Goal: Task Accomplishment & Management: Manage account settings

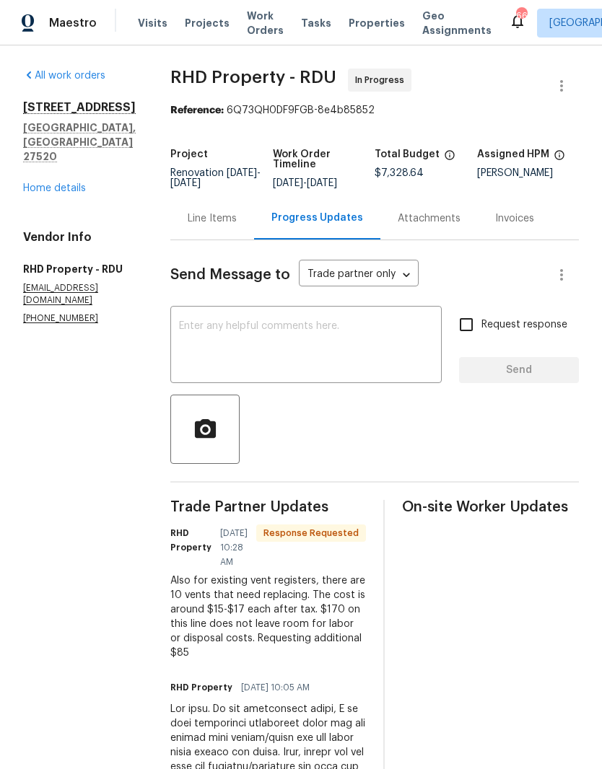
click at [49, 183] on link "Home details" at bounding box center [54, 188] width 63 height 10
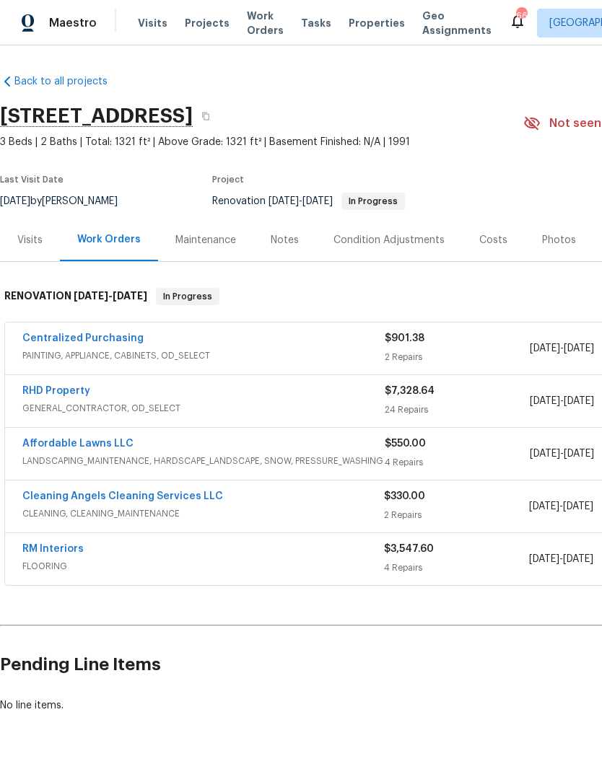
click at [35, 392] on link "RHD Property" at bounding box center [56, 391] width 68 height 10
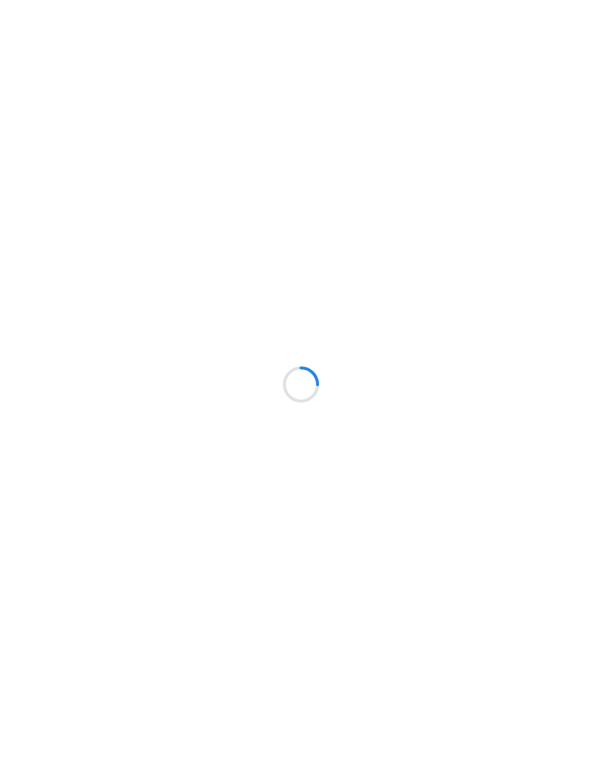
click at [38, 551] on div at bounding box center [301, 384] width 602 height 769
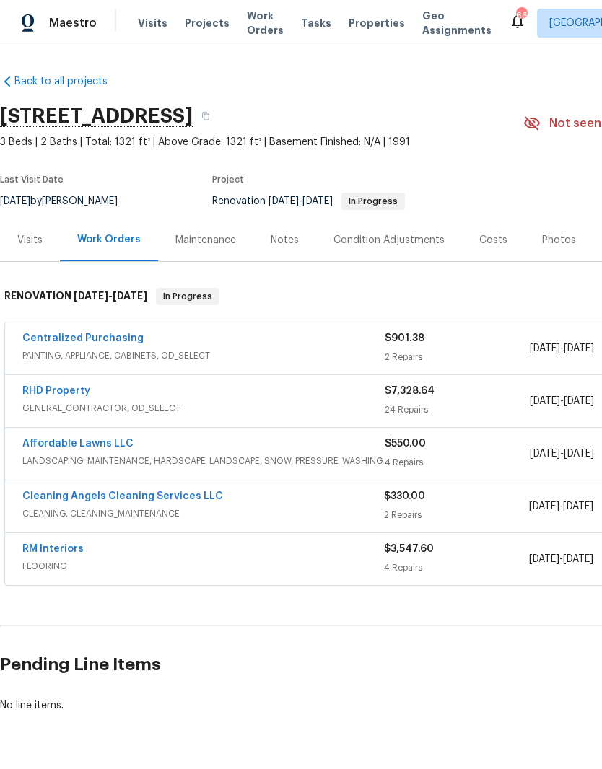
click at [291, 249] on div "Notes" at bounding box center [284, 240] width 63 height 43
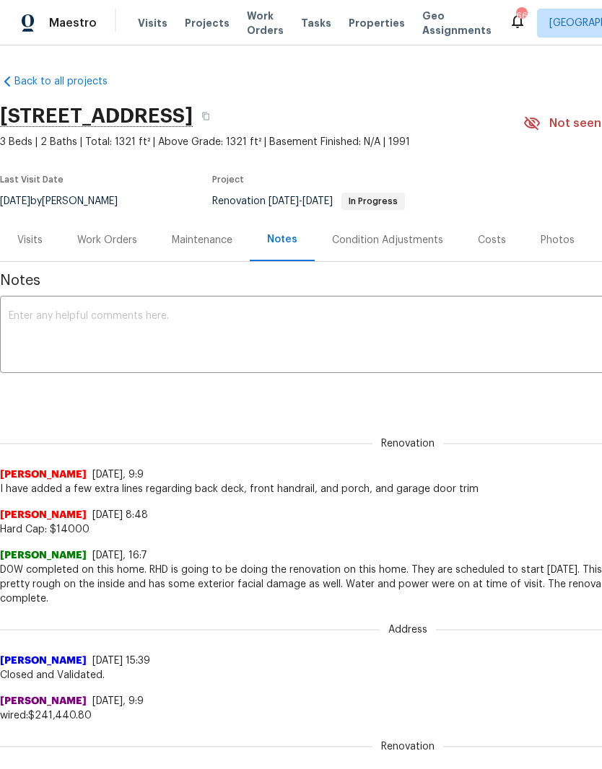
click at [100, 241] on div "Work Orders" at bounding box center [107, 240] width 60 height 14
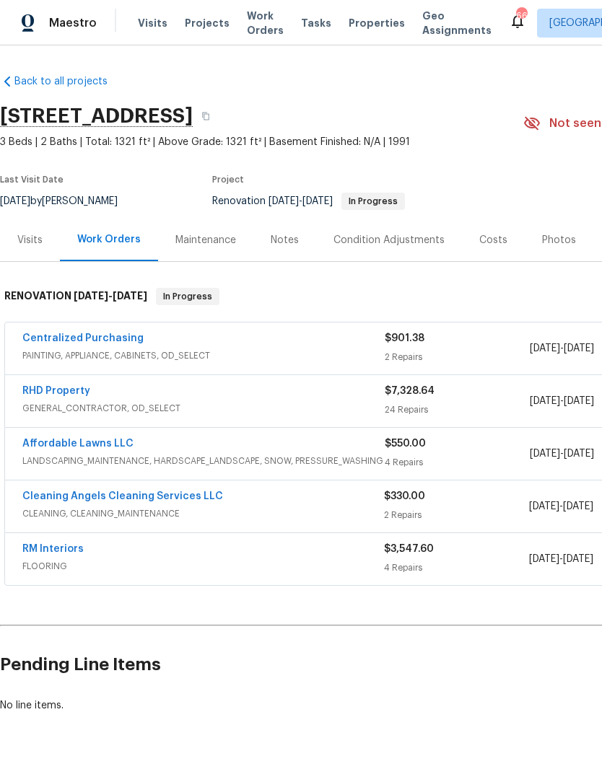
click at [49, 549] on link "RM Interiors" at bounding box center [52, 549] width 61 height 10
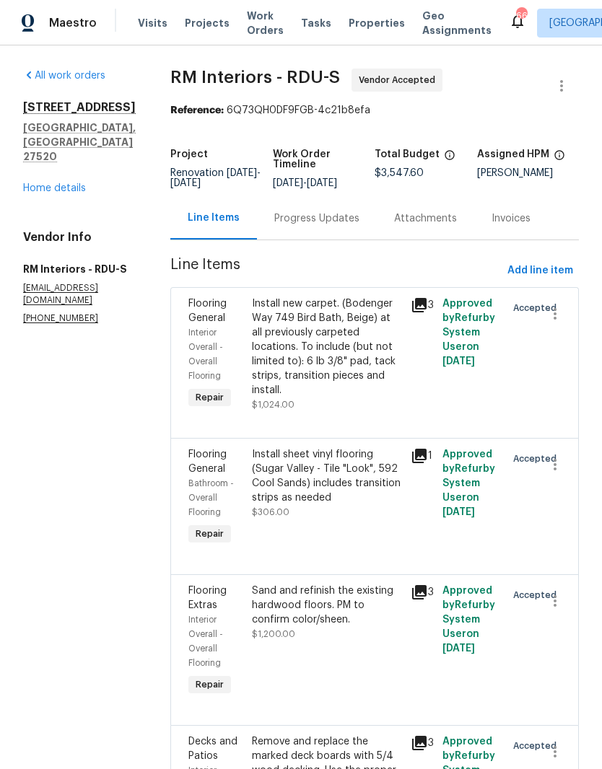
click at [318, 250] on section "RM Interiors - RDU-S Vendor Accepted Reference: 6Q73QH0DF9FGB-4c21b8efa Project…" at bounding box center [374, 503] width 408 height 869
click at [317, 249] on section "RM Interiors - RDU-S Vendor Accepted Reference: 6Q73QH0DF9FGB-4c21b8efa Project…" at bounding box center [374, 503] width 408 height 869
click at [323, 218] on div "Progress Updates" at bounding box center [316, 218] width 85 height 14
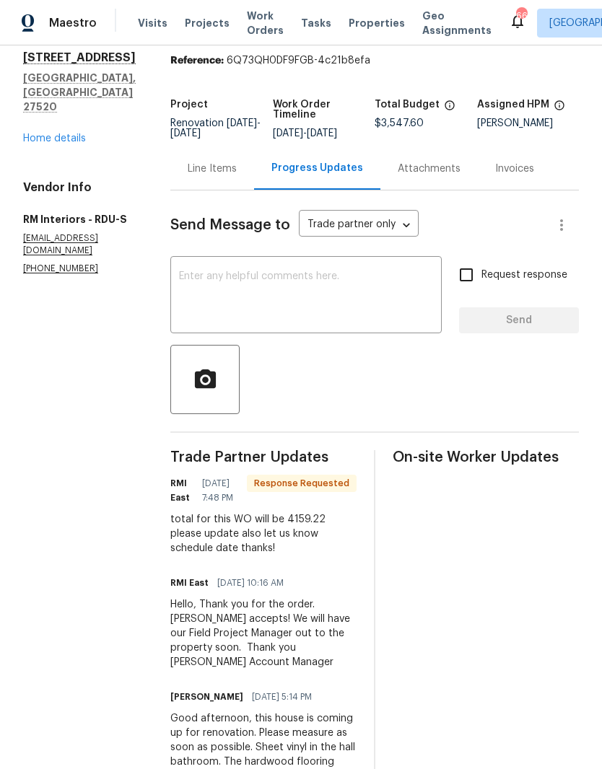
scroll to position [37, 0]
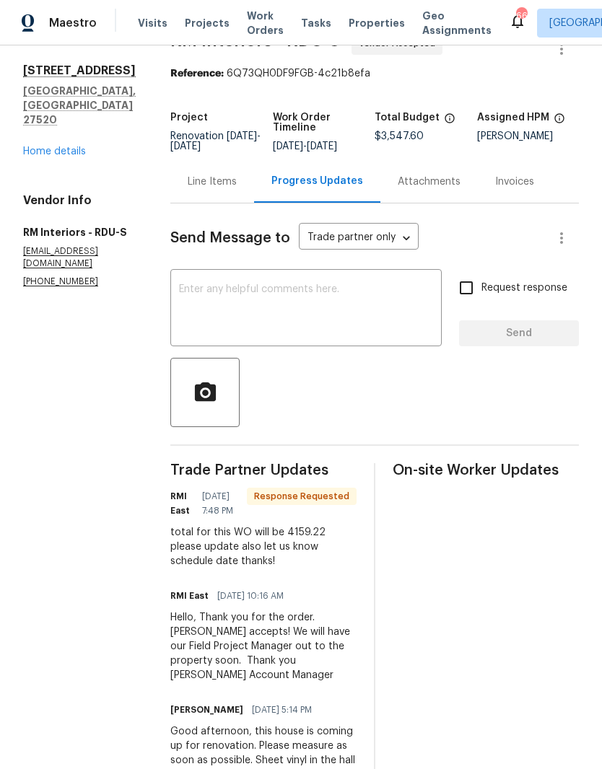
click at [214, 184] on div "Line Items" at bounding box center [212, 182] width 49 height 14
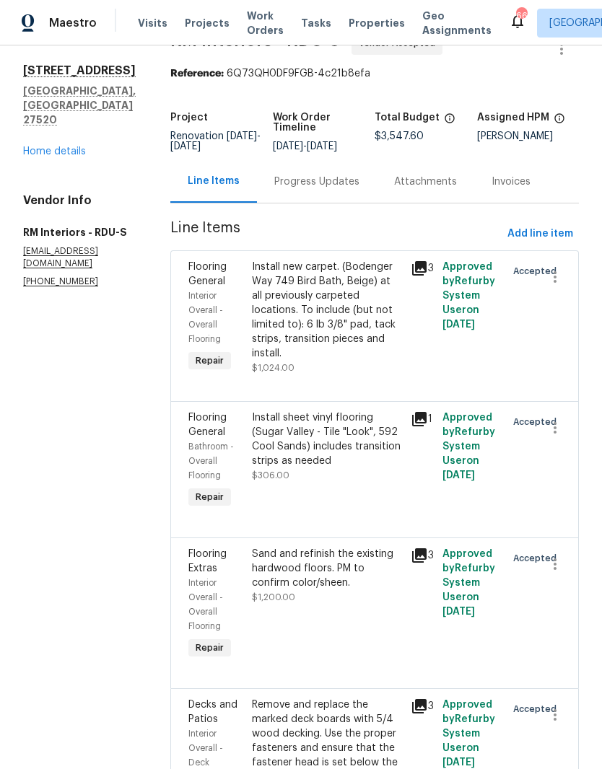
click at [288, 187] on div "Progress Updates" at bounding box center [316, 182] width 85 height 14
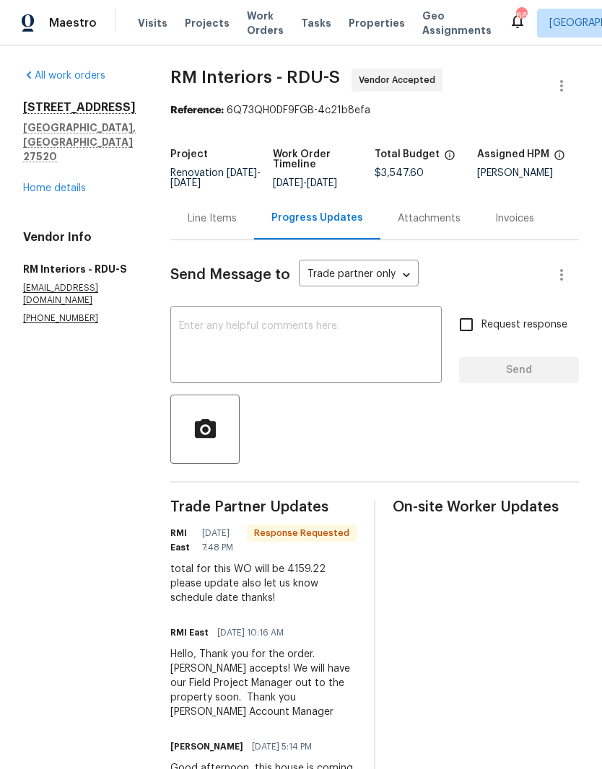
click at [50, 183] on link "Home details" at bounding box center [54, 188] width 63 height 10
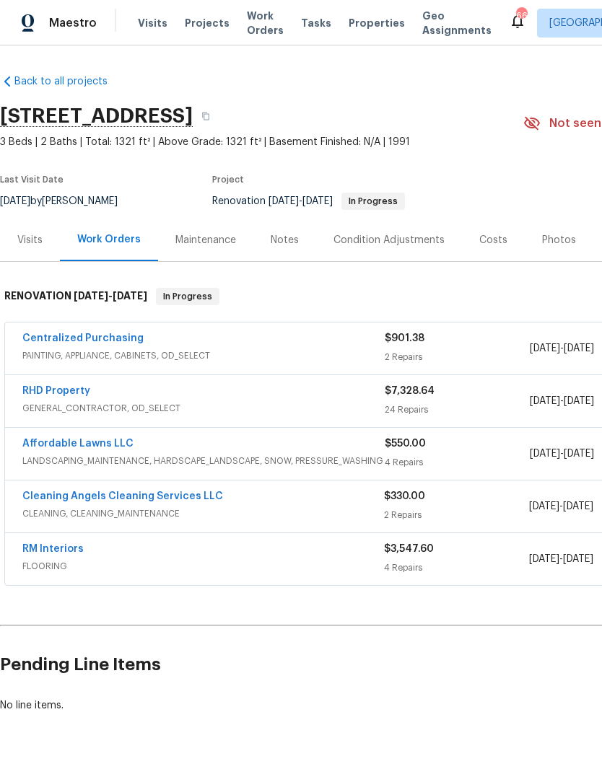
click at [276, 235] on div "Notes" at bounding box center [285, 240] width 28 height 14
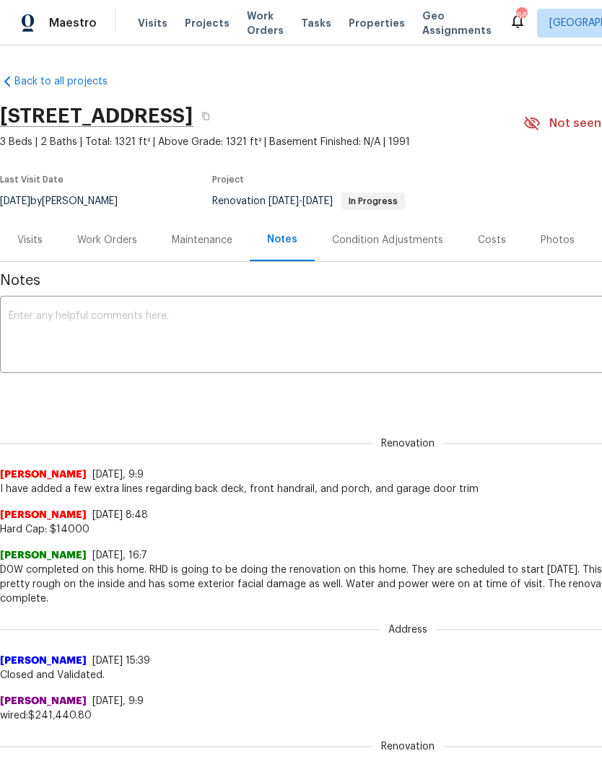
click at [491, 236] on div "Costs" at bounding box center [492, 240] width 28 height 14
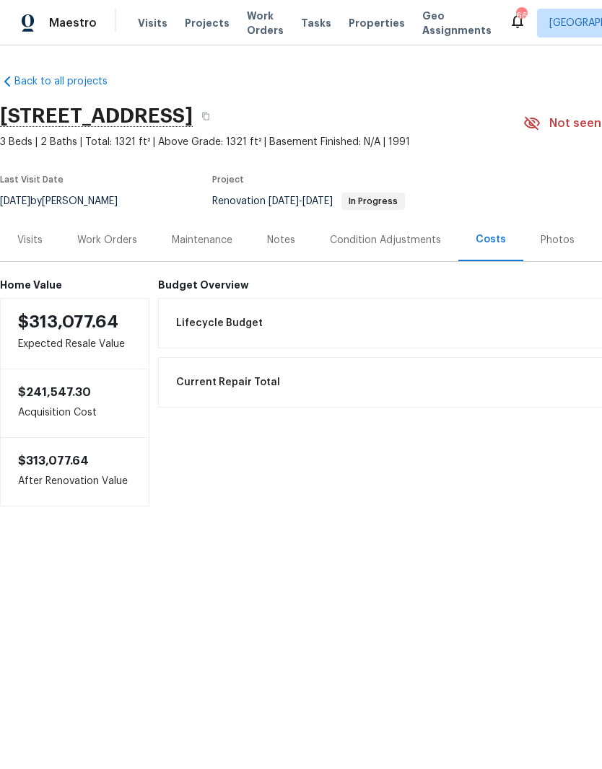
scroll to position [0, -1]
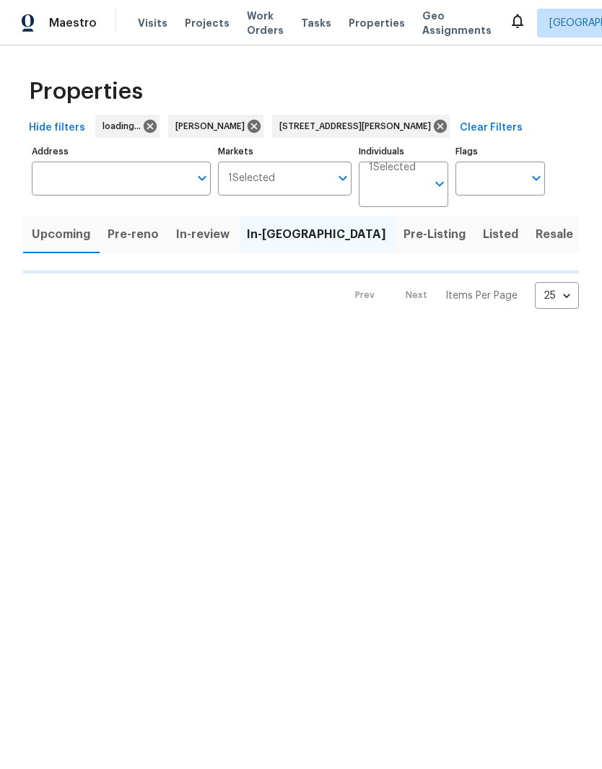
type input "8208 Diane Cir Garner NC 27529"
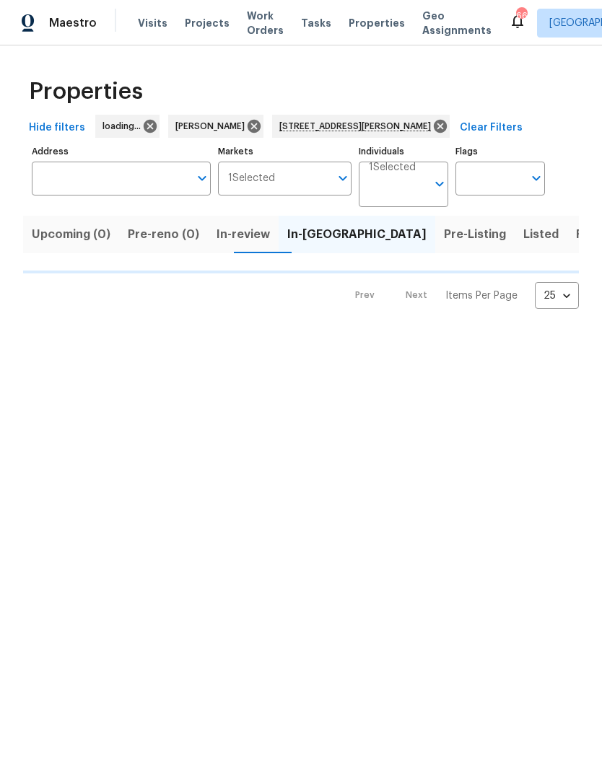
type input "8208 Diane Cir Garner NC 27529"
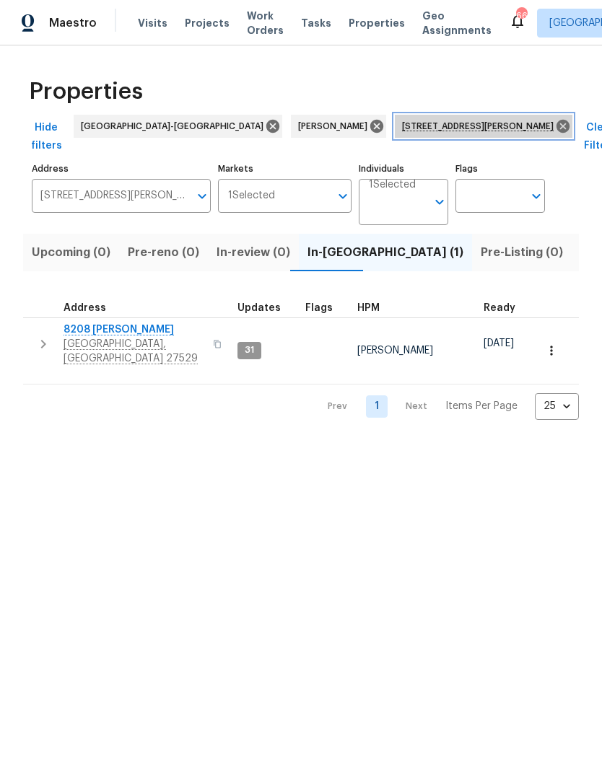
click at [555, 118] on icon at bounding box center [563, 126] width 16 height 16
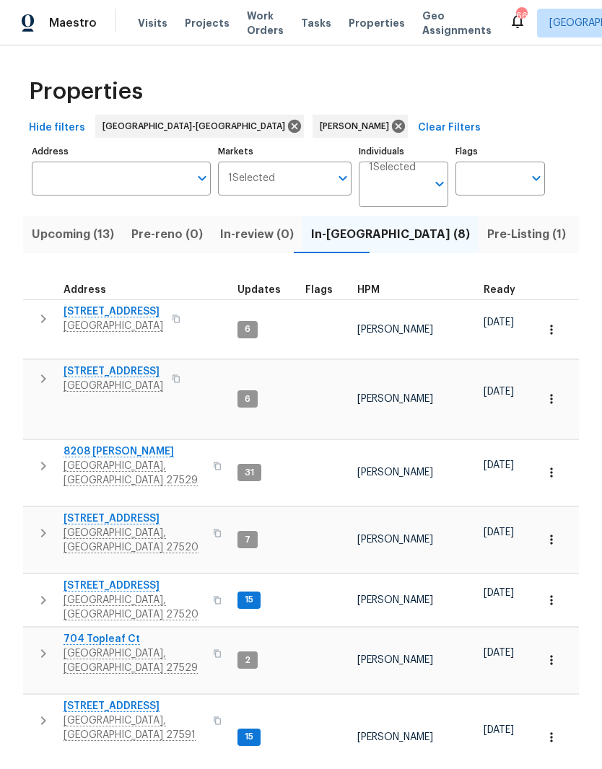
click at [95, 445] on span "8208 [PERSON_NAME]" at bounding box center [134, 452] width 141 height 14
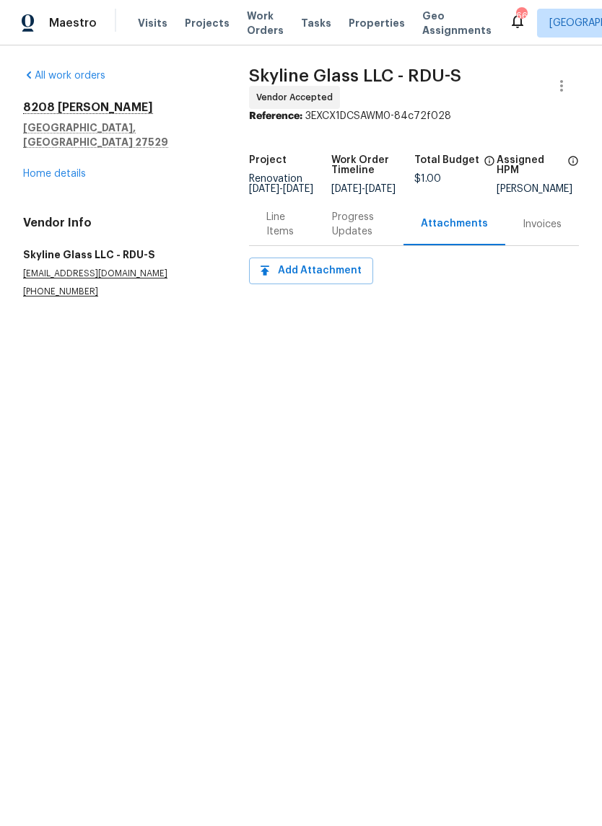
click at [43, 169] on link "Home details" at bounding box center [54, 174] width 63 height 10
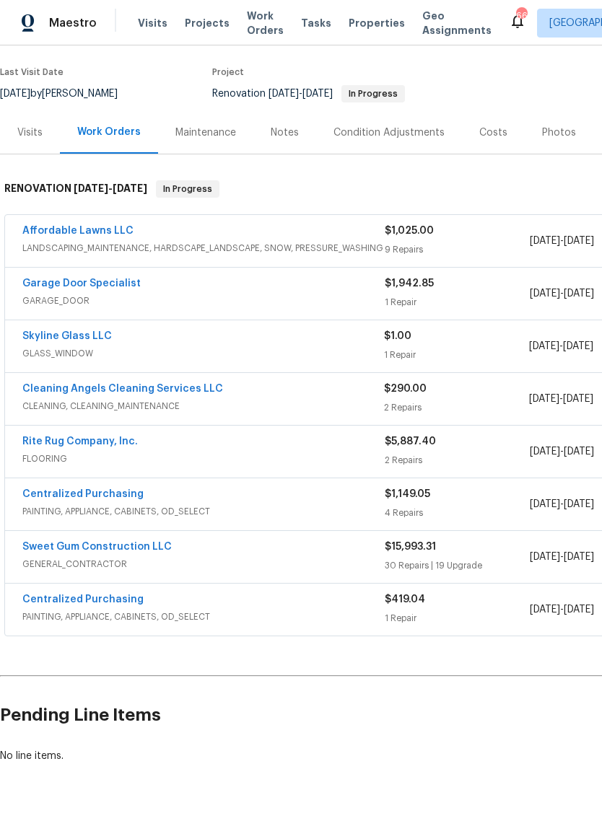
scroll to position [107, 0]
click at [50, 338] on link "Skyline Glass LLC" at bounding box center [66, 337] width 89 height 10
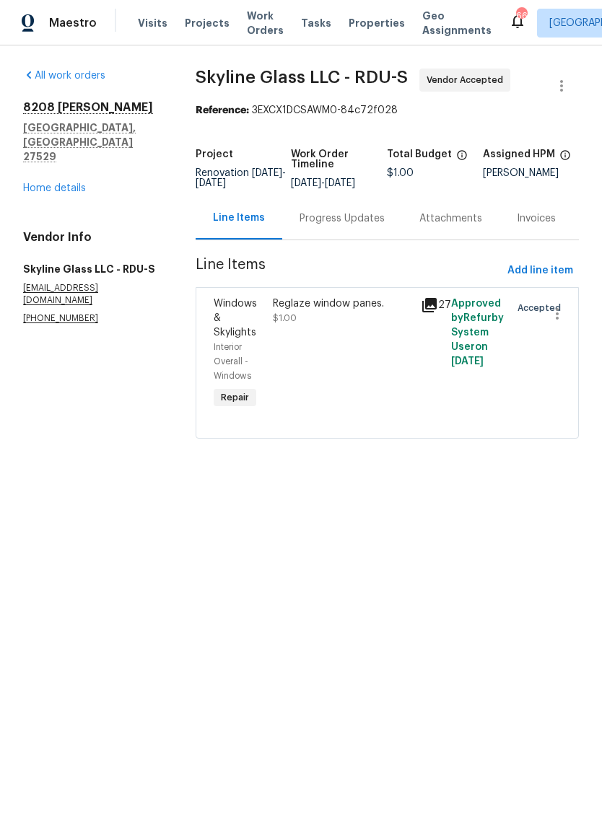
click at [363, 226] on div "Progress Updates" at bounding box center [341, 218] width 85 height 14
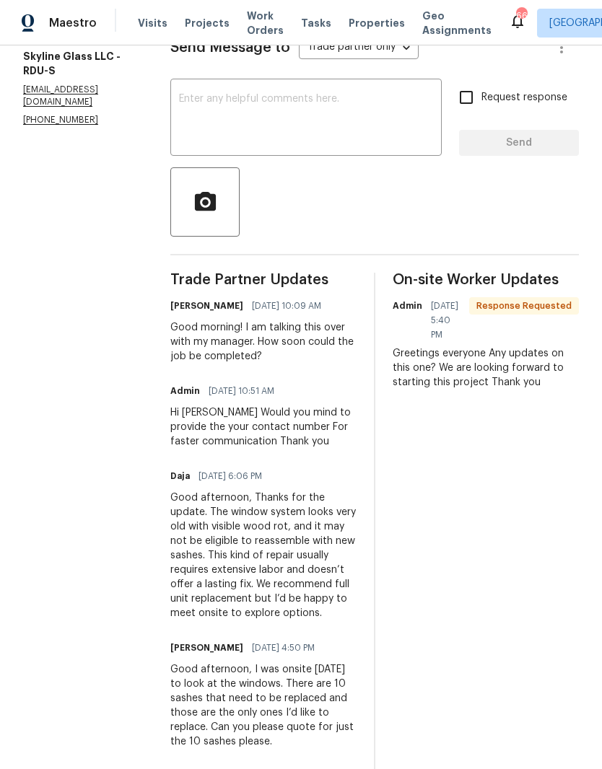
scroll to position [236, 0]
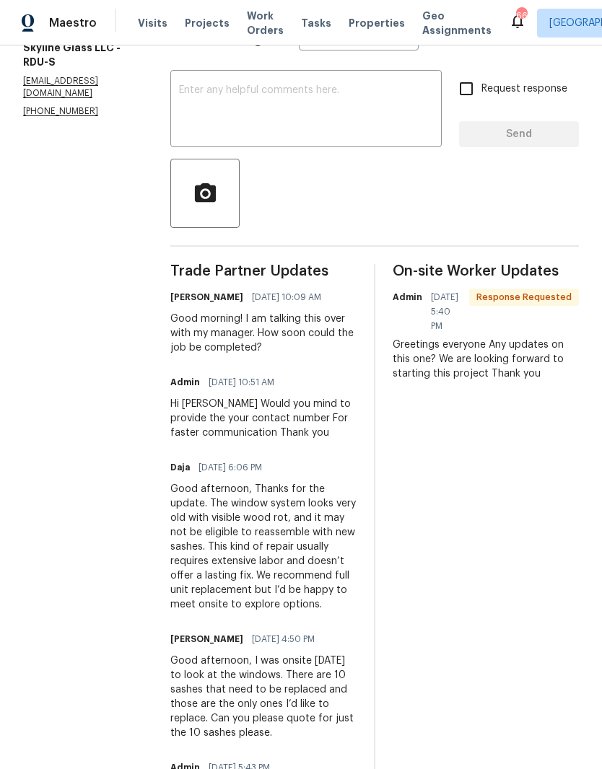
click at [271, 97] on textarea at bounding box center [306, 110] width 254 height 51
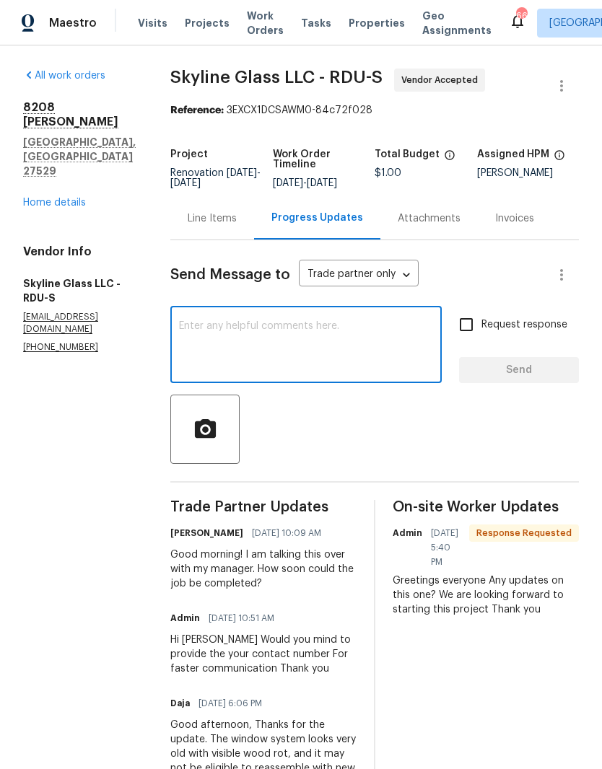
scroll to position [0, 0]
click at [36, 208] on link "Home details" at bounding box center [54, 203] width 63 height 10
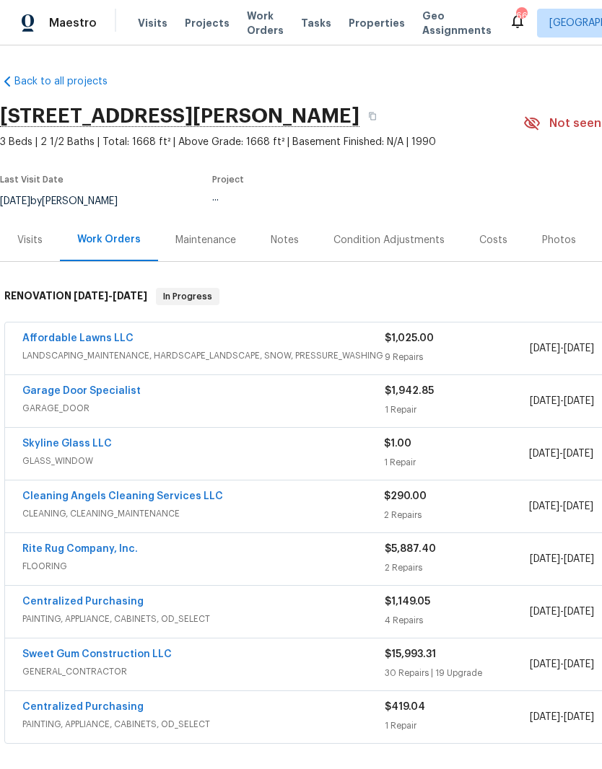
click at [489, 239] on div "Costs" at bounding box center [493, 240] width 28 height 14
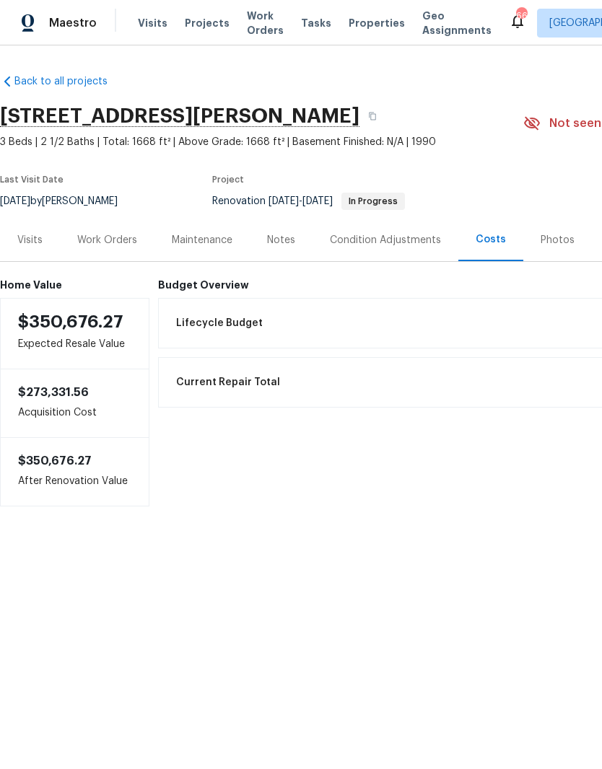
click at [113, 248] on div "Work Orders" at bounding box center [107, 240] width 95 height 43
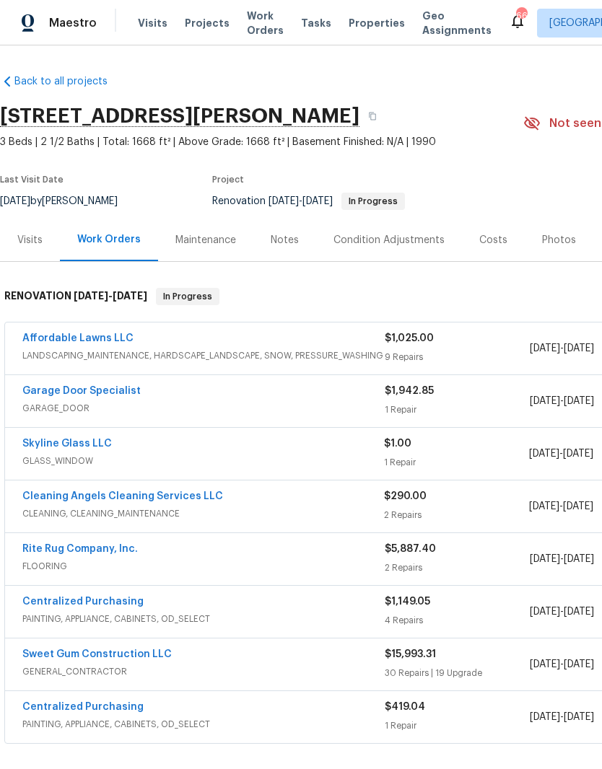
click at [76, 448] on link "Skyline Glass LLC" at bounding box center [66, 444] width 89 height 10
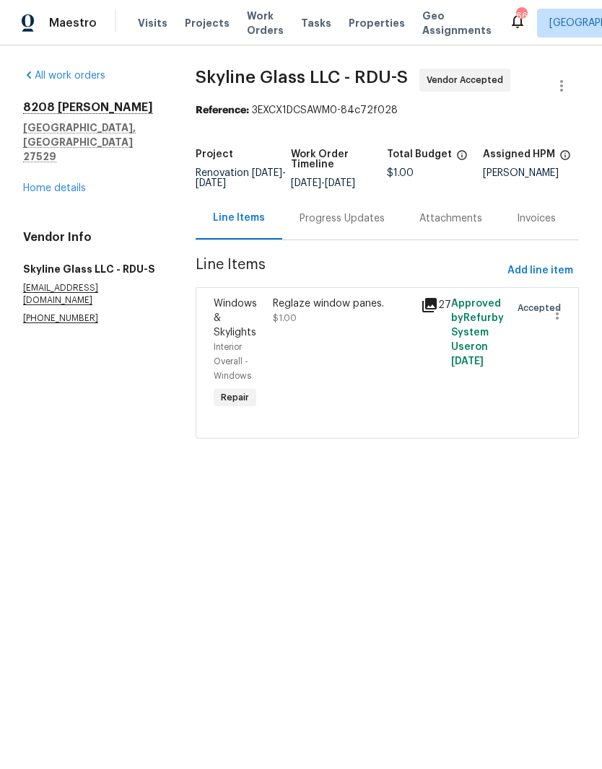
click at [344, 226] on div "Progress Updates" at bounding box center [341, 218] width 85 height 14
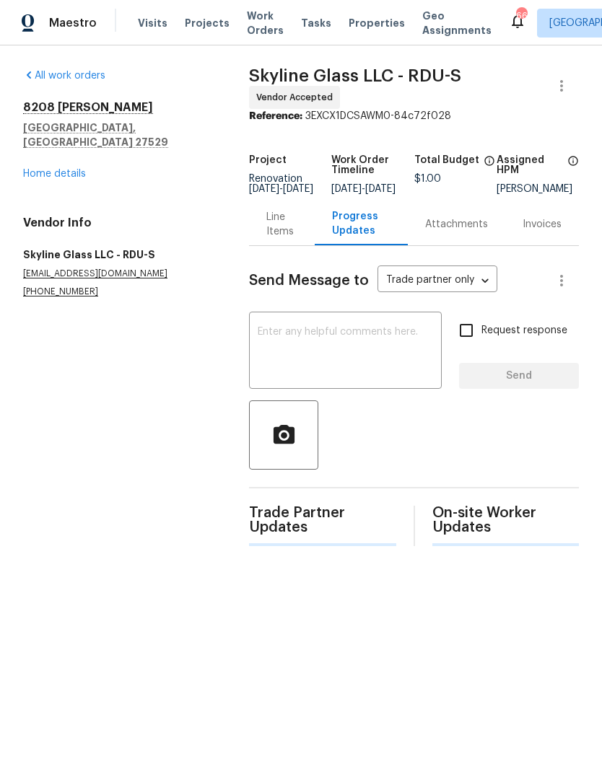
click at [364, 359] on textarea at bounding box center [345, 352] width 175 height 51
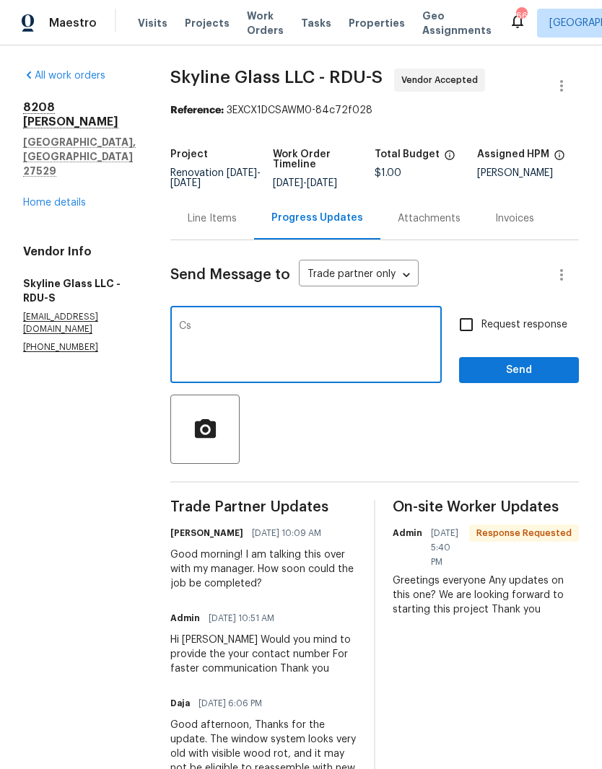
type textarea "C"
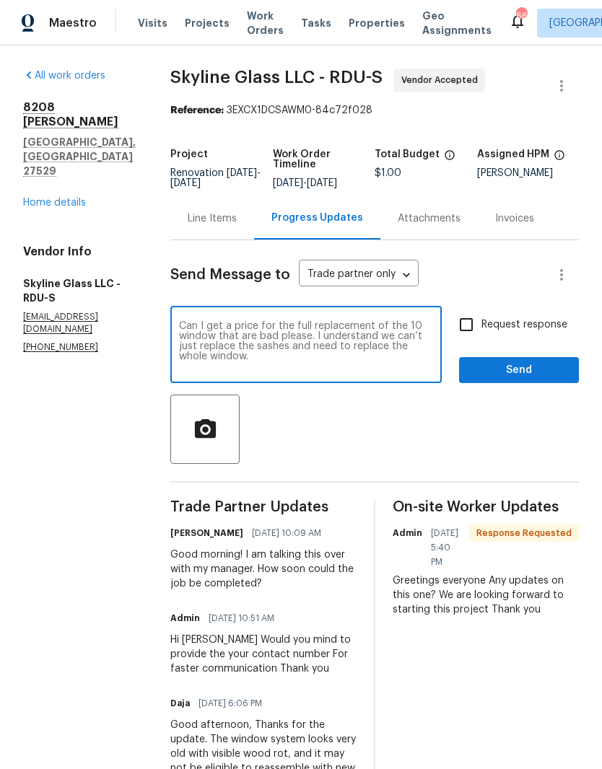
type textarea "Can I get a price for the full replacement of the 10 window that are bad please…"
click at [475, 325] on input "Request response" at bounding box center [466, 325] width 30 height 30
checkbox input "true"
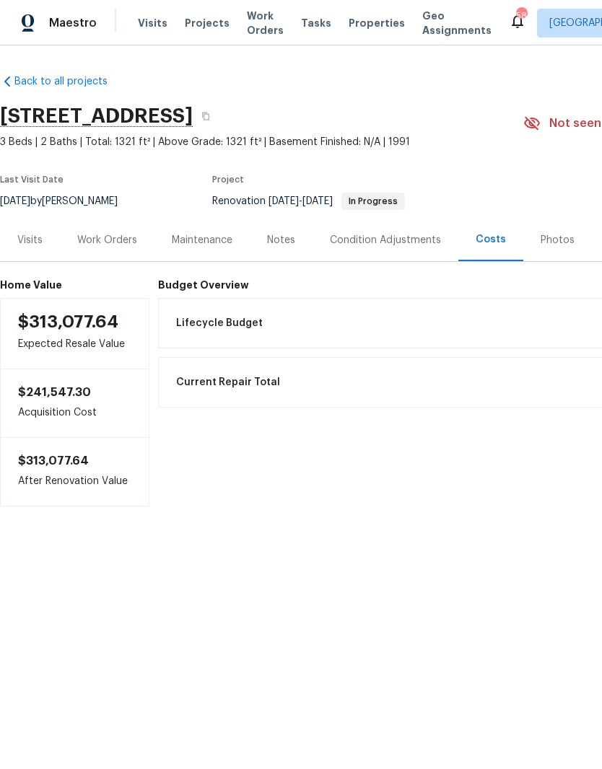
click at [113, 236] on div "Work Orders" at bounding box center [107, 240] width 60 height 14
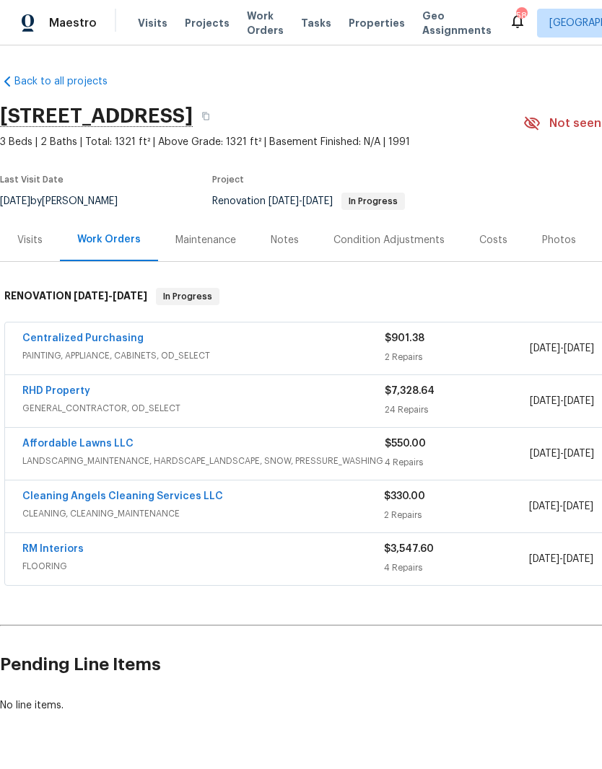
click at [44, 393] on link "RHD Property" at bounding box center [56, 391] width 68 height 10
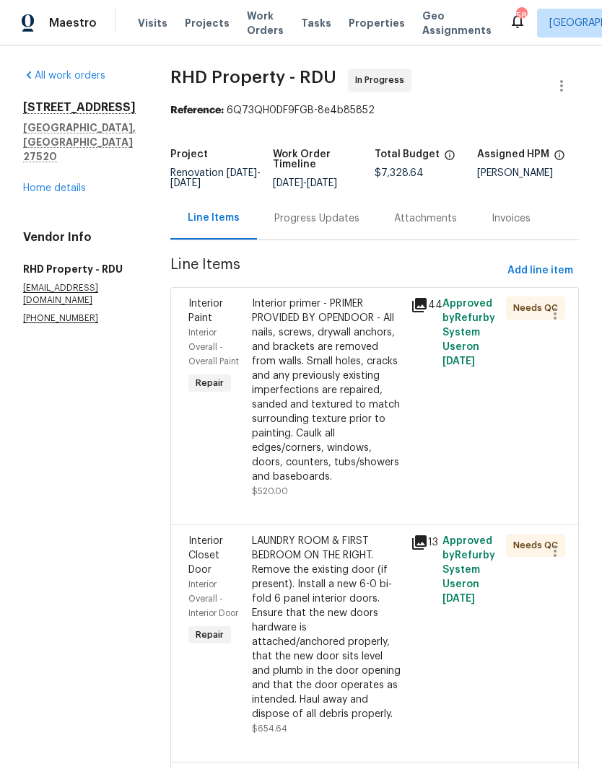
click at [35, 183] on link "Home details" at bounding box center [54, 188] width 63 height 10
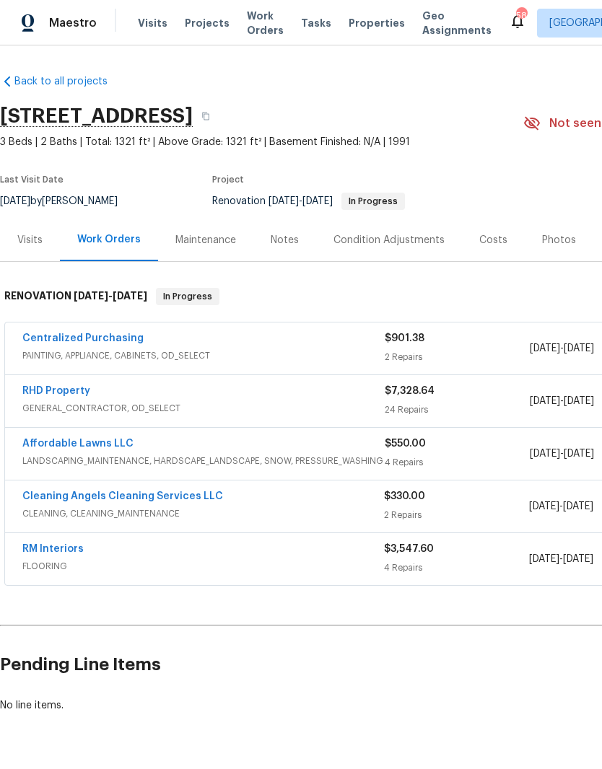
click at [27, 546] on link "RM Interiors" at bounding box center [52, 549] width 61 height 10
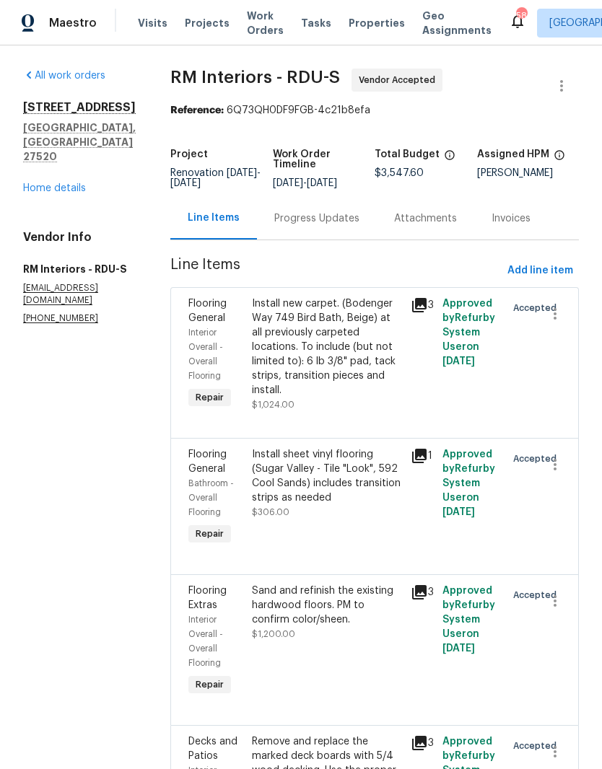
click at [338, 224] on div "Progress Updates" at bounding box center [316, 218] width 85 height 14
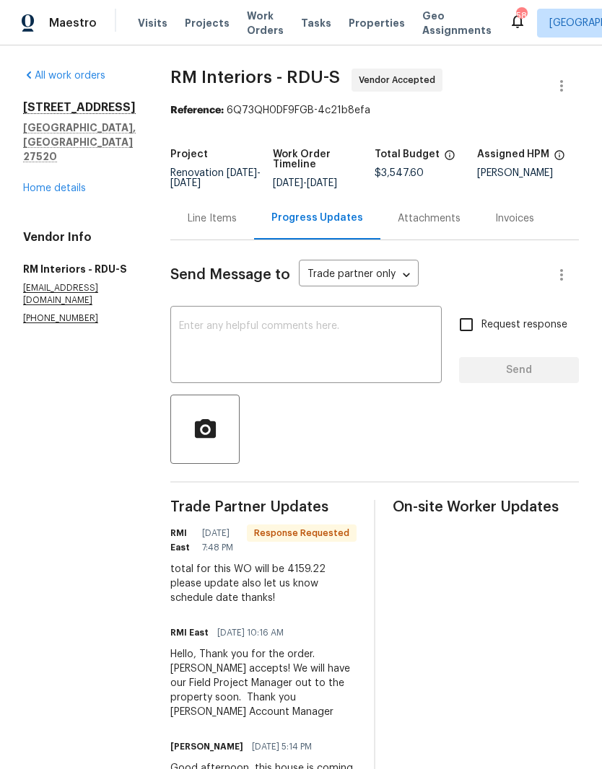
click at [49, 183] on link "Home details" at bounding box center [54, 188] width 63 height 10
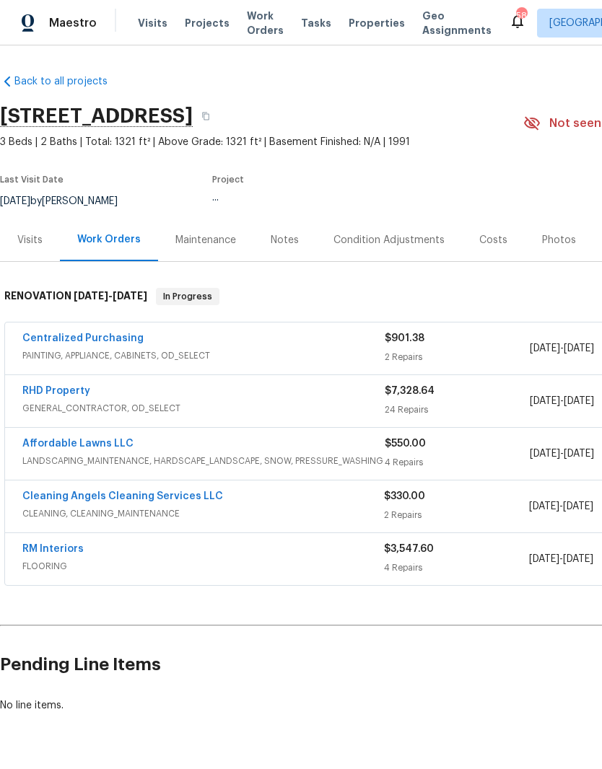
click at [284, 245] on div "Notes" at bounding box center [285, 240] width 28 height 14
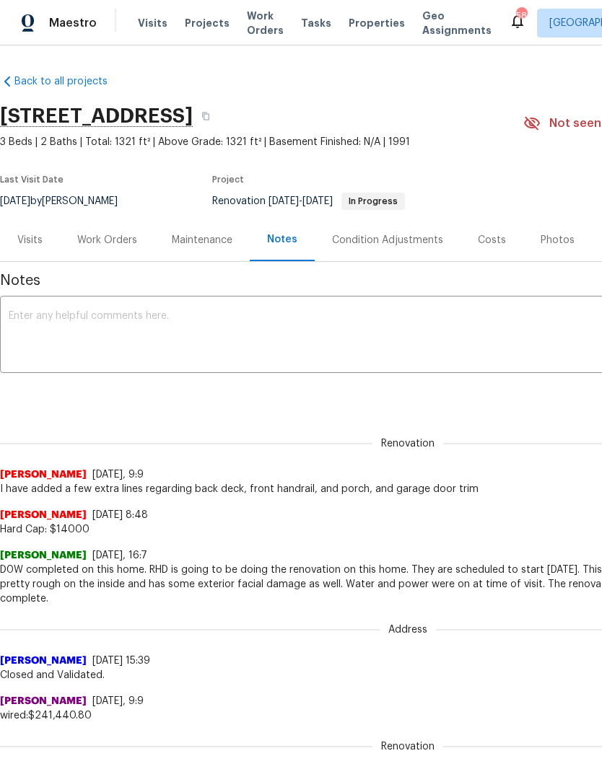
click at [108, 240] on div "Work Orders" at bounding box center [107, 240] width 60 height 14
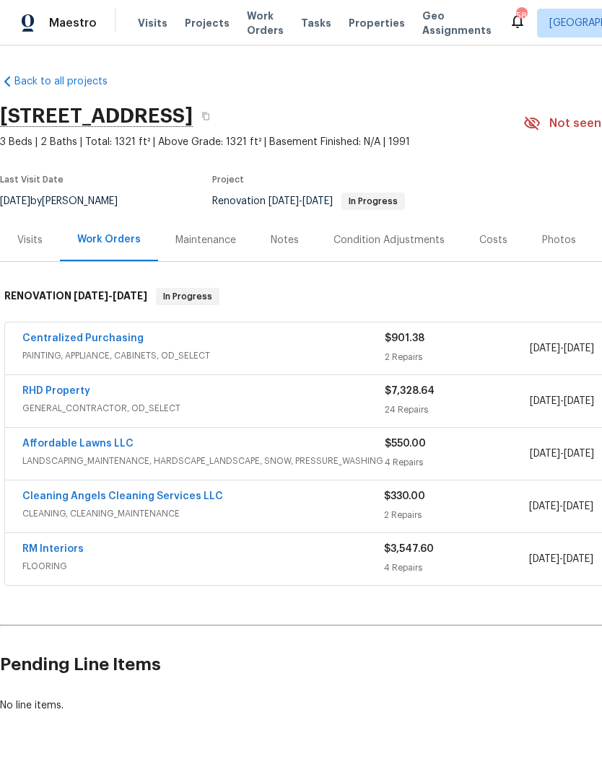
click at [43, 395] on link "RHD Property" at bounding box center [56, 391] width 68 height 10
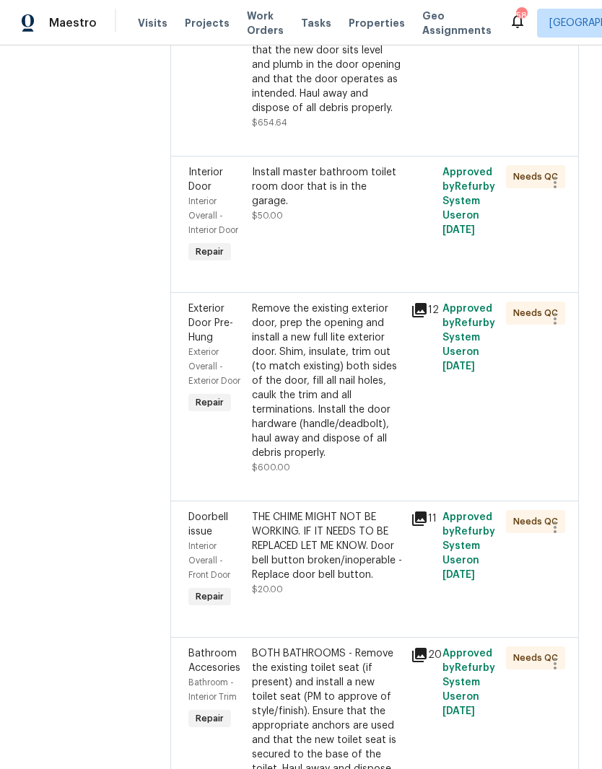
scroll to position [608, 0]
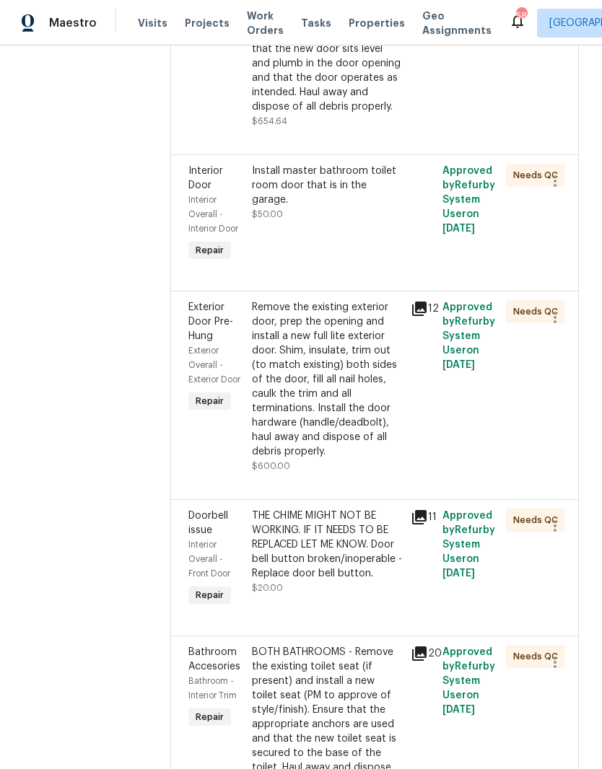
click at [290, 459] on div "Remove the existing exterior door, prep the opening and install a new full lite…" at bounding box center [327, 379] width 150 height 159
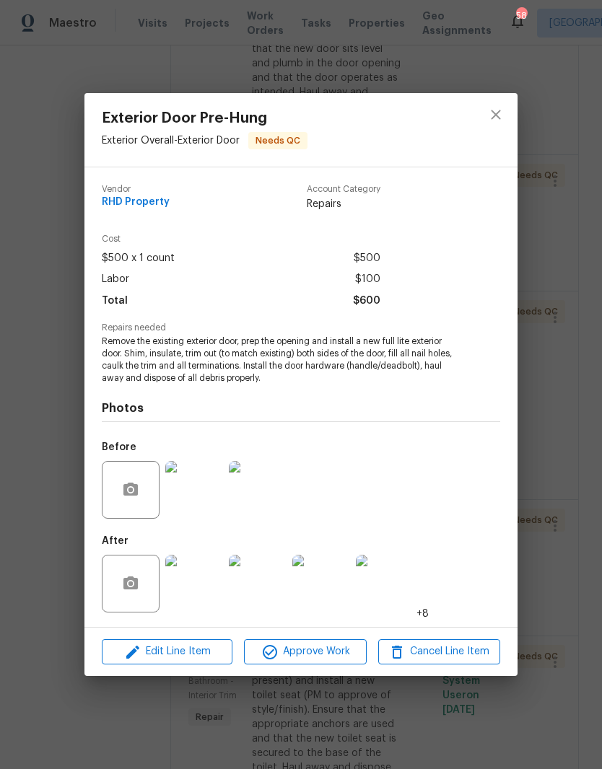
click at [489, 116] on icon "close" at bounding box center [495, 114] width 17 height 17
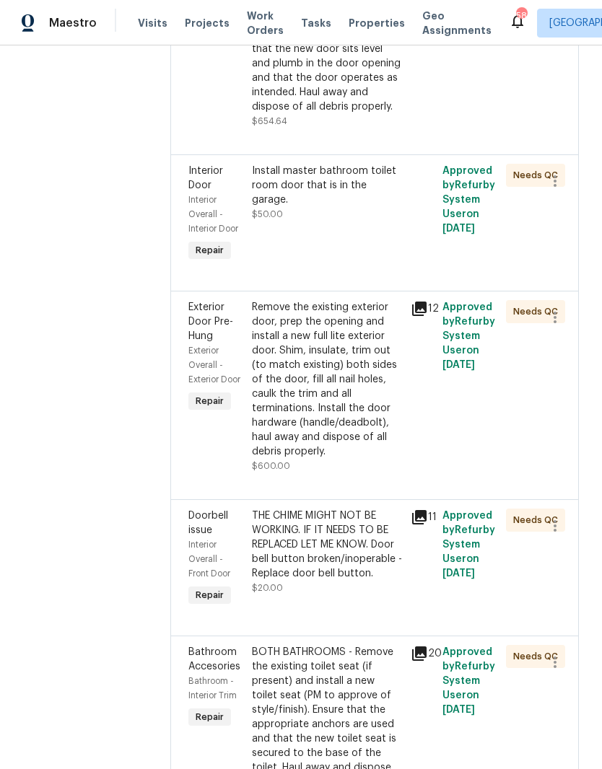
click at [325, 459] on div "Remove the existing exterior door, prep the opening and install a new full lite…" at bounding box center [327, 379] width 150 height 159
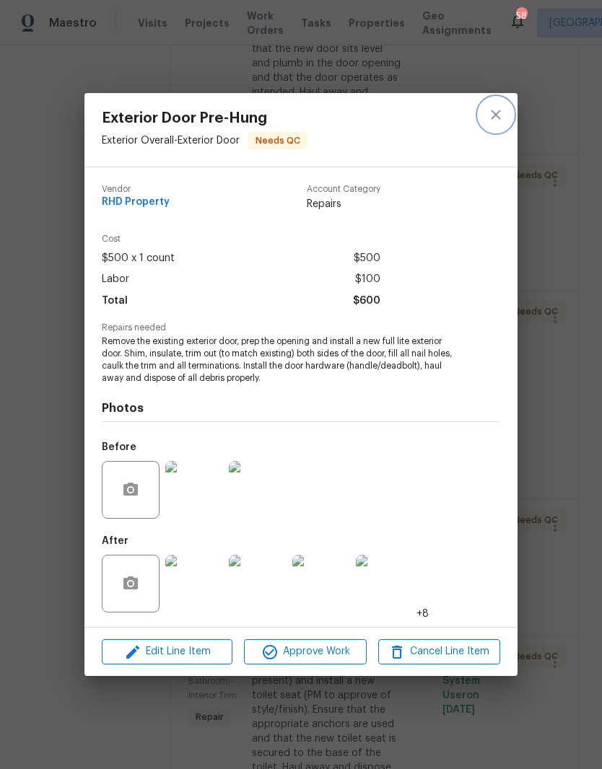
click at [496, 113] on icon "close" at bounding box center [495, 114] width 17 height 17
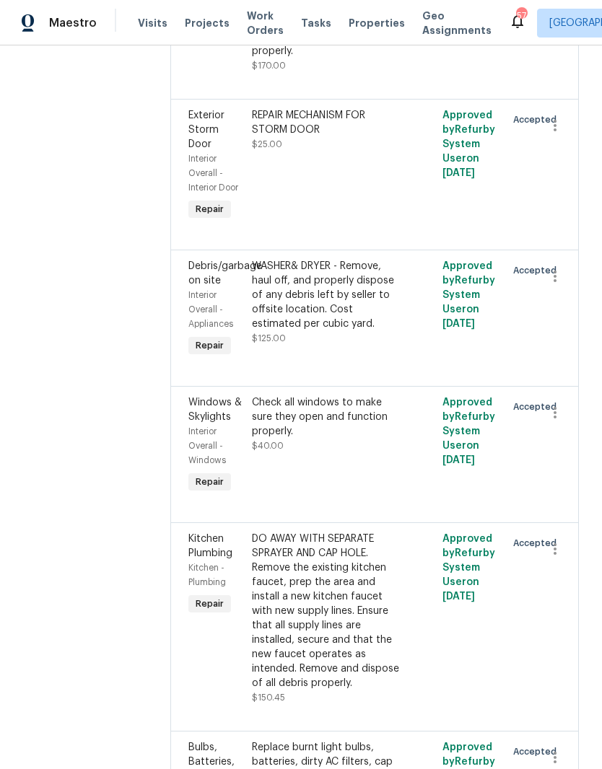
scroll to position [3625, 0]
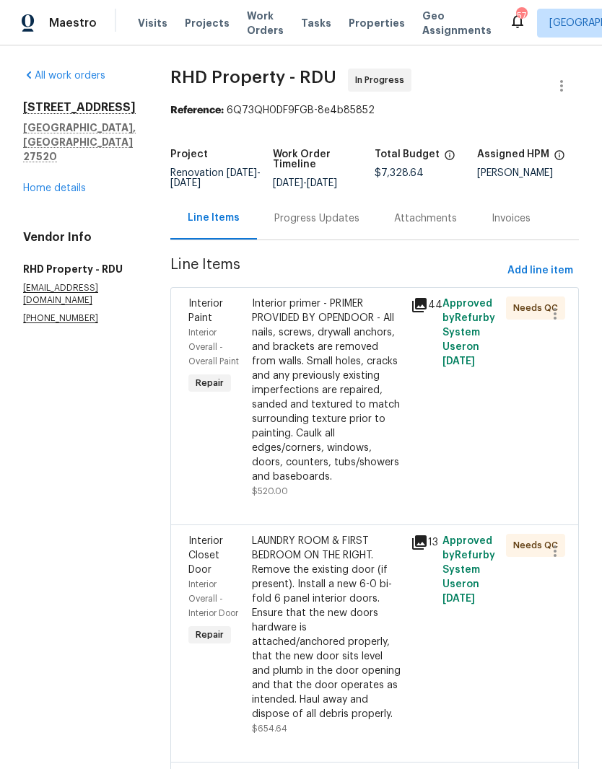
scroll to position [0, 0]
click at [331, 226] on div "Progress Updates" at bounding box center [316, 218] width 85 height 14
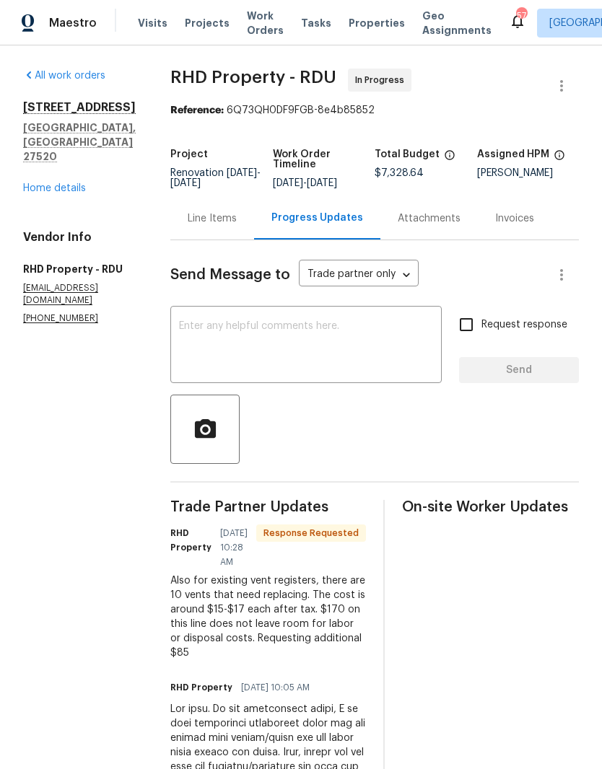
click at [49, 183] on link "Home details" at bounding box center [54, 188] width 63 height 10
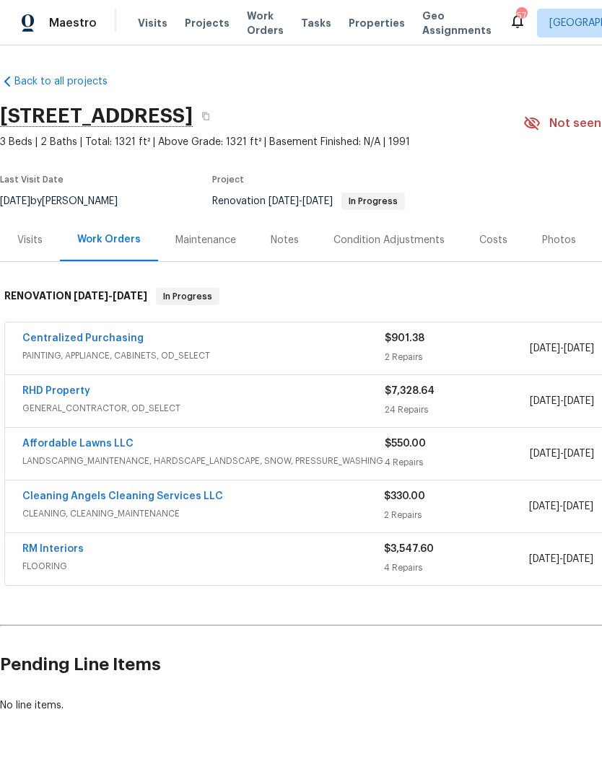
click at [43, 553] on link "RM Interiors" at bounding box center [52, 549] width 61 height 10
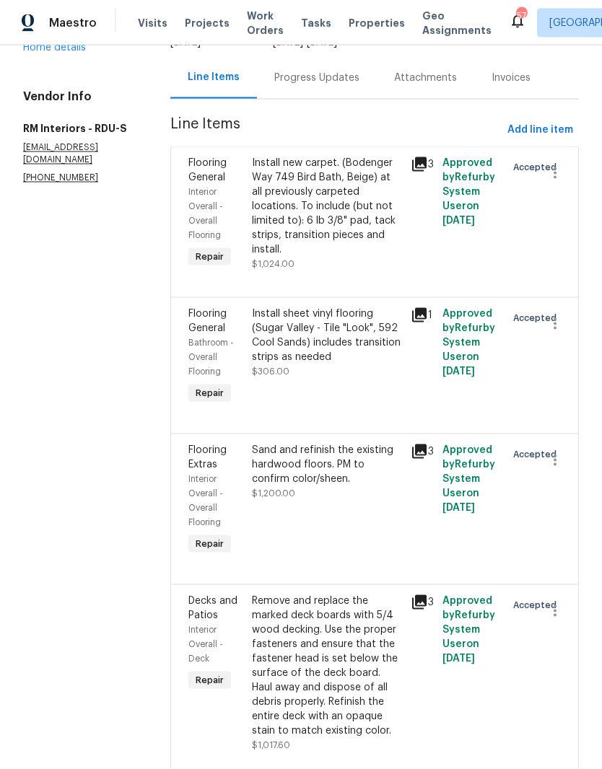
scroll to position [59, 0]
click at [375, 594] on div "Remove and replace the marked deck boards with 5/4 wood decking. Use the proper…" at bounding box center [327, 666] width 150 height 144
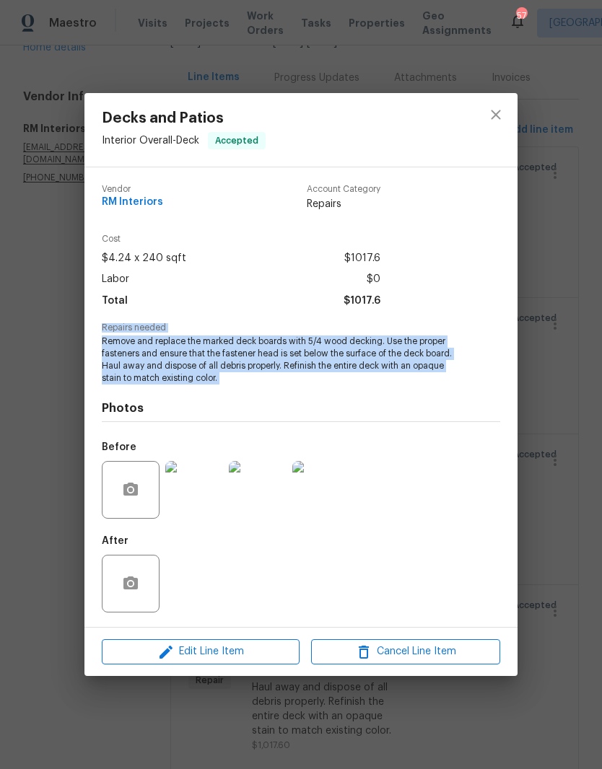
click at [200, 503] on img at bounding box center [194, 490] width 58 height 58
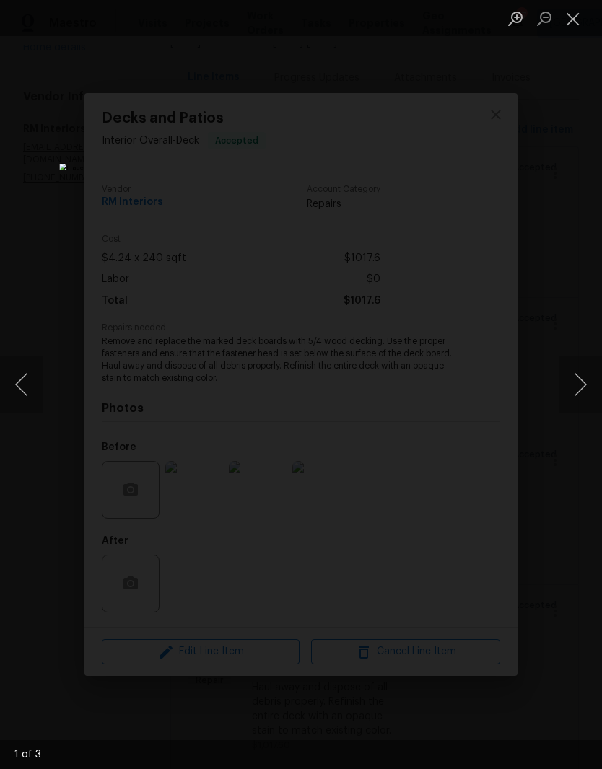
click at [582, 392] on button "Next image" at bounding box center [580, 385] width 43 height 58
click at [585, 386] on button "Next image" at bounding box center [580, 385] width 43 height 58
click at [569, 23] on button "Close lightbox" at bounding box center [573, 18] width 29 height 25
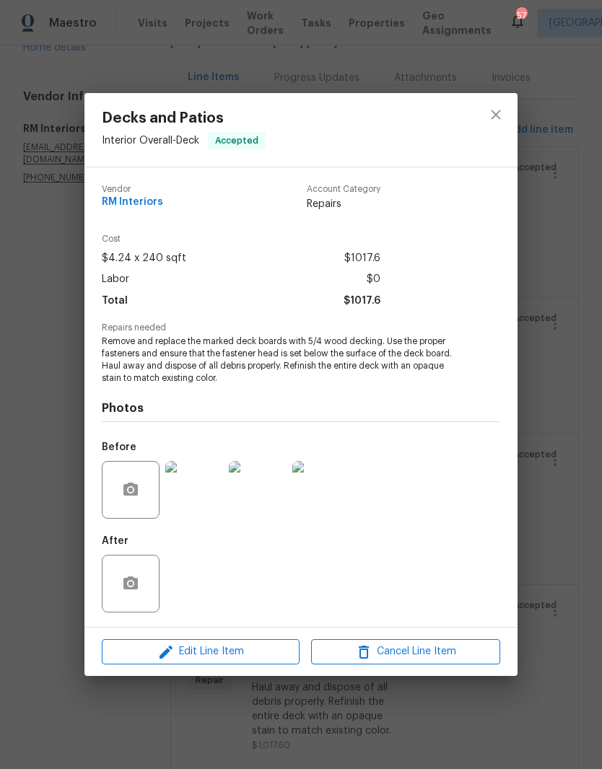
click at [211, 487] on img at bounding box center [194, 490] width 58 height 58
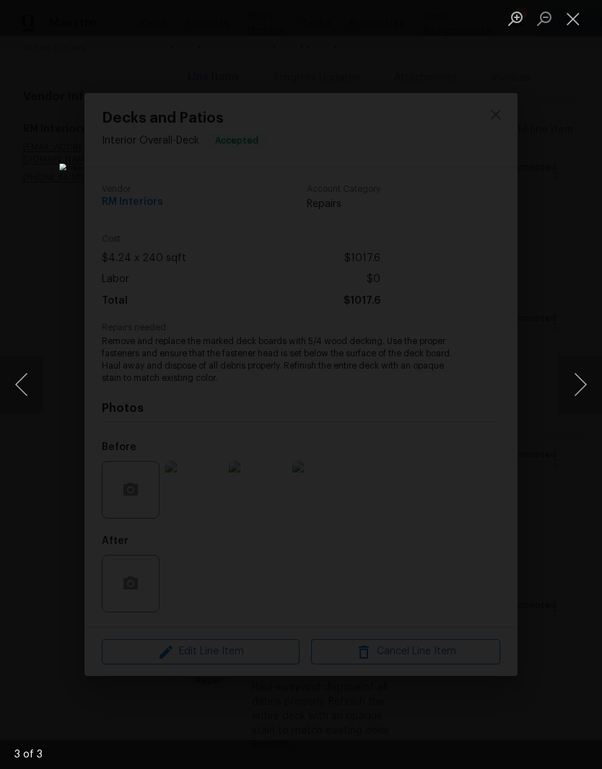
click at [405, 437] on img "Lightbox" at bounding box center [232, 385] width 346 height 442
click at [580, 20] on button "Close lightbox" at bounding box center [573, 18] width 29 height 25
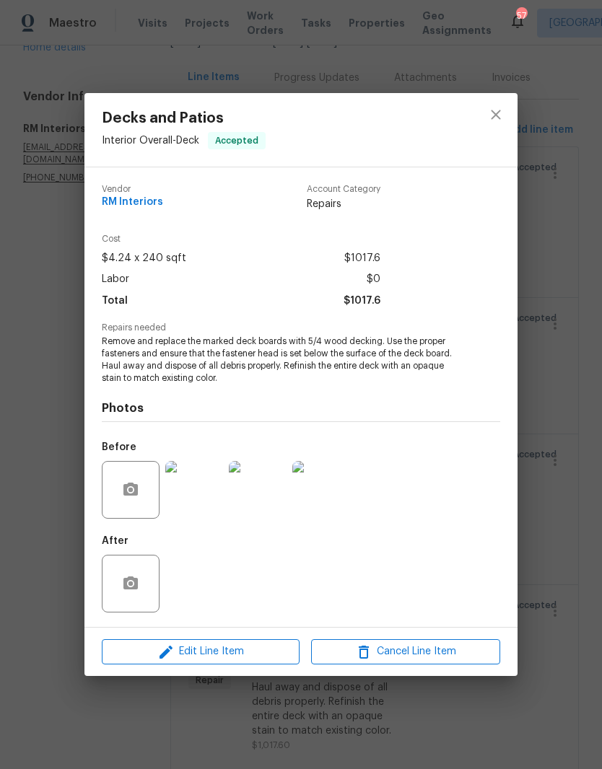
click at [115, 341] on span "Remove and replace the marked deck boards with 5/4 wood decking. Use the proper…" at bounding box center [281, 360] width 359 height 48
click at [132, 357] on span "Remove and replace the marked deck boards with 5/4 wood decking. Use the proper…" at bounding box center [281, 360] width 359 height 48
click at [113, 338] on div "Repairs needed Remove and replace the marked deck boards with 5/4 wood decking.…" at bounding box center [301, 353] width 398 height 61
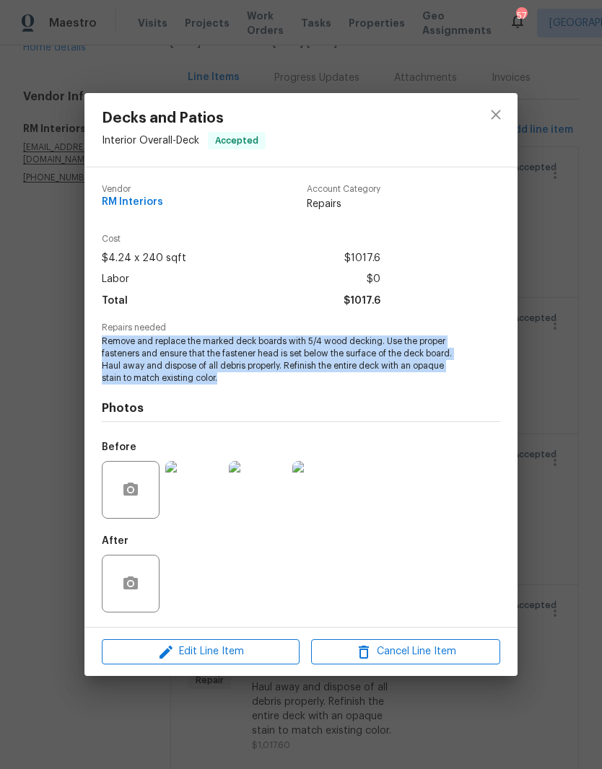
copy span "Remove and replace the marked deck boards with 5/4 wood decking. Use the proper…"
click at [486, 115] on button "close" at bounding box center [495, 114] width 35 height 35
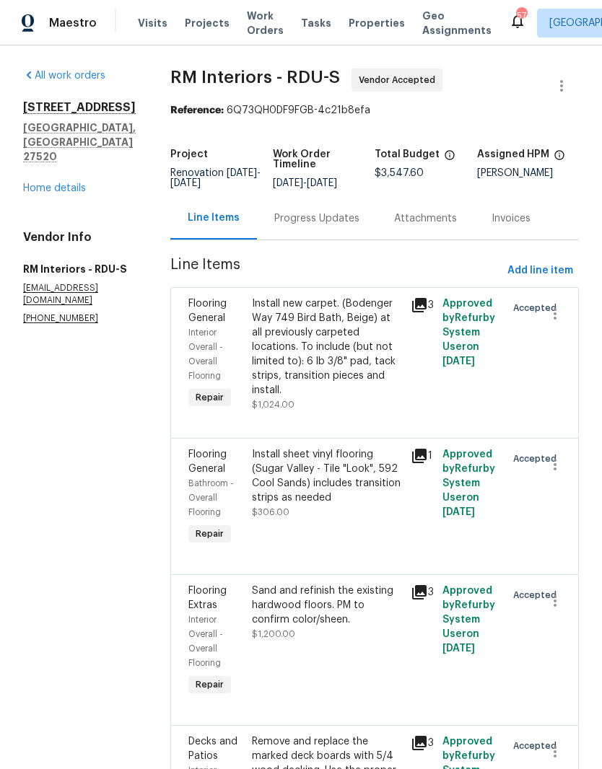
scroll to position [0, 0]
click at [40, 183] on link "Home details" at bounding box center [54, 188] width 63 height 10
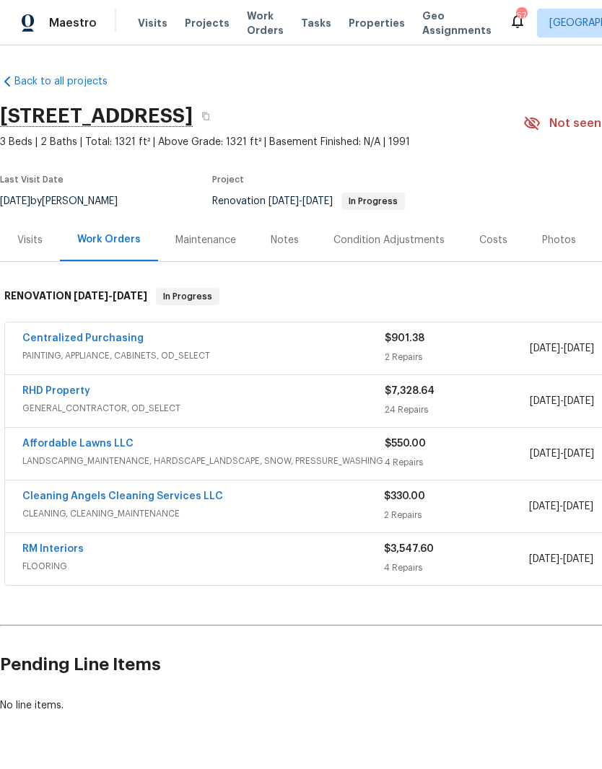
click at [49, 386] on link "RHD Property" at bounding box center [56, 391] width 68 height 10
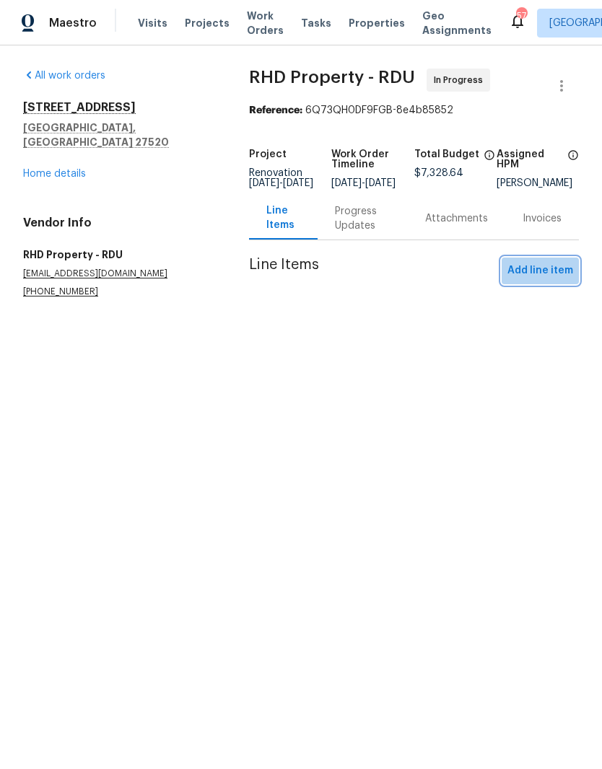
click at [561, 280] on span "Add line item" at bounding box center [540, 271] width 66 height 18
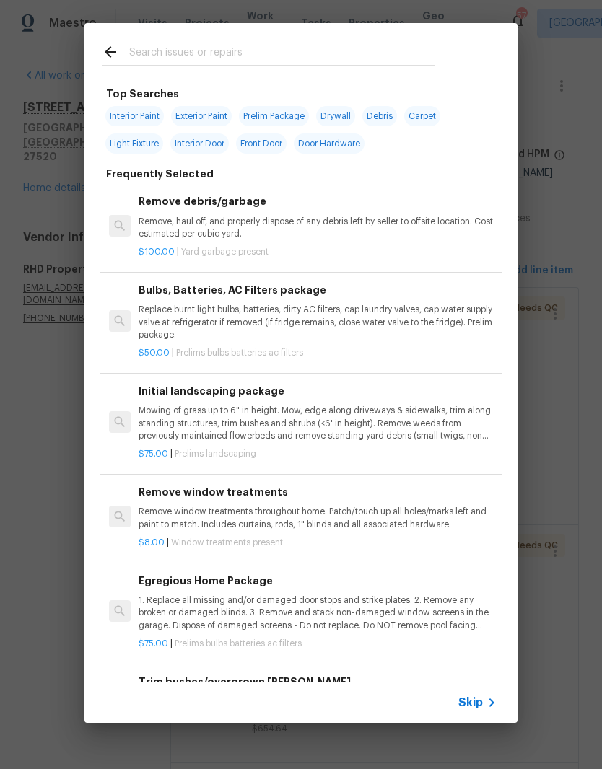
click at [318, 56] on input "text" at bounding box center [282, 54] width 306 height 22
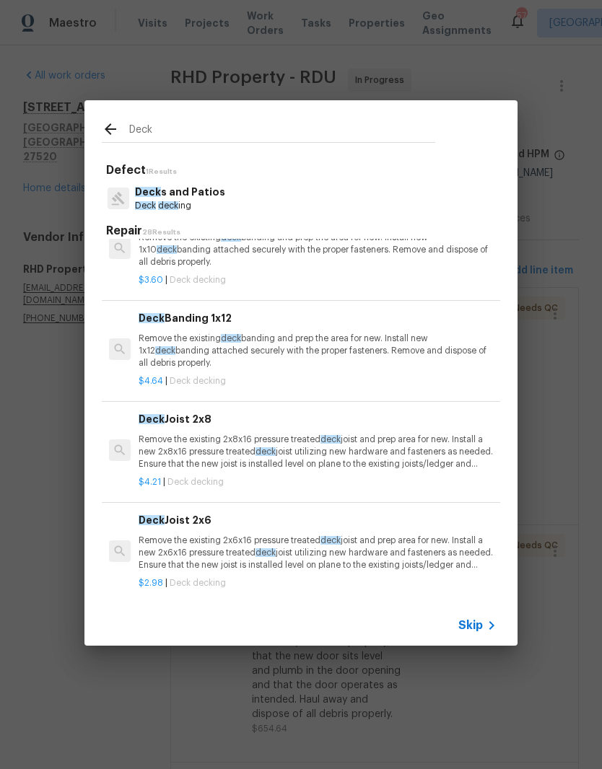
scroll to position [53, 0]
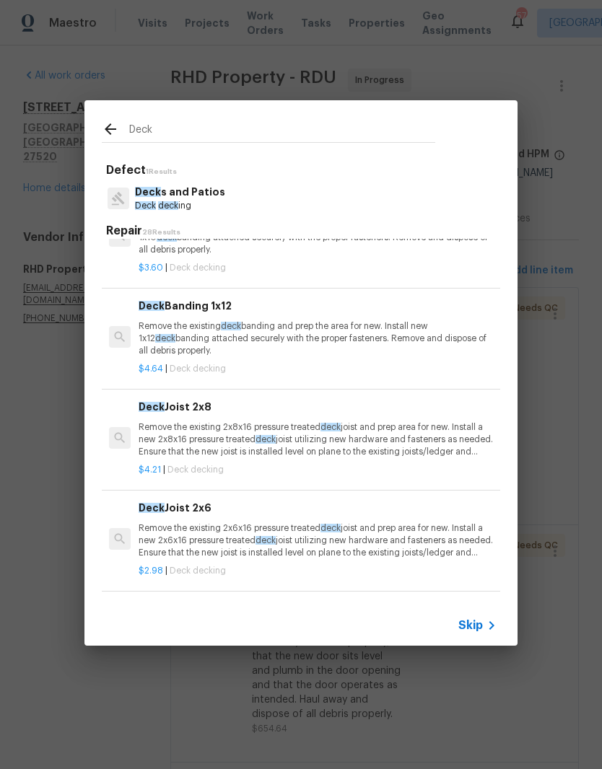
type input "Deck"
click at [110, 123] on icon at bounding box center [111, 129] width 12 height 12
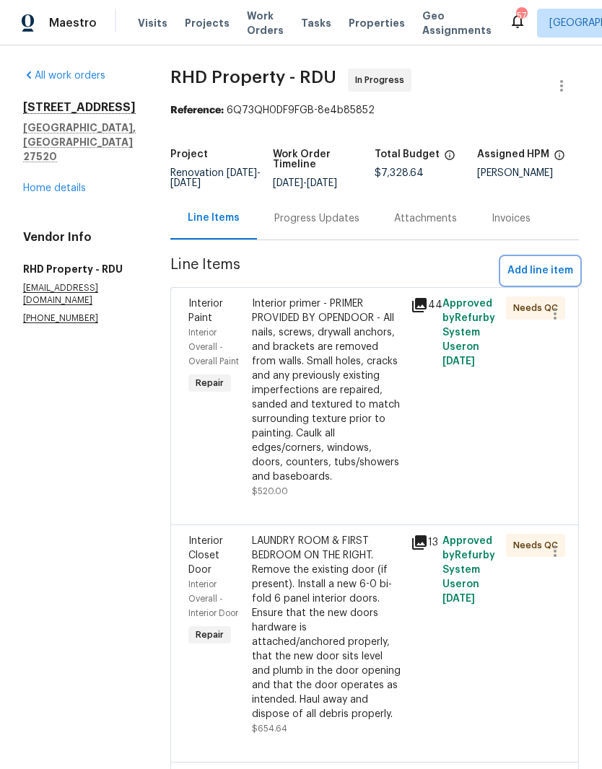
click at [572, 272] on button "Add line item" at bounding box center [540, 271] width 77 height 27
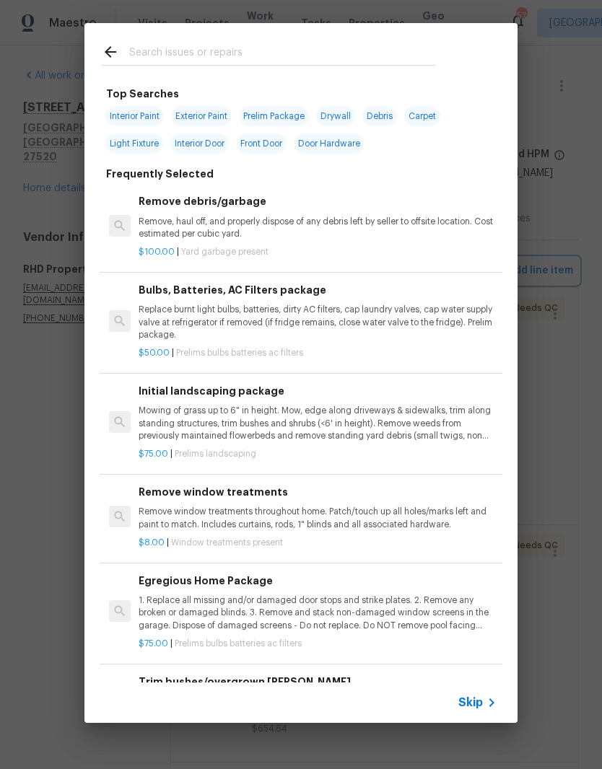
click at [567, 433] on div "Top Searches Interior Paint Exterior Paint Prelim Package Drywall Debris Carpet…" at bounding box center [301, 373] width 602 height 746
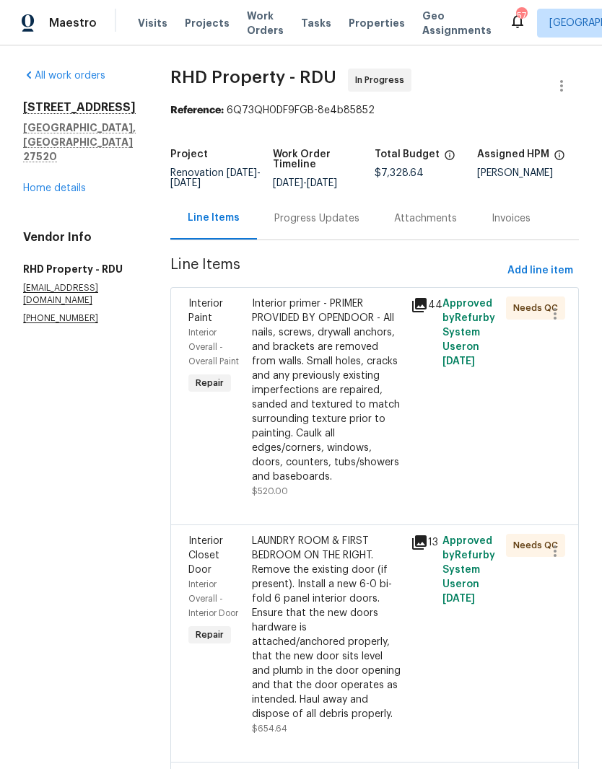
click at [53, 150] on div "210 Clearwater Ct Clayton, NC 27520 Home details" at bounding box center [79, 147] width 113 height 95
click at [51, 183] on link "Home details" at bounding box center [54, 188] width 63 height 10
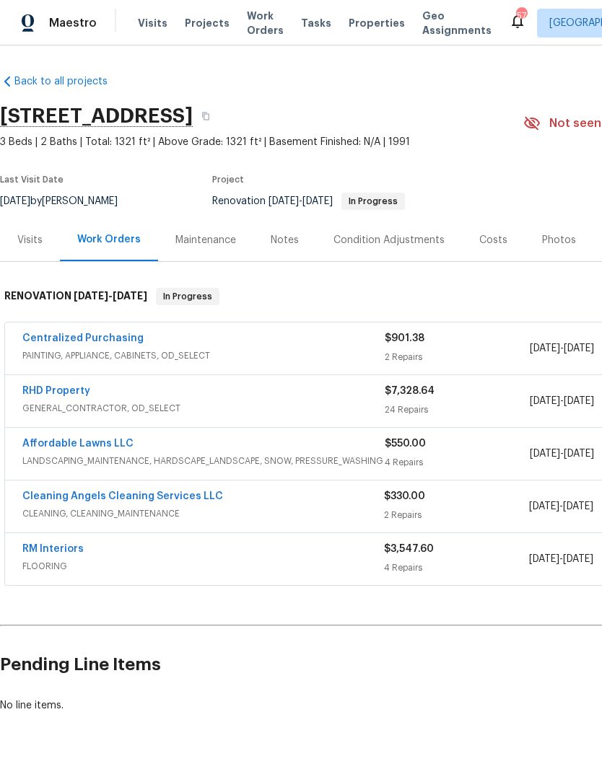
click at [40, 550] on link "RM Interiors" at bounding box center [52, 549] width 61 height 10
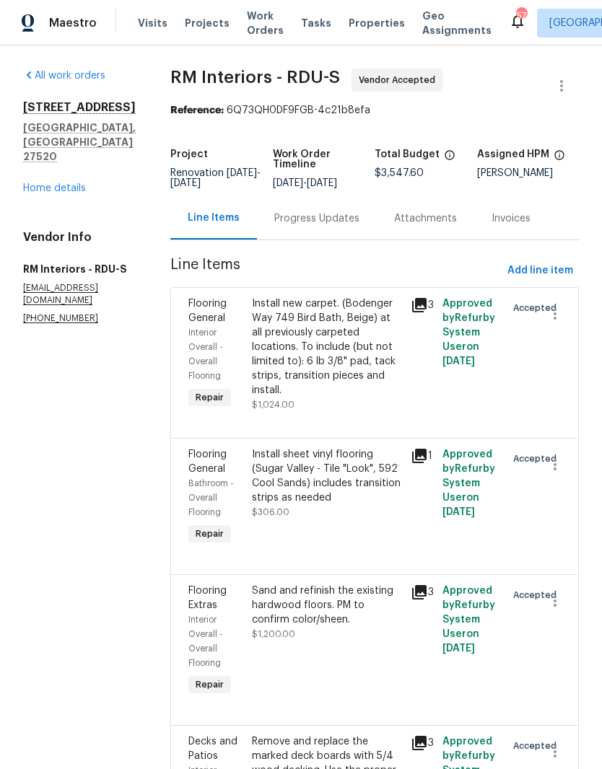
click at [51, 183] on link "Home details" at bounding box center [54, 188] width 63 height 10
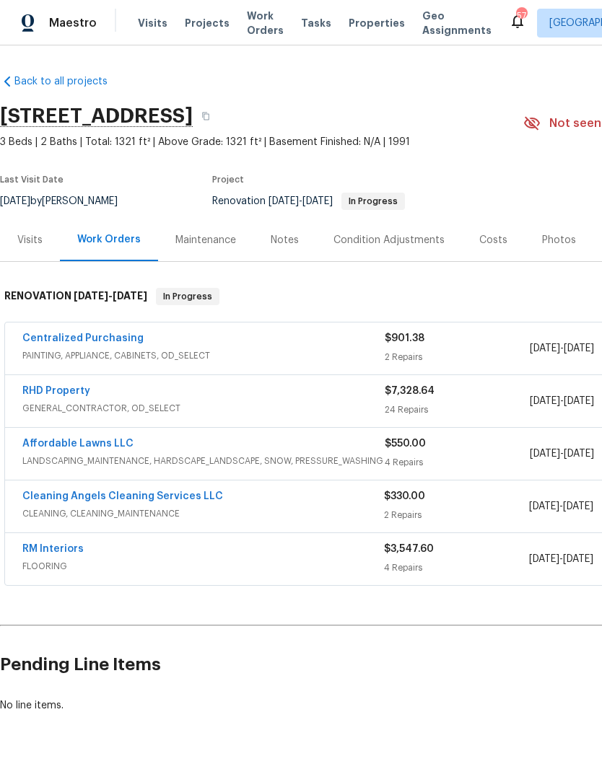
click at [50, 388] on link "RHD Property" at bounding box center [56, 391] width 68 height 10
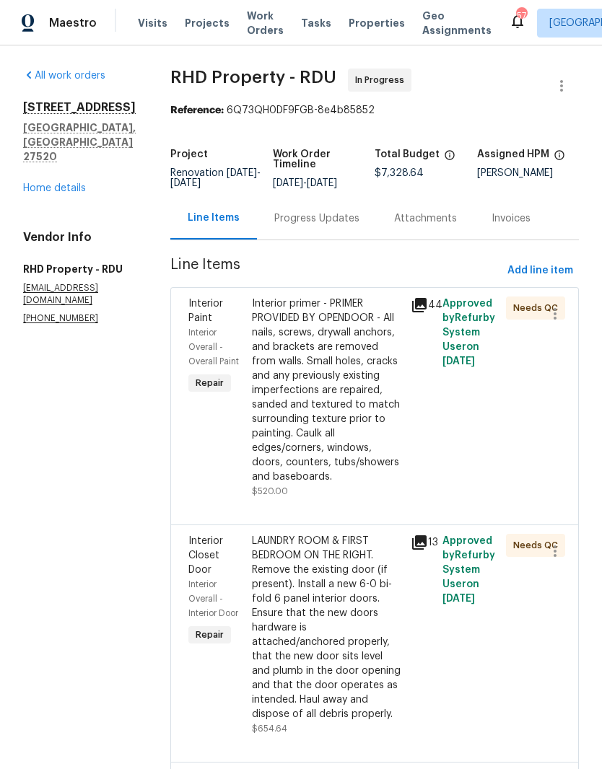
click at [556, 280] on span "Add line item" at bounding box center [540, 271] width 66 height 18
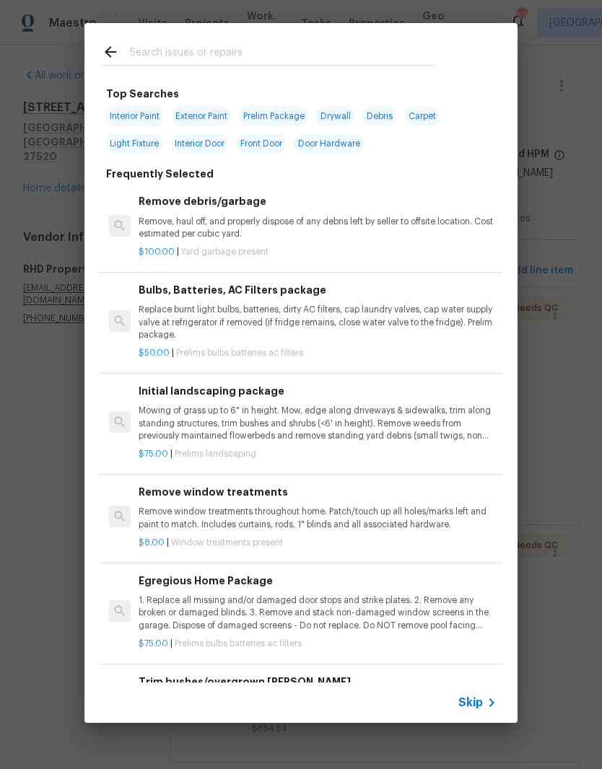
click at [311, 53] on input "text" at bounding box center [282, 54] width 306 height 22
type input "Deck"
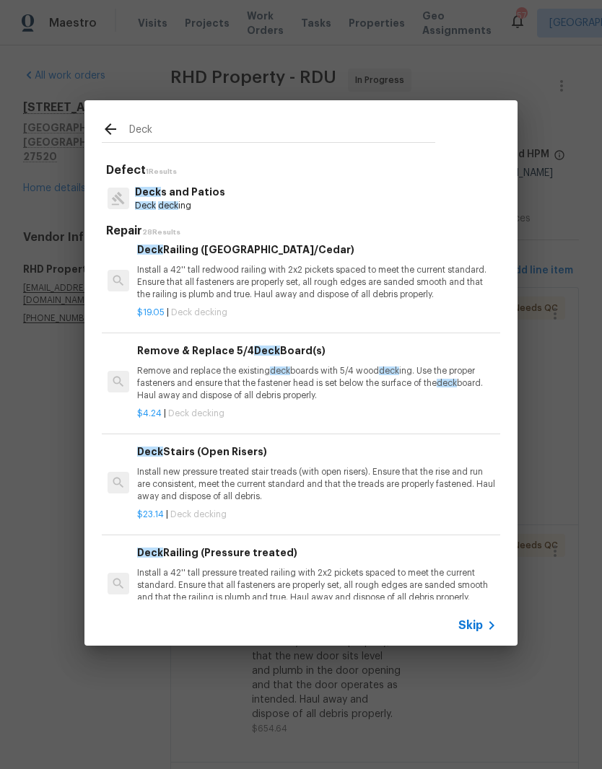
scroll to position [616, 2]
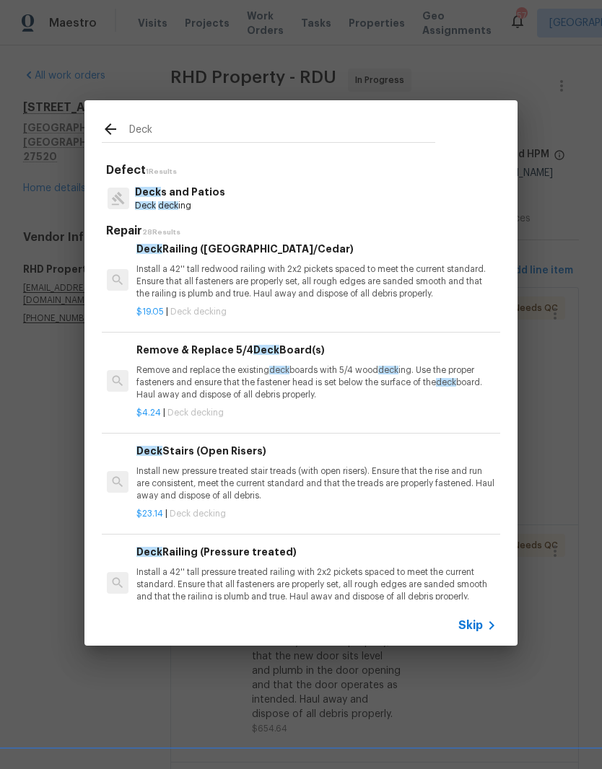
click at [377, 375] on p "Remove and replace the existing deck boards with 5/4 wood deck ing. Use the pro…" at bounding box center [315, 382] width 358 height 37
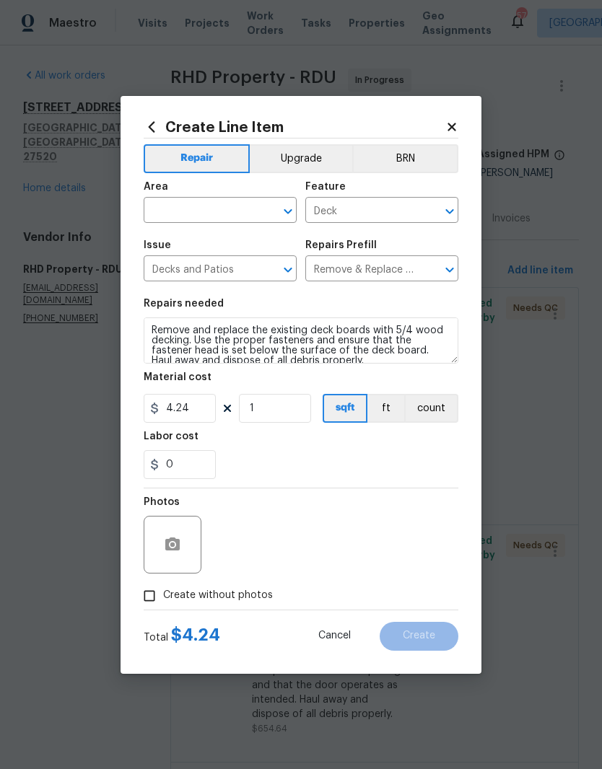
click at [175, 213] on input "text" at bounding box center [200, 212] width 113 height 22
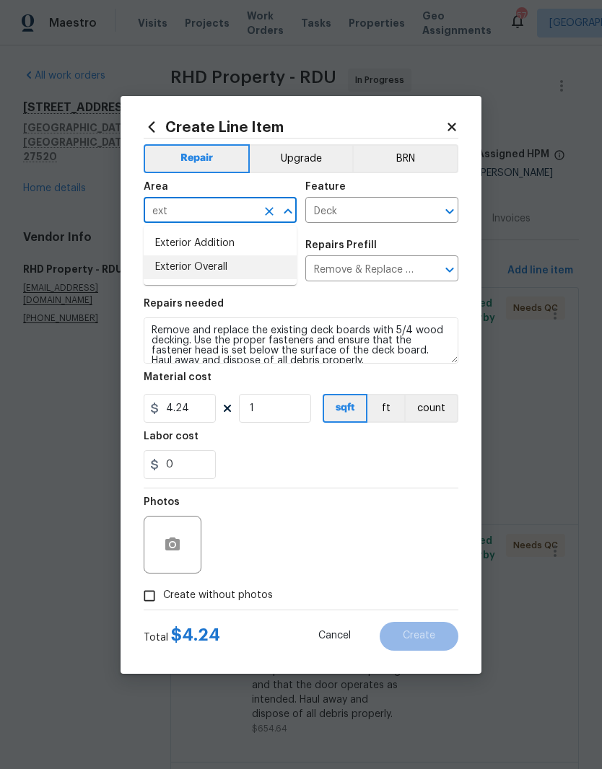
click at [246, 279] on li "Exterior Overall" at bounding box center [220, 267] width 153 height 24
type input "Exterior Overall"
click at [282, 414] on input "1" at bounding box center [275, 408] width 72 height 29
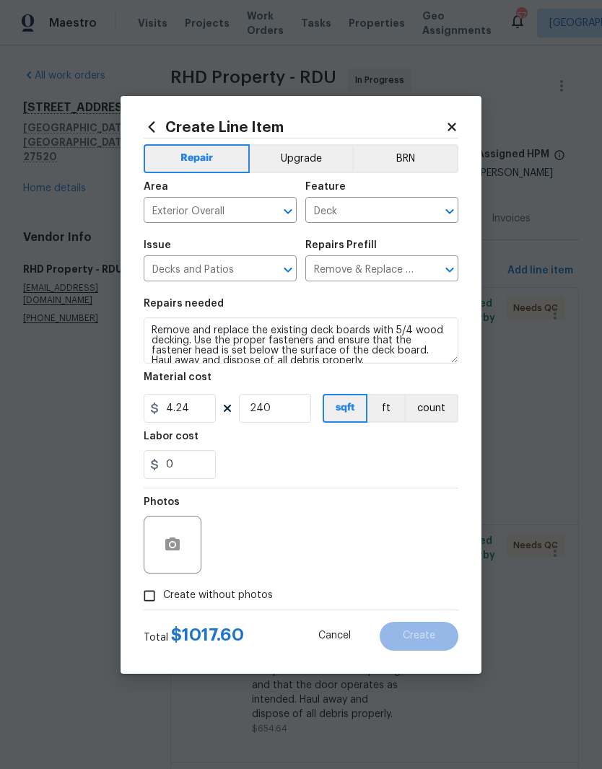
click at [255, 456] on div "0" at bounding box center [301, 464] width 315 height 29
click at [188, 533] on div at bounding box center [173, 545] width 58 height 58
click at [177, 548] on icon "button" at bounding box center [172, 544] width 14 height 13
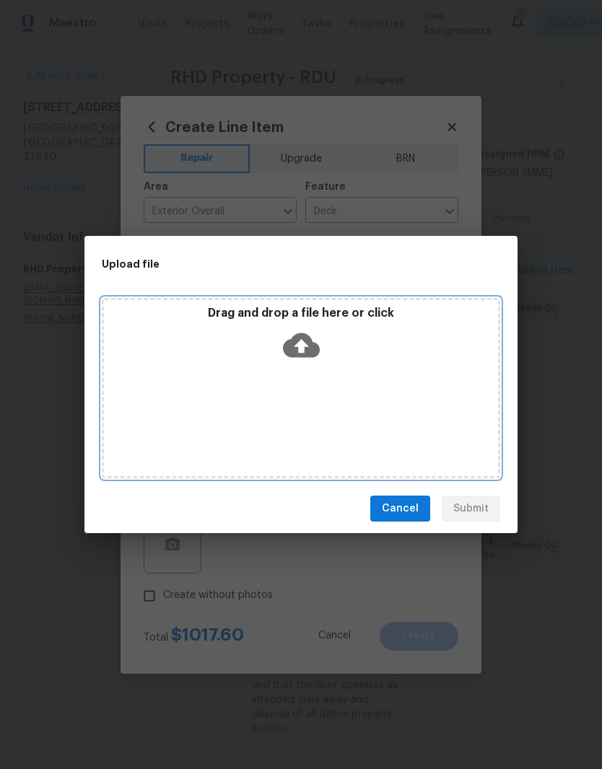
click at [339, 355] on div "Drag and drop a file here or click" at bounding box center [301, 337] width 394 height 62
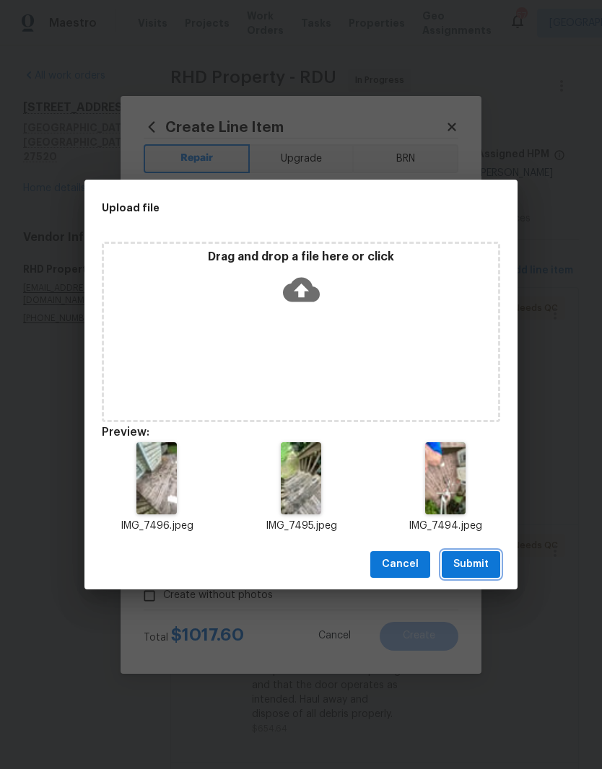
click at [484, 566] on span "Submit" at bounding box center [470, 565] width 35 height 18
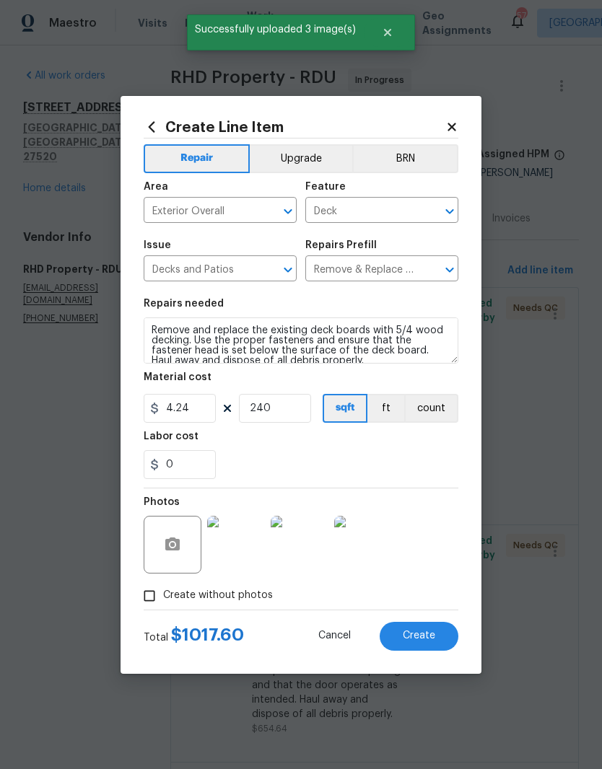
click at [440, 639] on button "Create" at bounding box center [419, 636] width 79 height 29
type input "0"
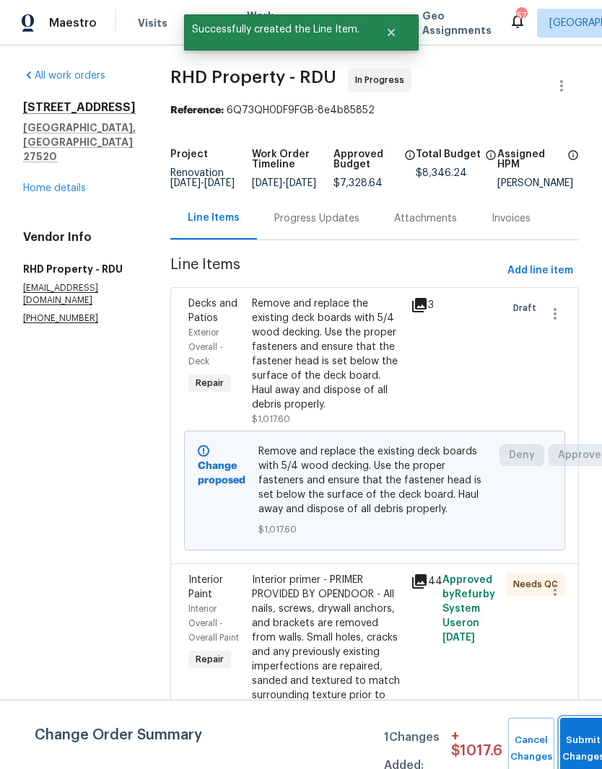
click at [582, 738] on button "Submit Changes" at bounding box center [583, 749] width 46 height 62
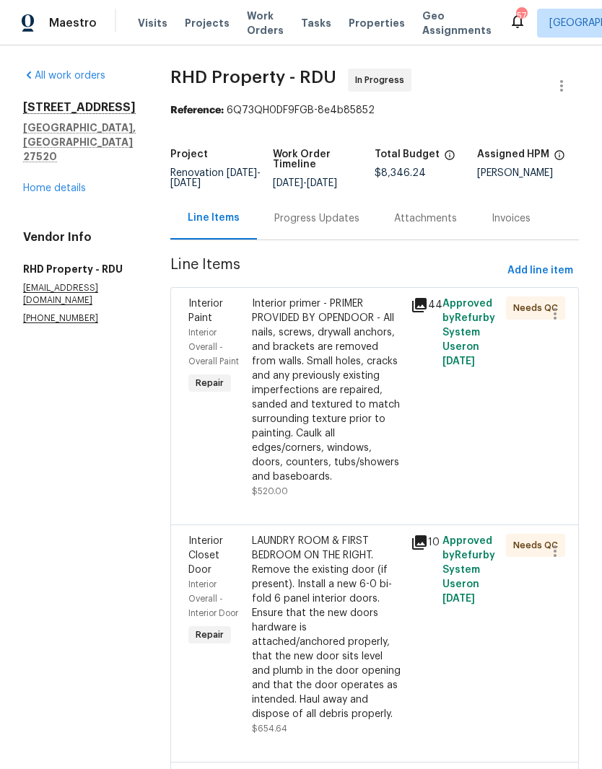
click at [42, 183] on link "Home details" at bounding box center [54, 188] width 63 height 10
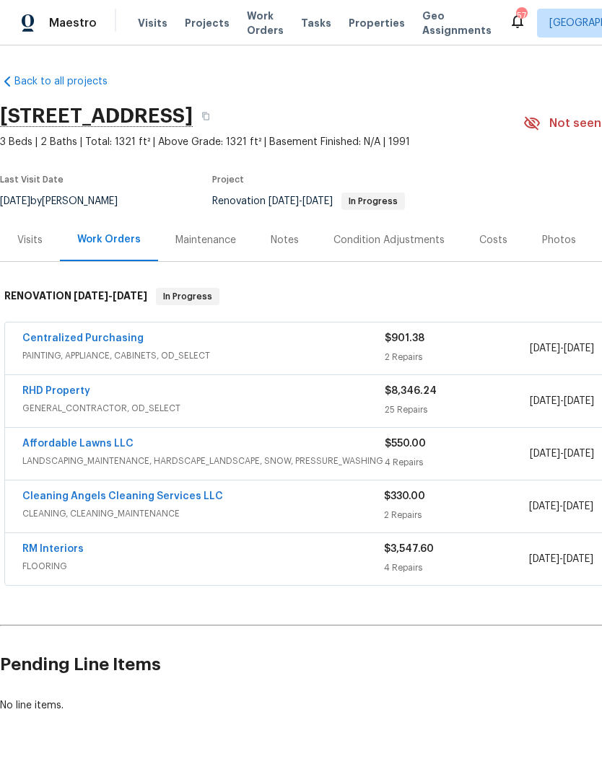
click at [75, 548] on link "RM Interiors" at bounding box center [52, 549] width 61 height 10
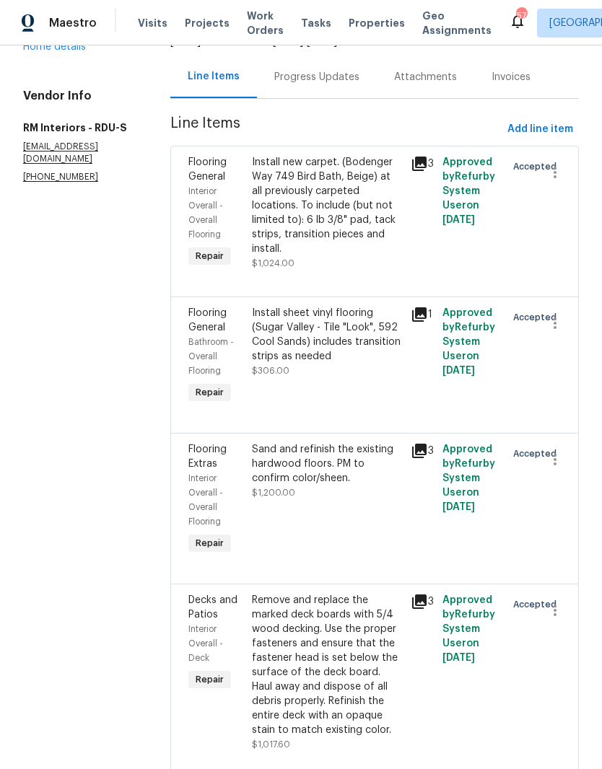
scroll to position [141, 0]
click at [556, 618] on icon "button" at bounding box center [554, 611] width 17 height 17
click at [577, 629] on li "Cancel" at bounding box center [562, 620] width 56 height 24
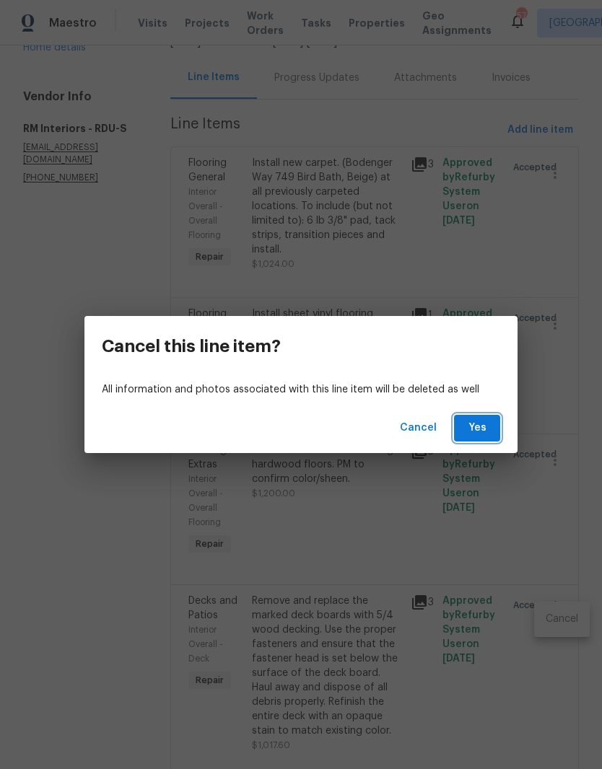
click at [484, 428] on span "Yes" at bounding box center [476, 428] width 23 height 18
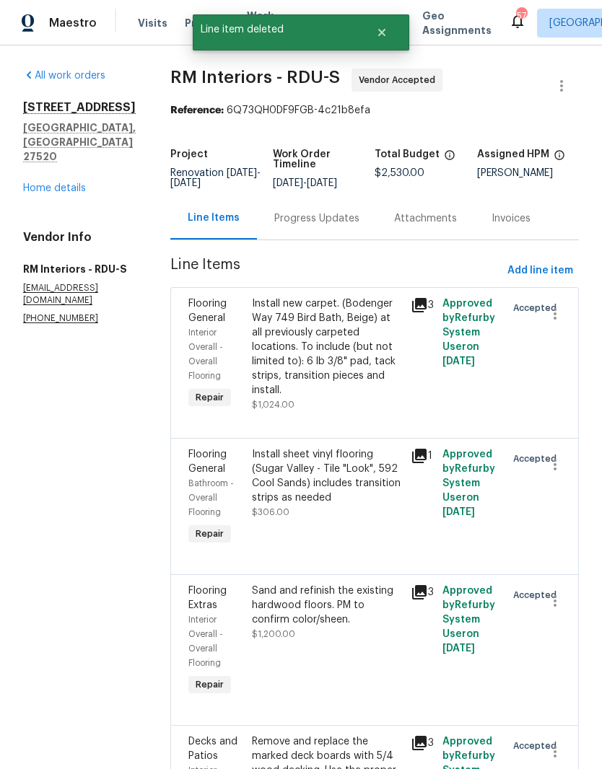
scroll to position [0, 0]
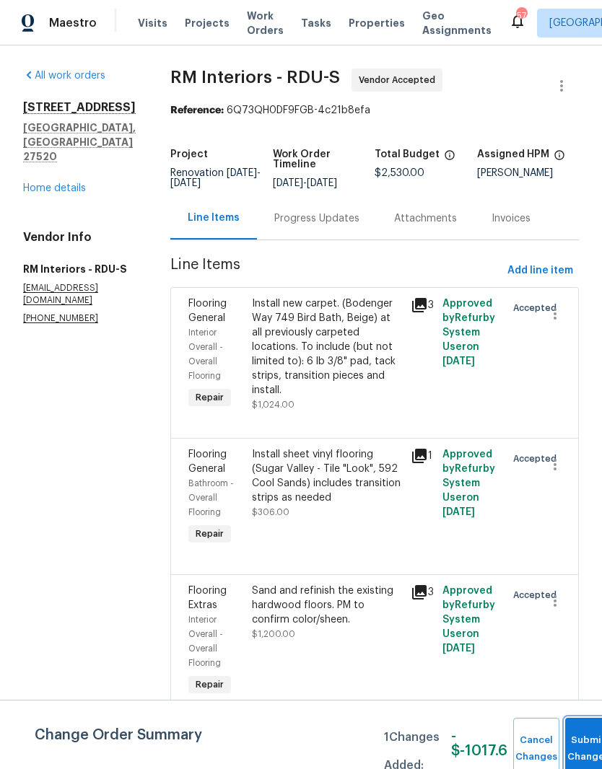
click at [587, 738] on button "Submit Changes" at bounding box center [588, 749] width 46 height 62
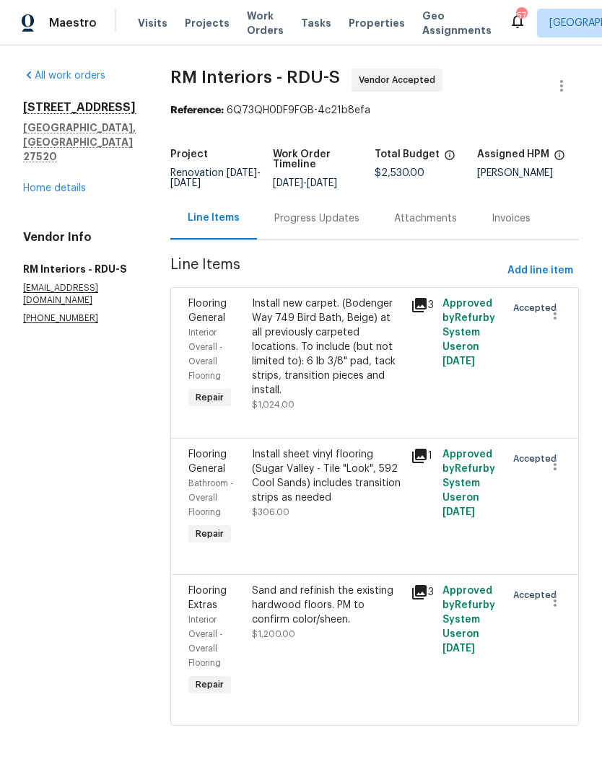
click at [289, 222] on div "Progress Updates" at bounding box center [316, 218] width 85 height 14
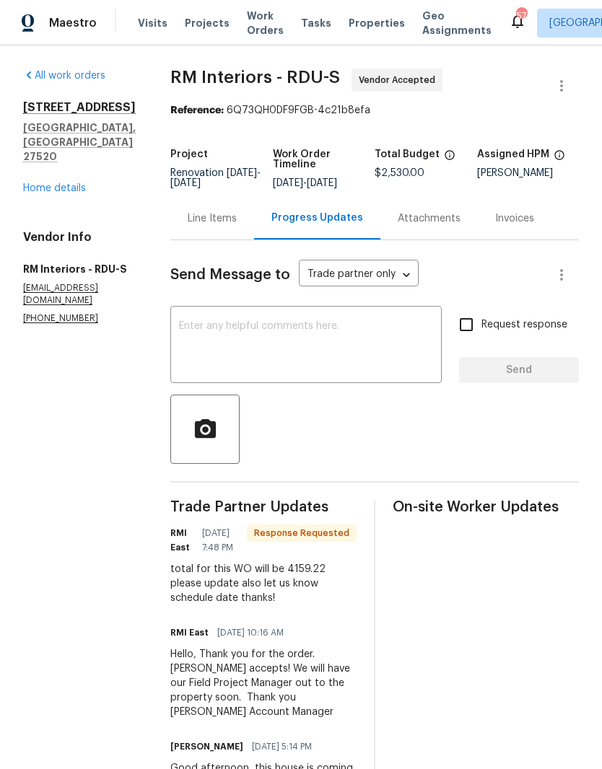
click at [180, 337] on textarea at bounding box center [306, 346] width 254 height 51
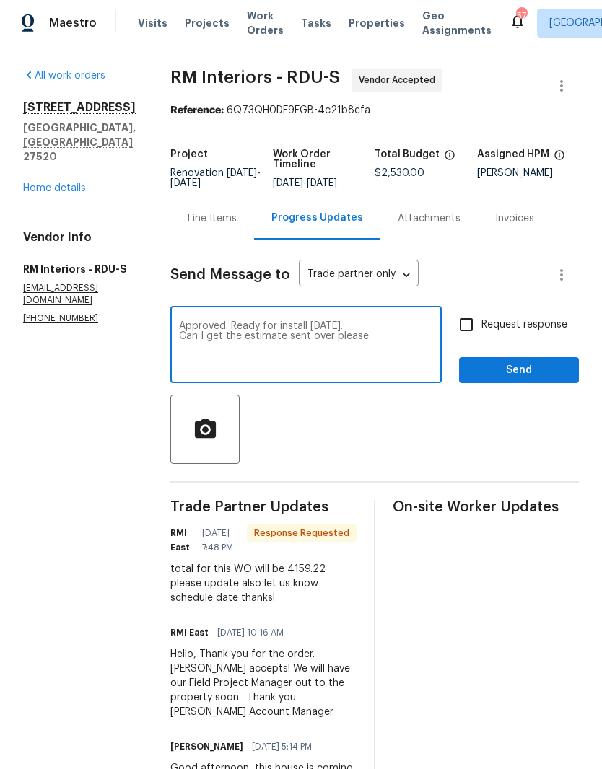
type textarea "Approved. Ready for install tomorrow. Can I get the estimate sent over please."
click at [559, 379] on span "Send" at bounding box center [519, 371] width 97 height 18
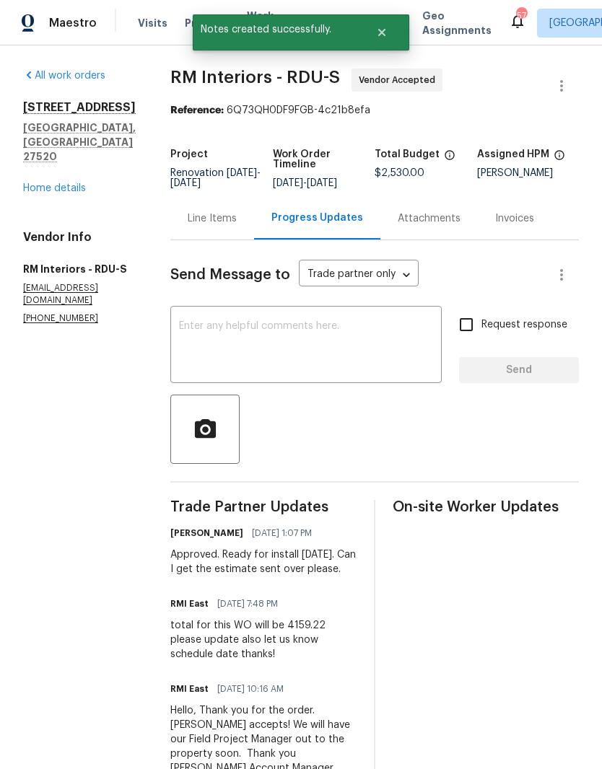
click at [47, 183] on link "Home details" at bounding box center [54, 188] width 63 height 10
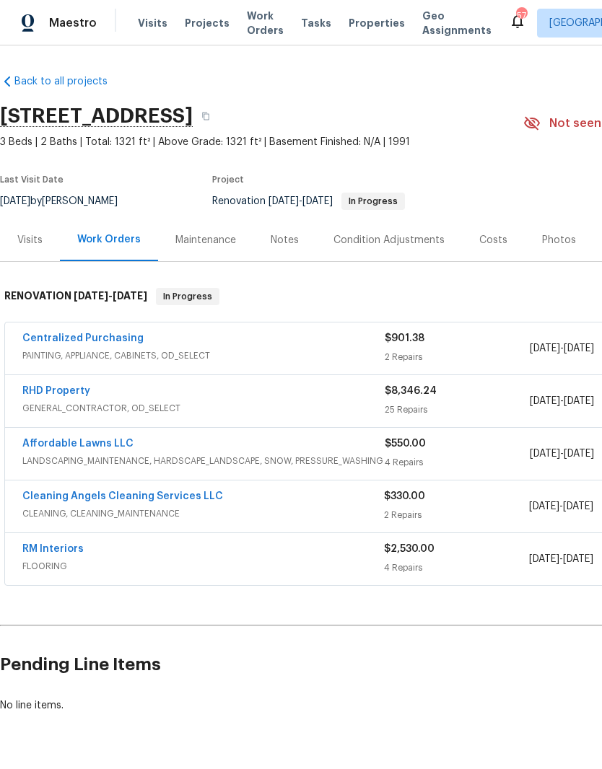
click at [44, 395] on link "RHD Property" at bounding box center [56, 391] width 68 height 10
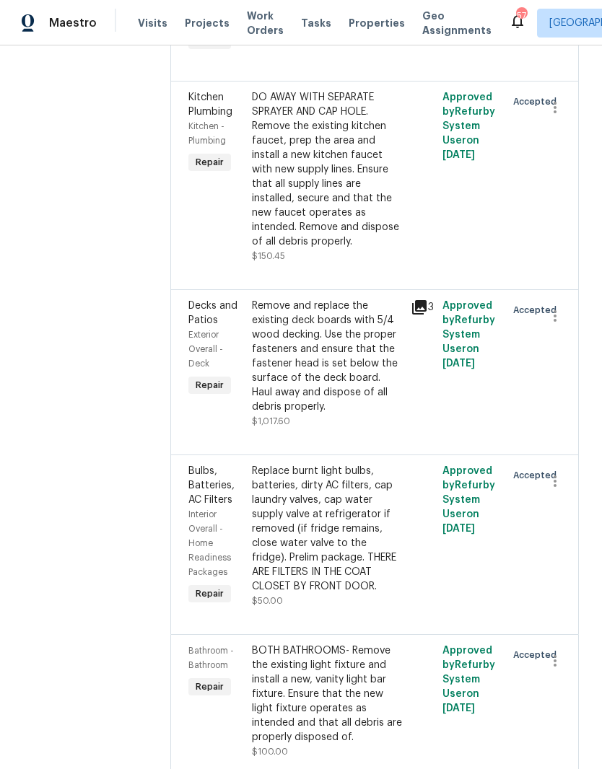
scroll to position [4134, 0]
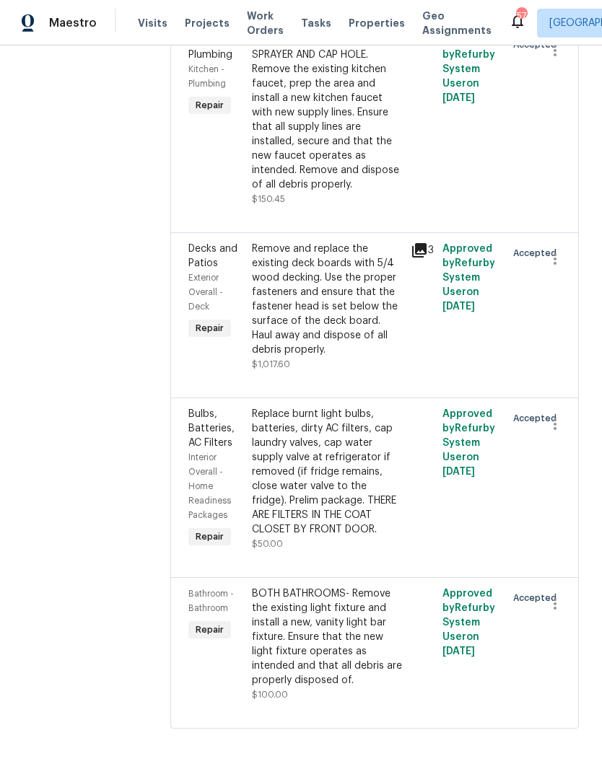
click at [402, 357] on div "Remove and replace the existing deck boards with 5/4 wood decking. Use the prop…" at bounding box center [327, 299] width 150 height 115
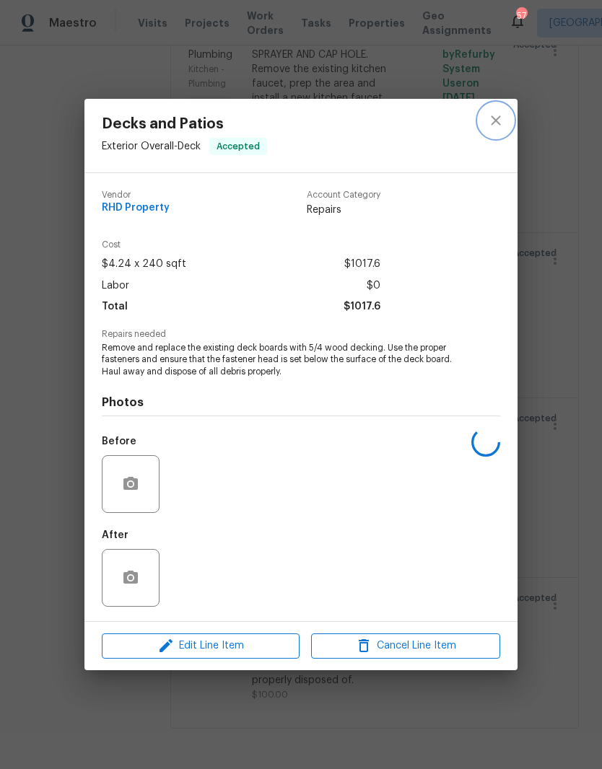
click at [501, 116] on icon "close" at bounding box center [495, 120] width 17 height 17
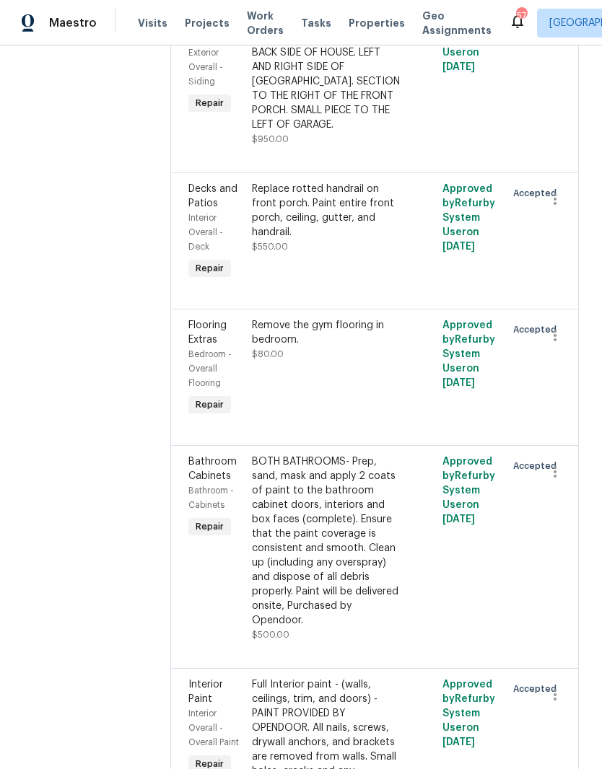
scroll to position [1580, 0]
click at [350, 629] on div "BOTH BATHROOMS- Prep, sand, mask and apply 2 coats of paint to the bathroom cab…" at bounding box center [327, 541] width 150 height 173
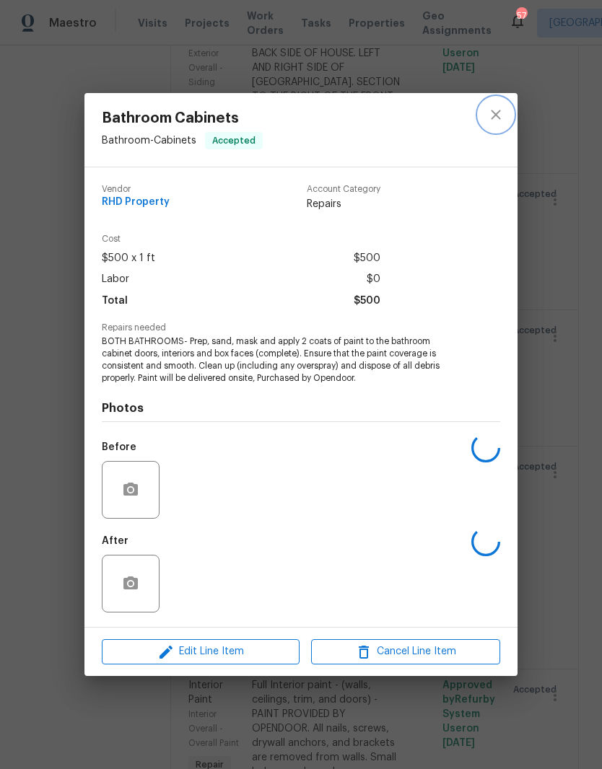
click at [505, 113] on button "close" at bounding box center [495, 114] width 35 height 35
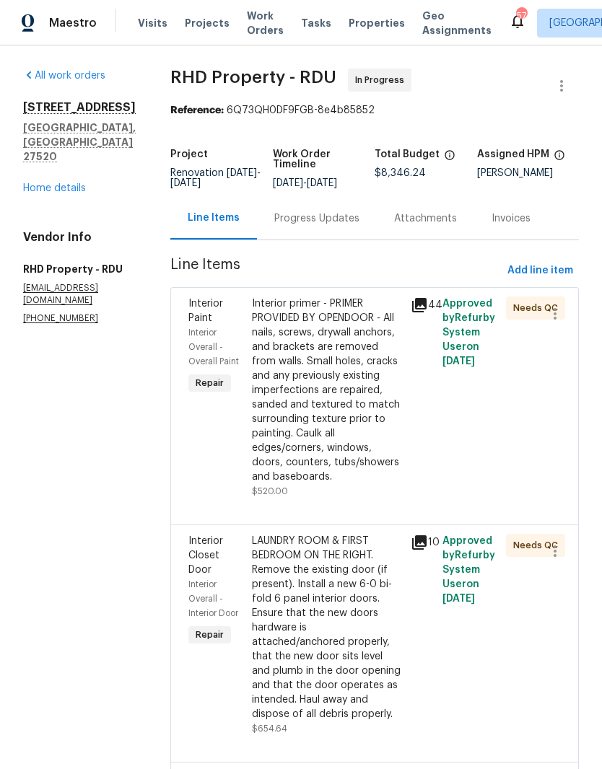
scroll to position [0, 0]
click at [49, 183] on link "Home details" at bounding box center [54, 188] width 63 height 10
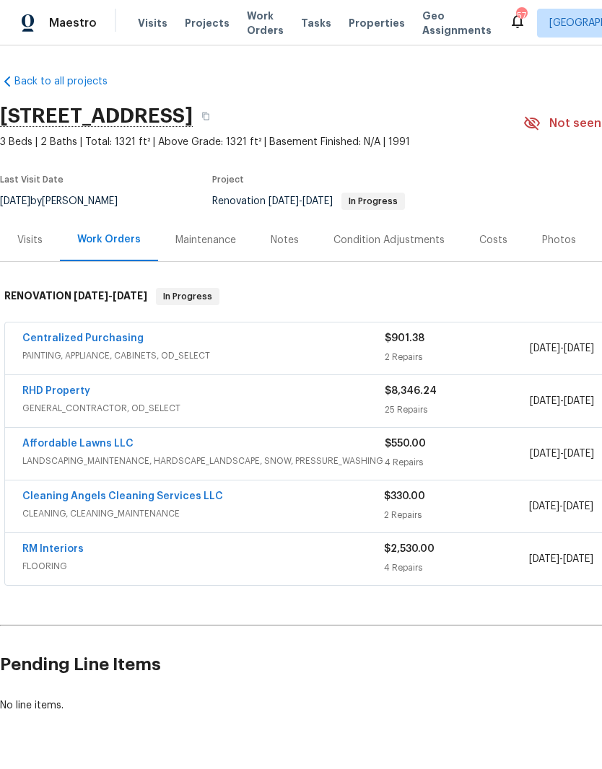
click at [284, 240] on div "Notes" at bounding box center [285, 240] width 28 height 14
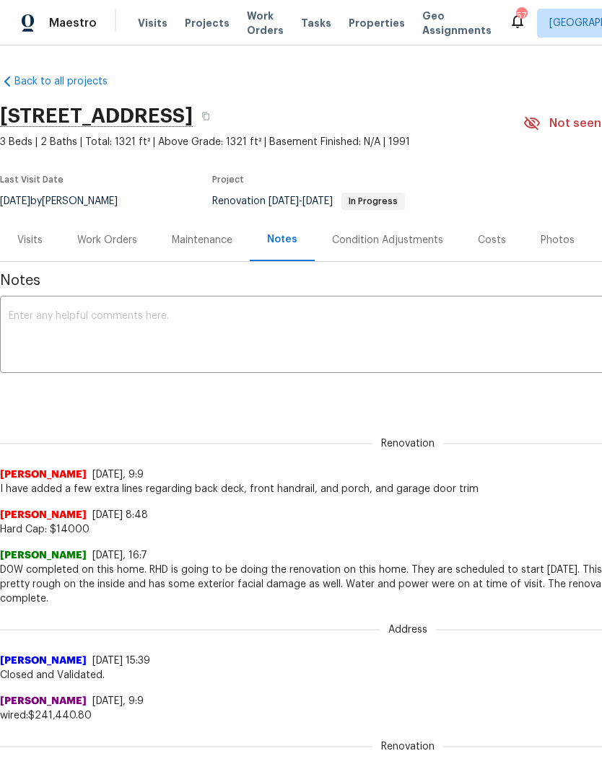
click at [94, 240] on div "Work Orders" at bounding box center [107, 240] width 60 height 14
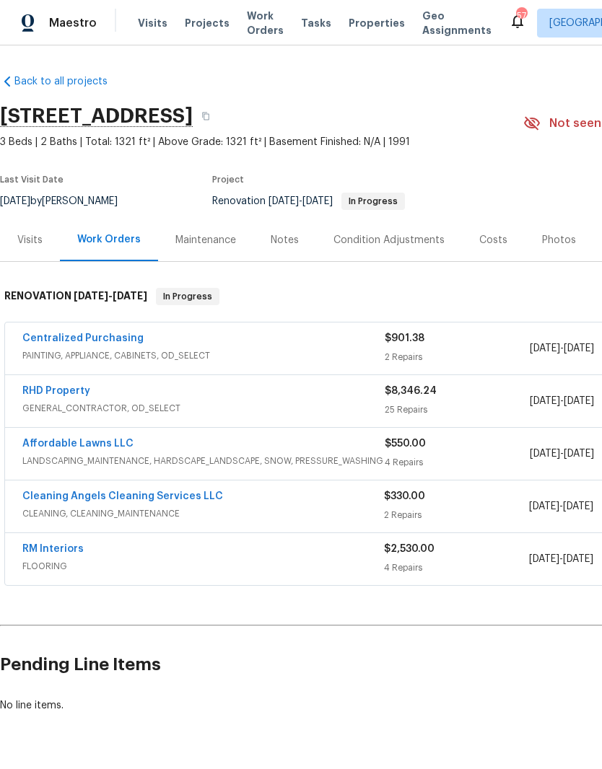
click at [49, 388] on link "RHD Property" at bounding box center [56, 391] width 68 height 10
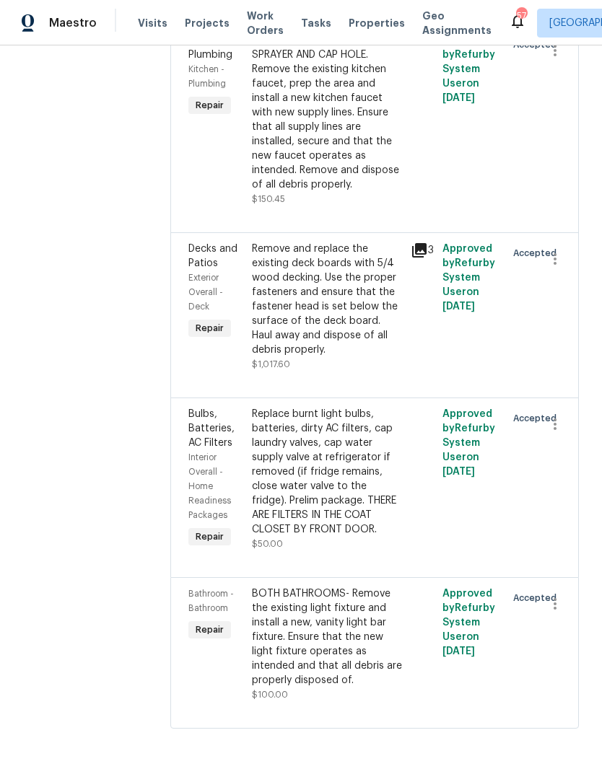
scroll to position [4210, 0]
click at [297, 357] on div "Remove and replace the existing deck boards with 5/4 wood decking. Use the prop…" at bounding box center [327, 299] width 150 height 115
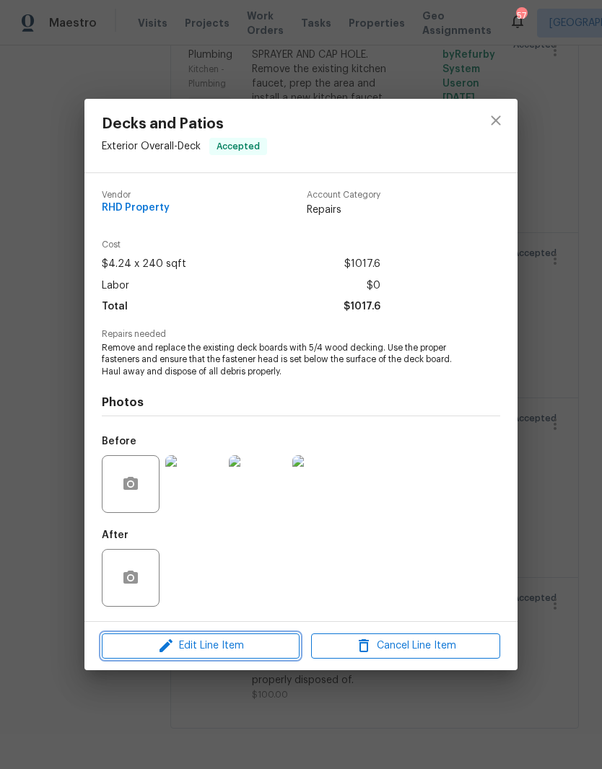
click at [173, 650] on icon "button" at bounding box center [165, 645] width 17 height 17
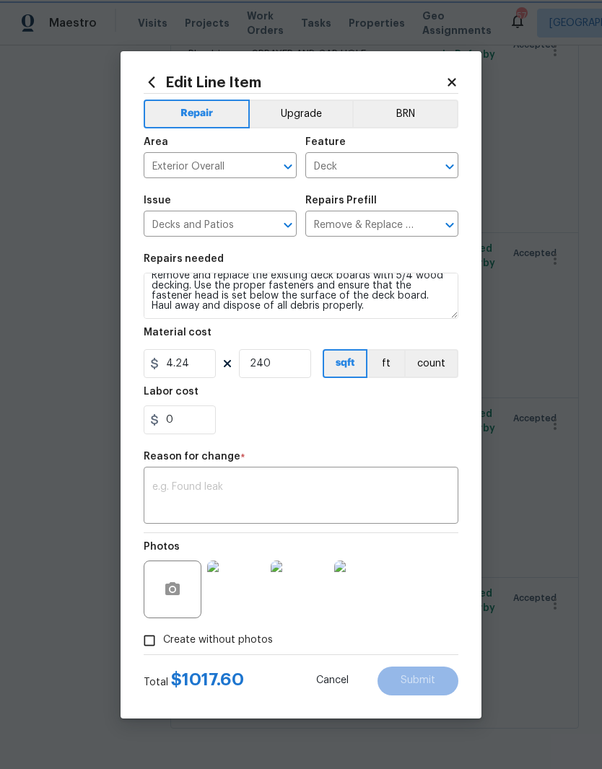
scroll to position [10, 0]
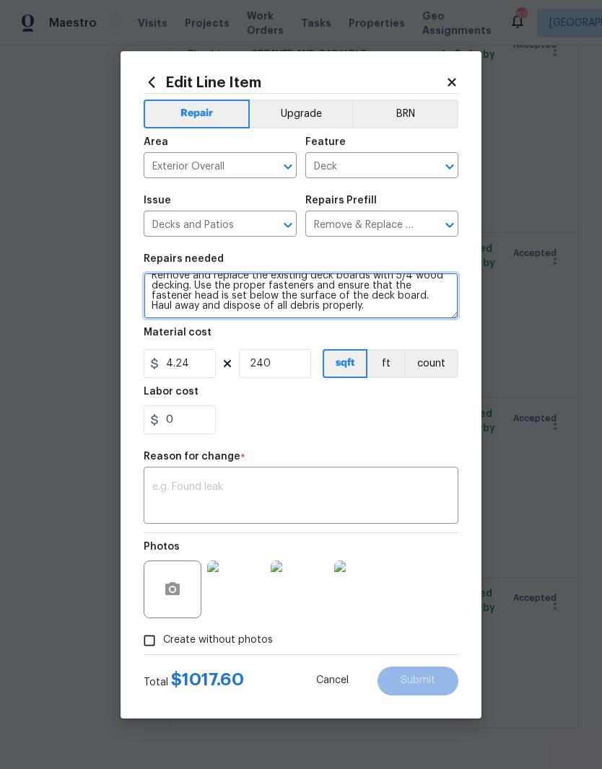
click at [361, 310] on textarea "Remove and replace the existing deck boards with 5/4 wood decking. Use the prop…" at bounding box center [301, 296] width 315 height 46
click at [286, 312] on textarea "Remove and replace the existing deck boards with 5/4 wood decking. Use the prop…" at bounding box center [301, 296] width 315 height 46
click at [290, 305] on textarea "Remove and replace the existing deck boards with 5/4 wood decking. Use the prop…" at bounding box center [301, 296] width 315 height 46
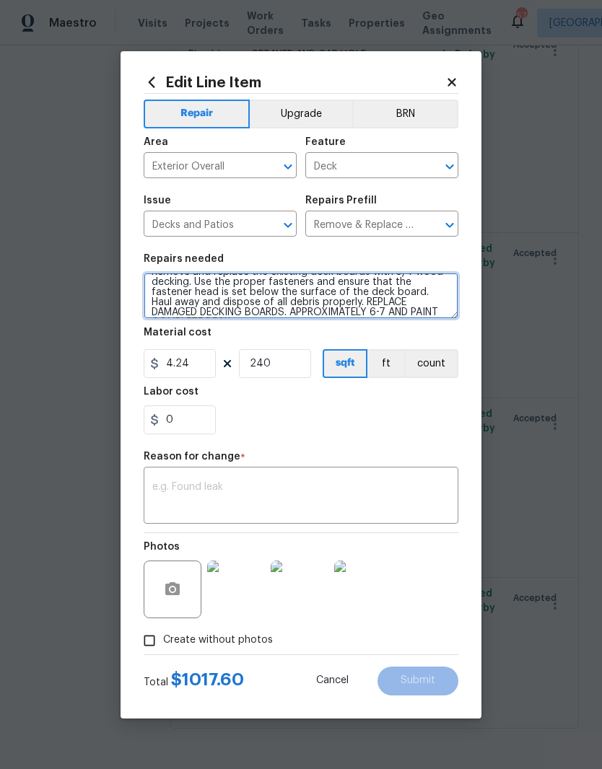
type textarea "Remove and replace the existing deck boards with 5/4 wood decking. Use the prop…"
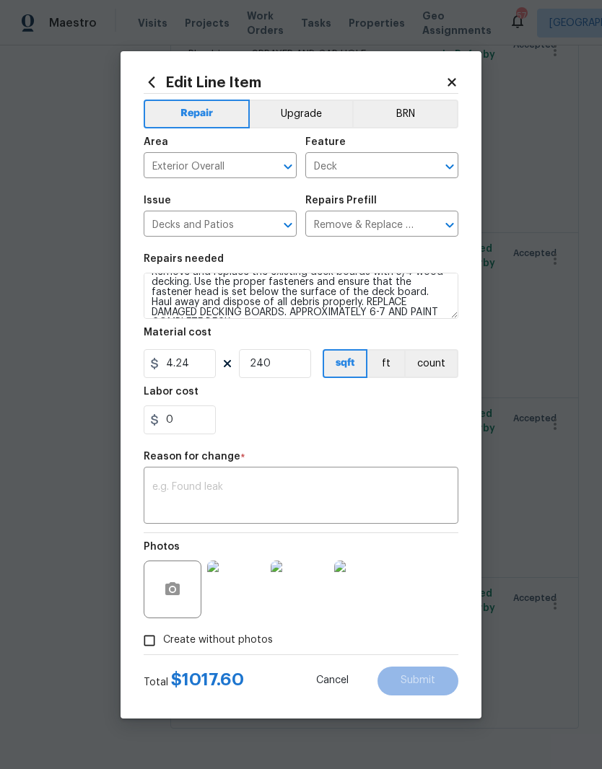
click at [268, 403] on div "Labor cost" at bounding box center [301, 396] width 315 height 19
click at [180, 488] on textarea at bounding box center [300, 497] width 297 height 30
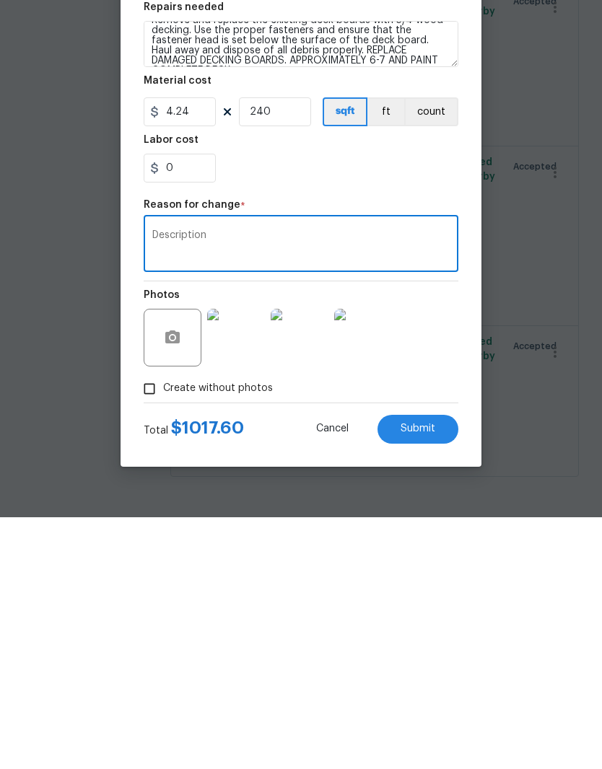
type textarea "Description"
click at [364, 561] on img at bounding box center [363, 590] width 58 height 58
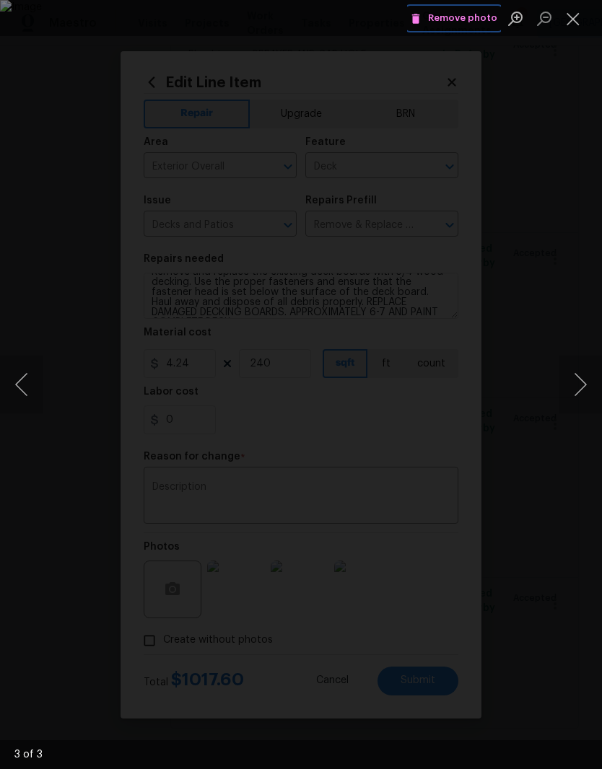
click at [461, 18] on span "Remove photo" at bounding box center [454, 18] width 87 height 17
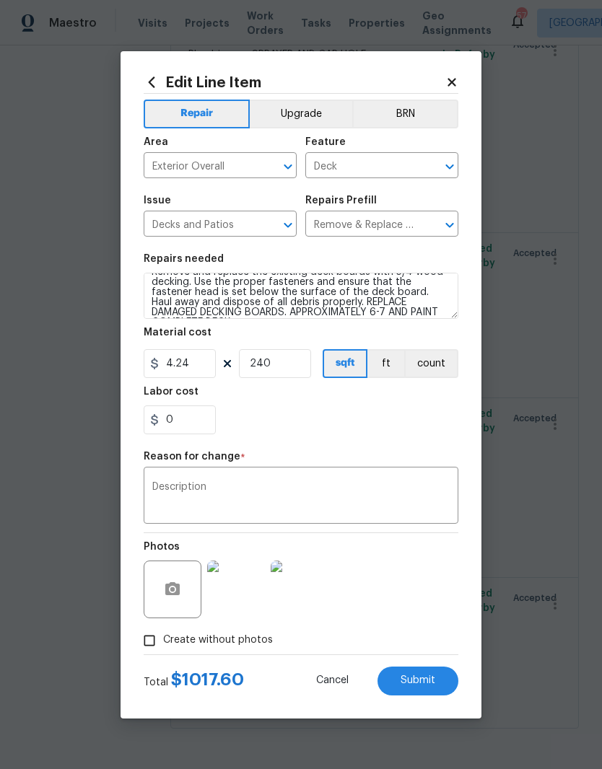
click at [296, 594] on img at bounding box center [300, 590] width 58 height 58
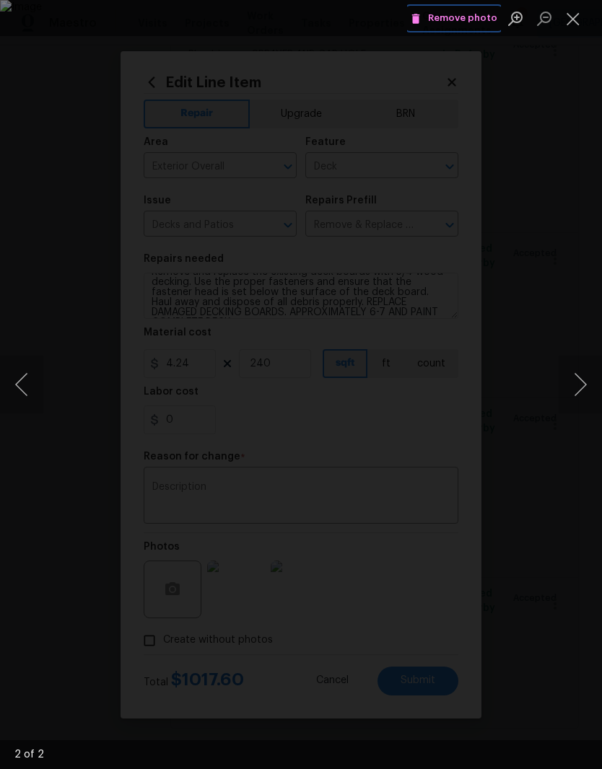
click at [465, 19] on span "Remove photo" at bounding box center [454, 18] width 87 height 17
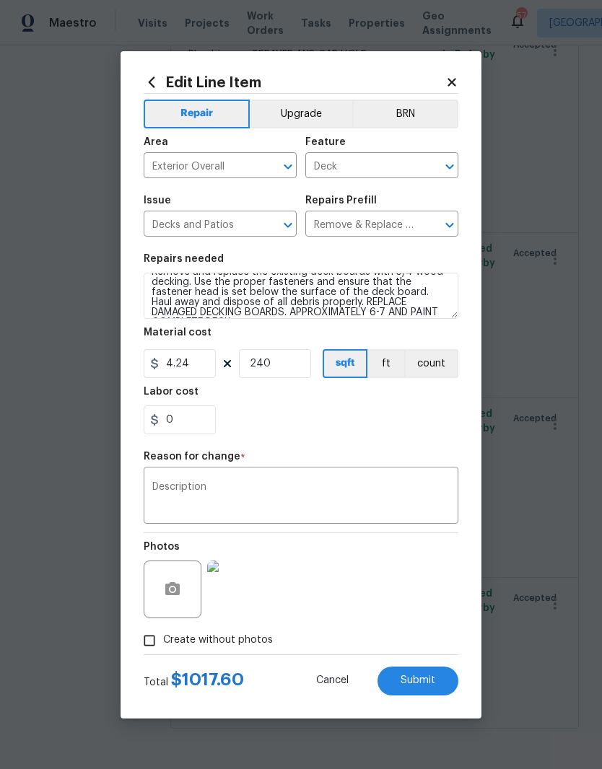
click at [233, 604] on img at bounding box center [236, 590] width 58 height 58
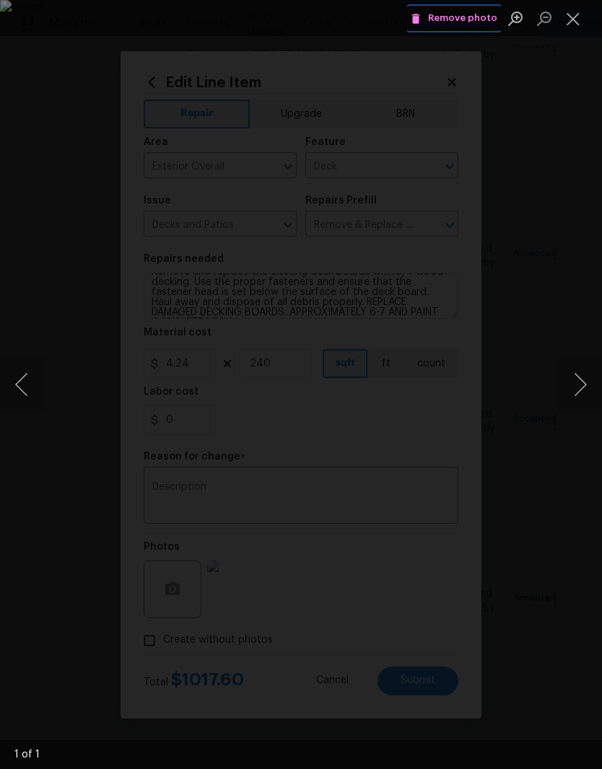
click at [464, 17] on span "Remove photo" at bounding box center [454, 18] width 87 height 17
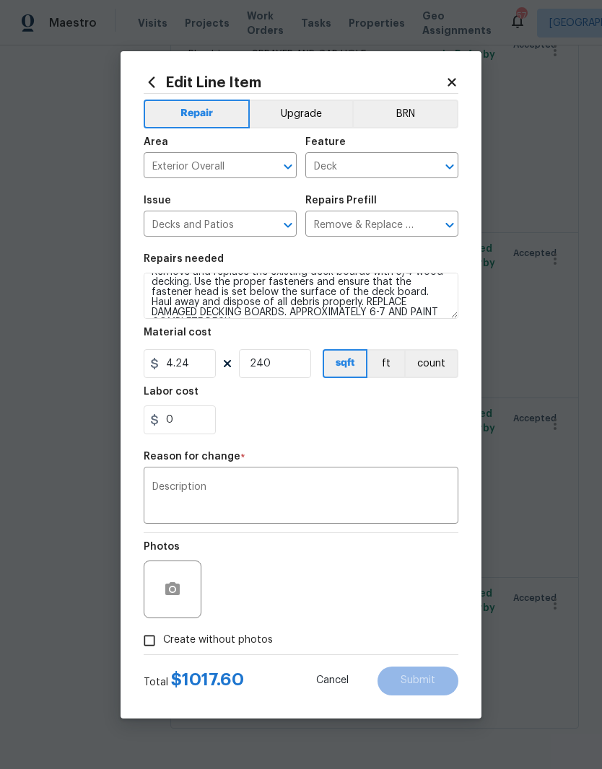
click at [208, 523] on div "Description x ​" at bounding box center [301, 497] width 315 height 53
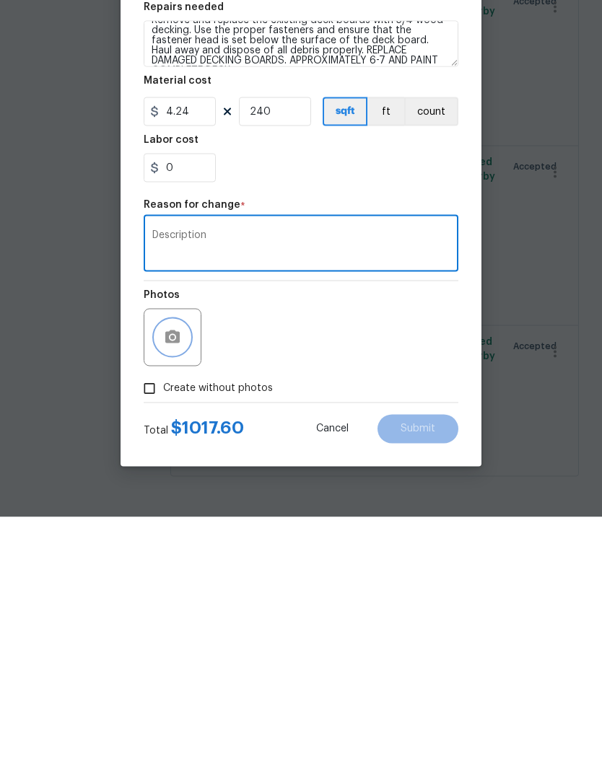
click at [173, 581] on icon "button" at bounding box center [172, 589] width 17 height 17
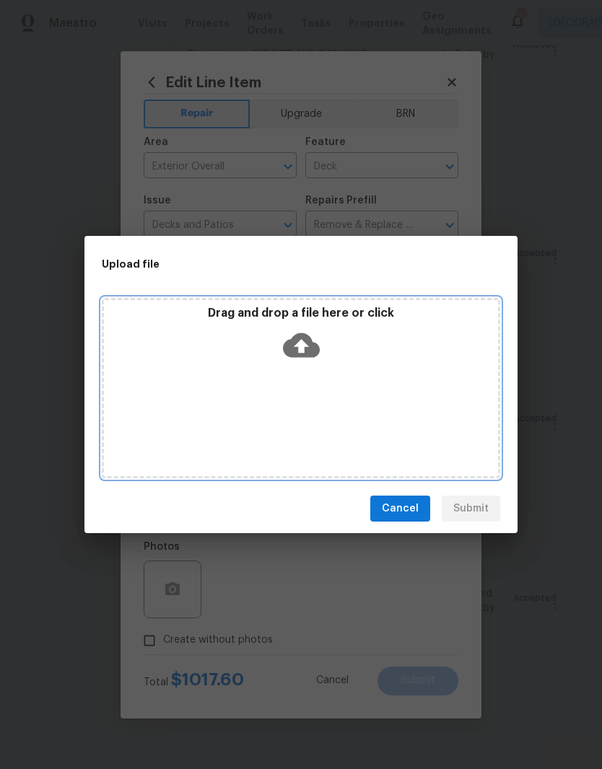
click at [211, 385] on div "Drag and drop a file here or click" at bounding box center [301, 388] width 398 height 180
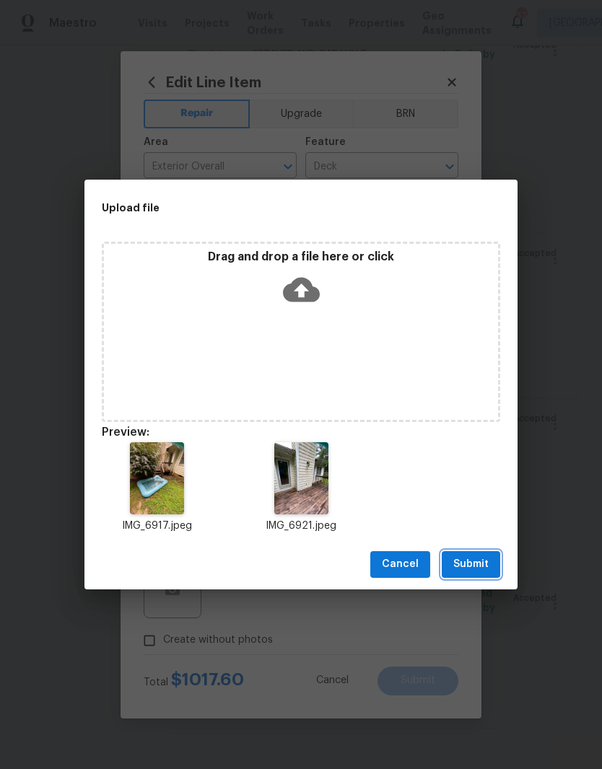
click at [466, 569] on span "Submit" at bounding box center [470, 565] width 35 height 18
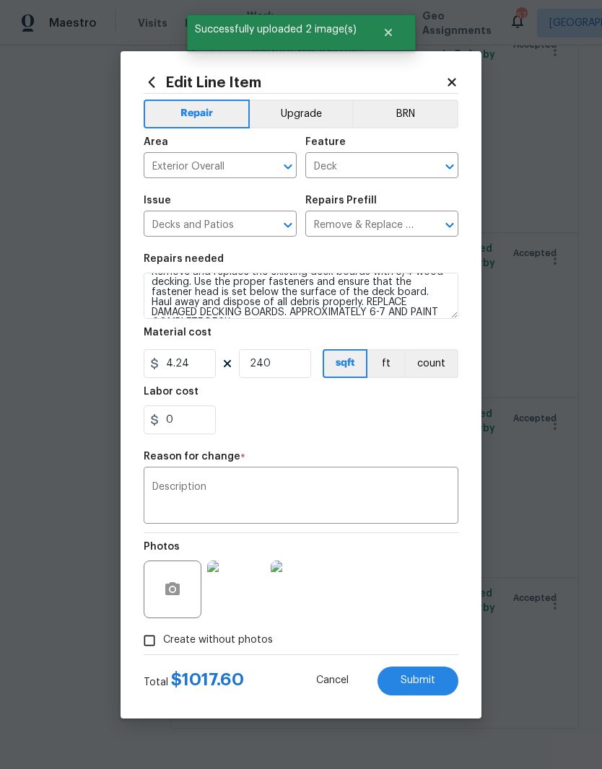
click at [441, 689] on button "Submit" at bounding box center [417, 681] width 81 height 29
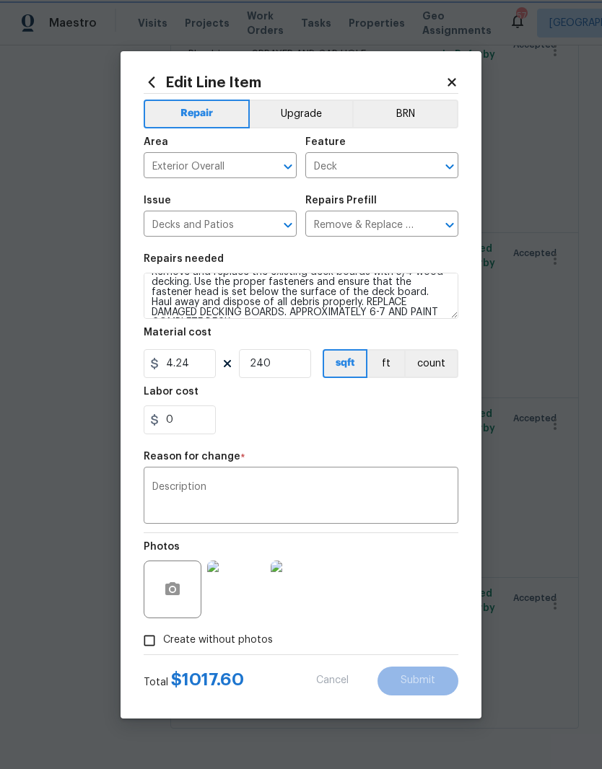
type textarea "Remove and replace the existing deck boards with 5/4 wood decking. Use the prop…"
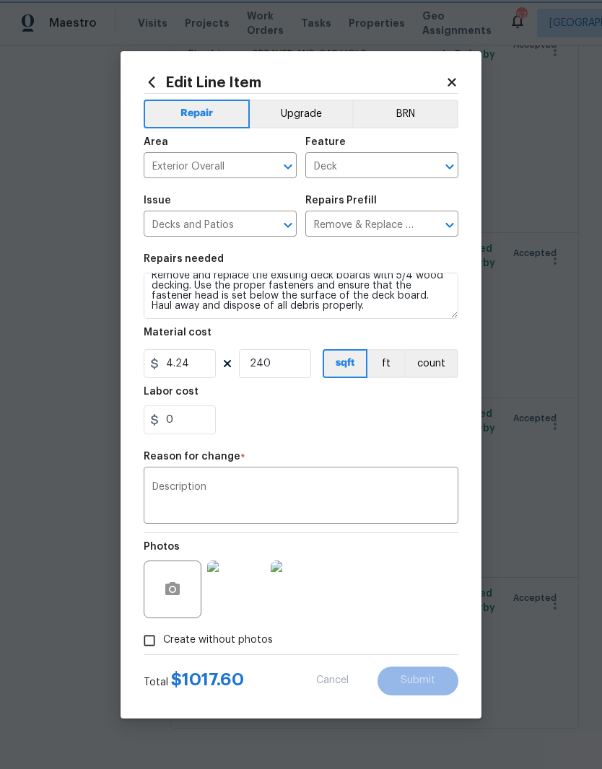
scroll to position [10, 0]
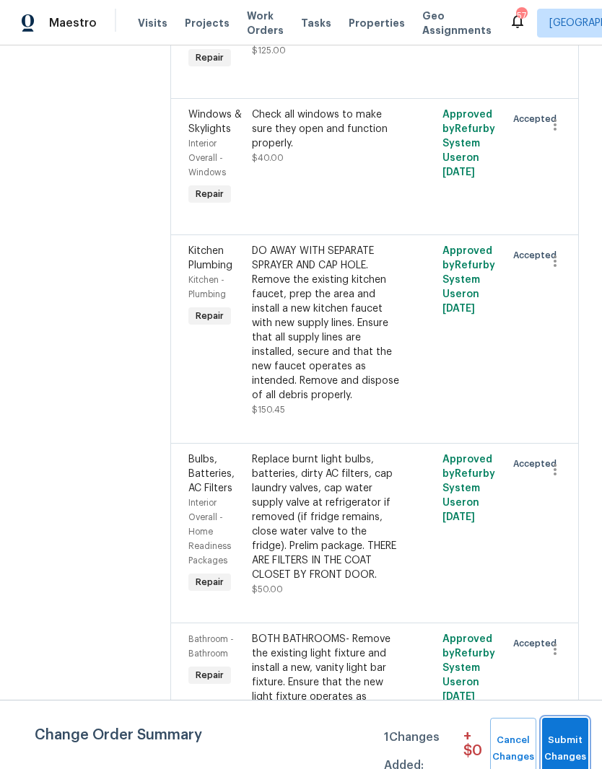
click at [576, 743] on span "Submit Changes" at bounding box center [565, 749] width 32 height 33
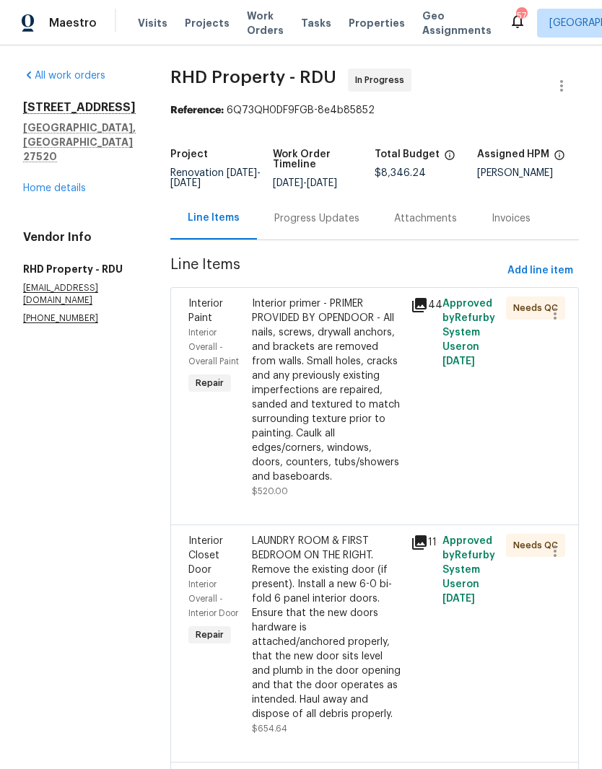
scroll to position [0, 0]
click at [51, 183] on link "Home details" at bounding box center [54, 188] width 63 height 10
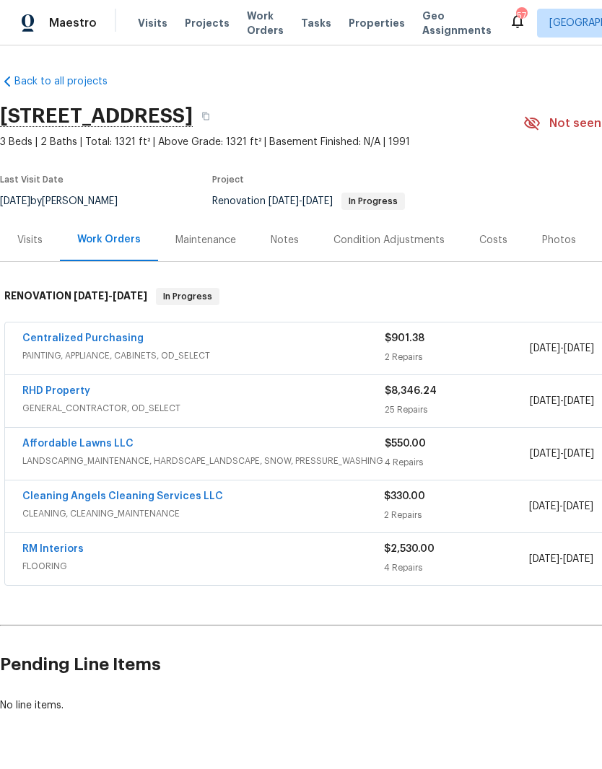
click at [95, 501] on link "Cleaning Angels Cleaning Services LLC" at bounding box center [122, 496] width 201 height 10
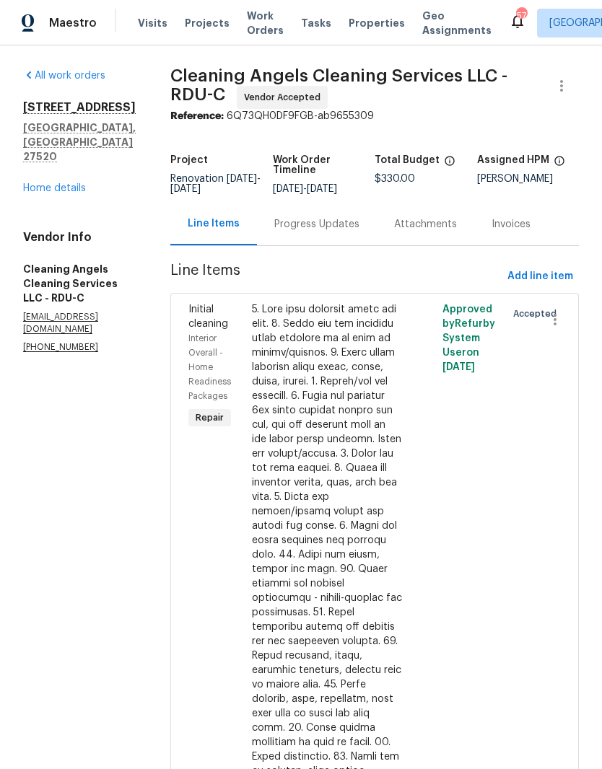
click at [307, 232] on div "Progress Updates" at bounding box center [316, 224] width 85 height 14
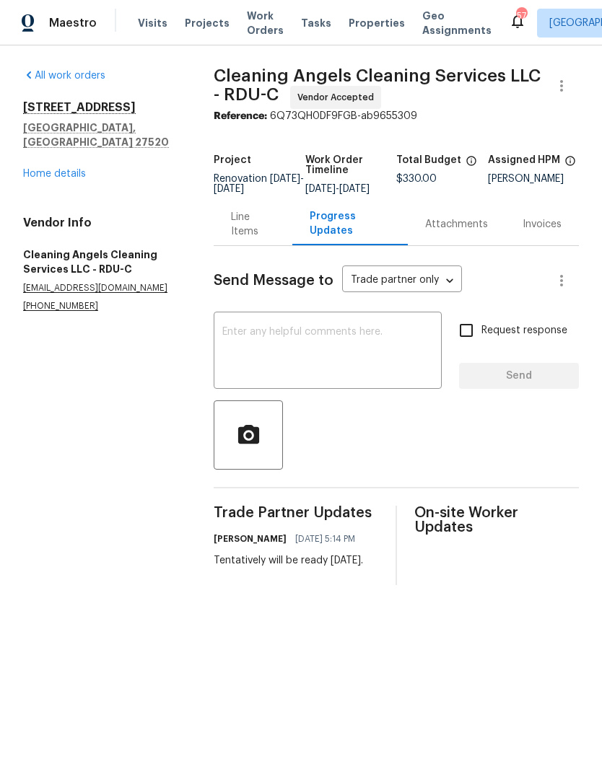
click at [56, 169] on link "Home details" at bounding box center [54, 174] width 63 height 10
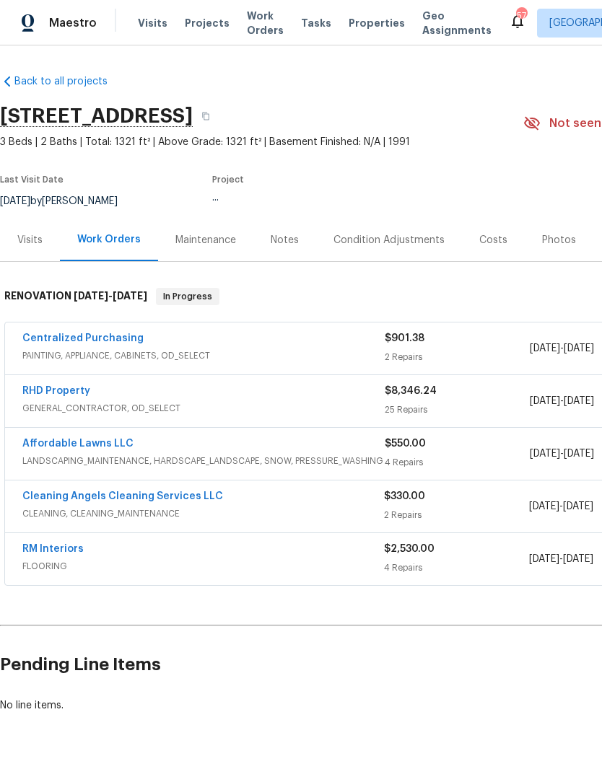
click at [41, 552] on link "RM Interiors" at bounding box center [52, 549] width 61 height 10
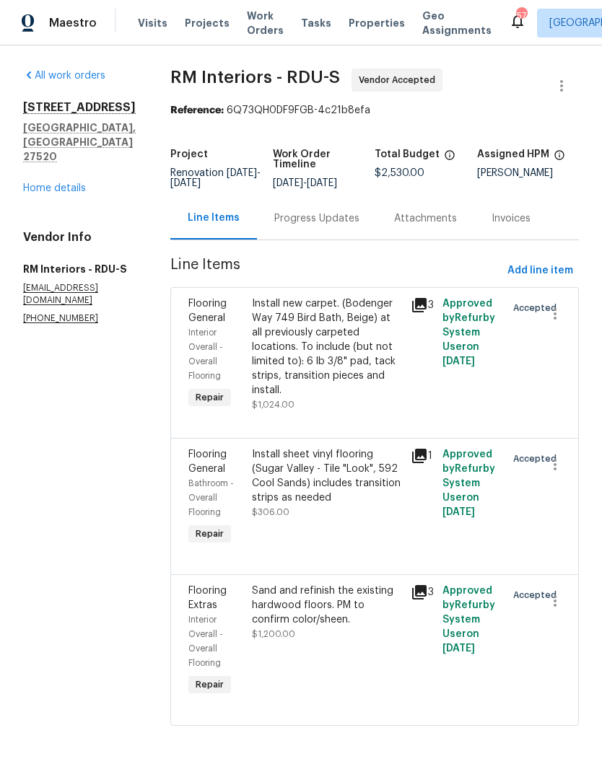
click at [236, 637] on div "Flooring Extras Interior Overall - Overall Flooring Repair" at bounding box center [216, 642] width 64 height 124
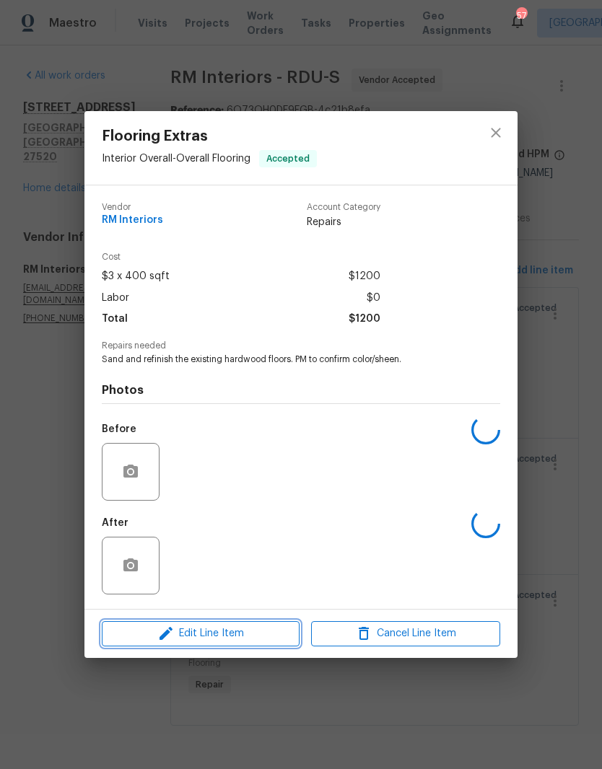
click at [174, 639] on icon "button" at bounding box center [165, 633] width 17 height 17
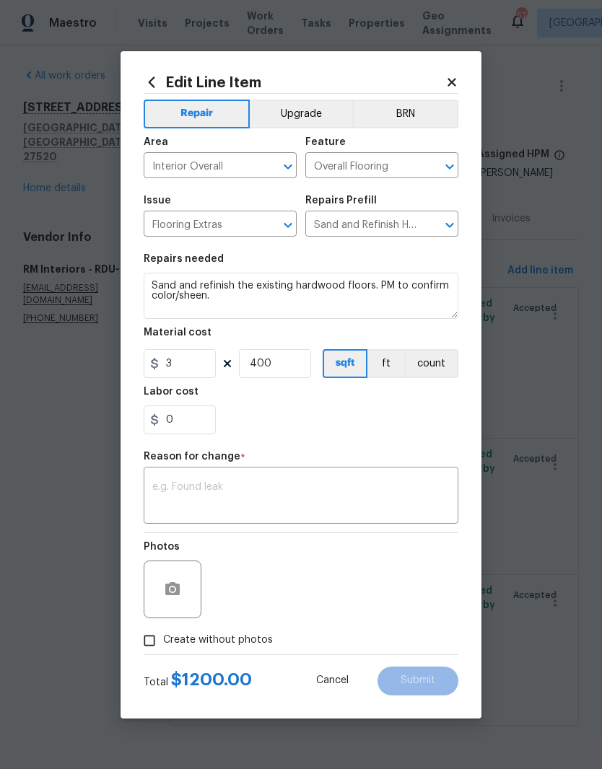
click at [448, 225] on icon "Open" at bounding box center [449, 225] width 8 height 5
click at [383, 218] on input "Sand and Refinish Hardwood Flooring $5.00" at bounding box center [361, 225] width 113 height 22
click at [426, 232] on icon "Clear" at bounding box center [431, 225] width 14 height 14
type input "l"
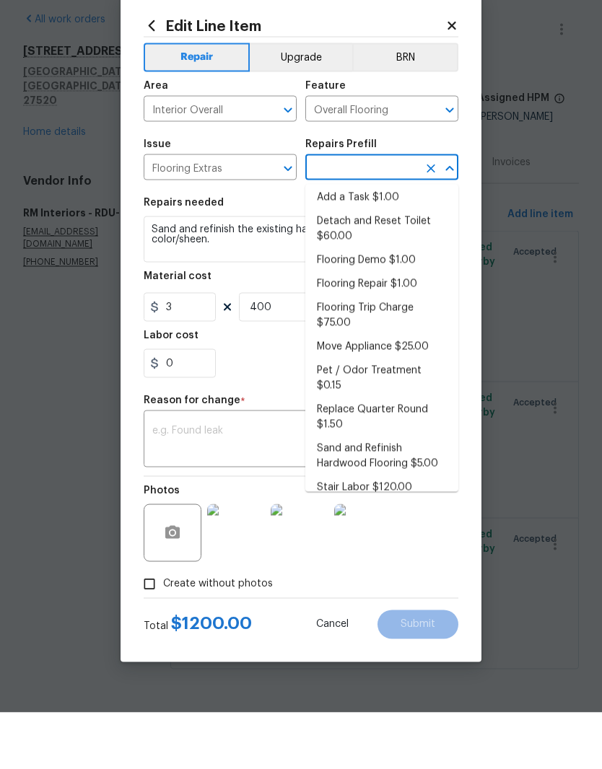
scroll to position [3, 0]
click at [452, 78] on icon at bounding box center [451, 82] width 8 height 8
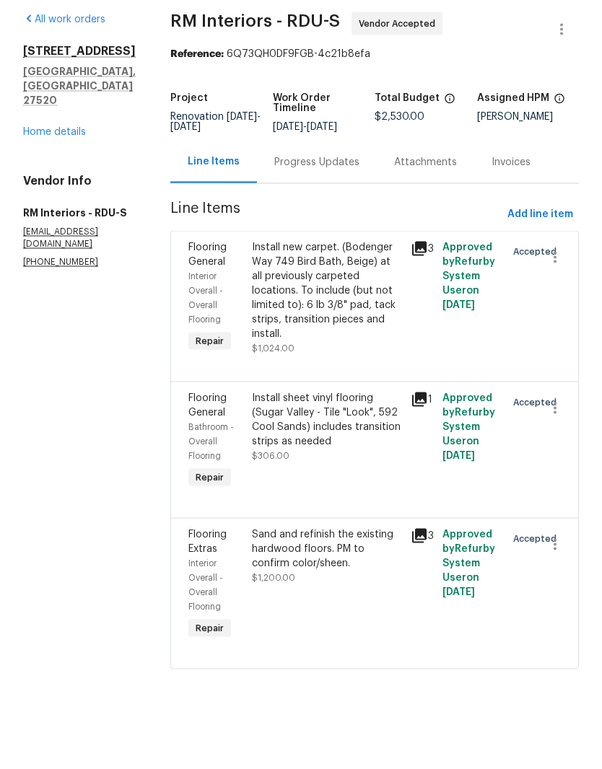
scroll to position [5, 0]
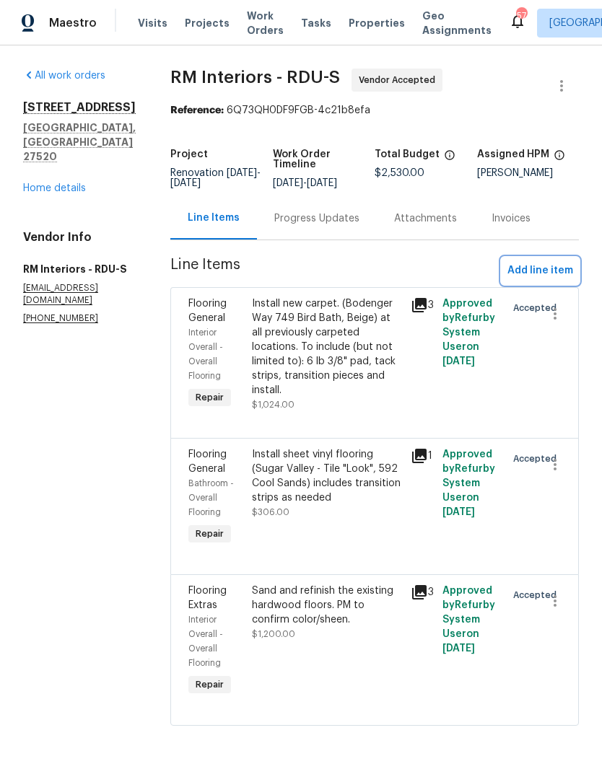
click at [559, 274] on span "Add line item" at bounding box center [540, 271] width 66 height 18
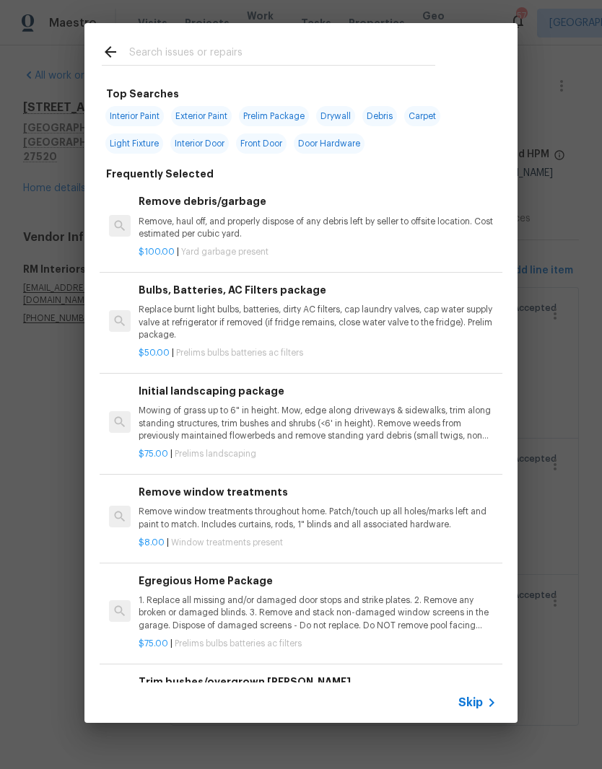
click at [175, 53] on input "text" at bounding box center [282, 54] width 306 height 22
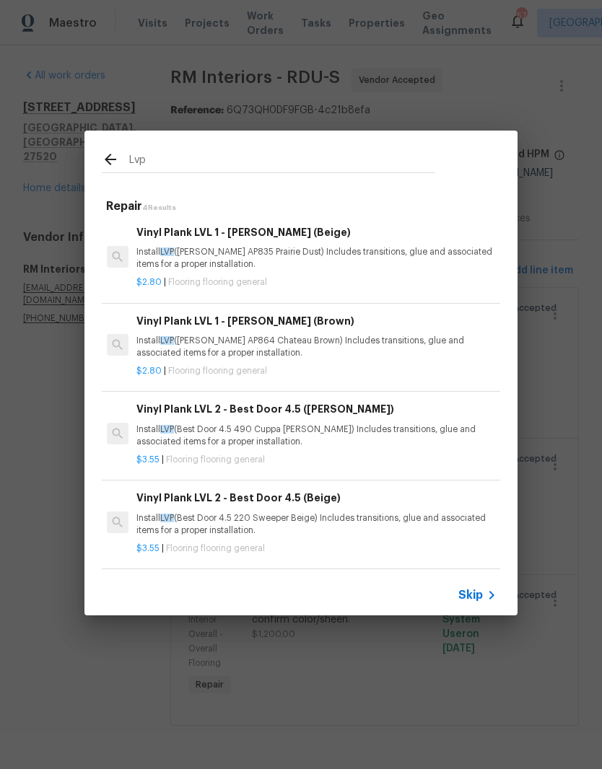
scroll to position [2, 2]
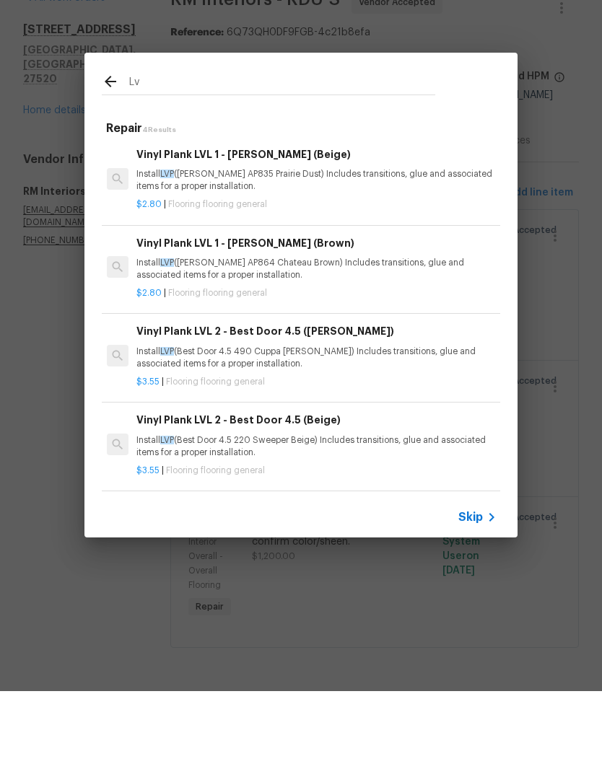
type input "L"
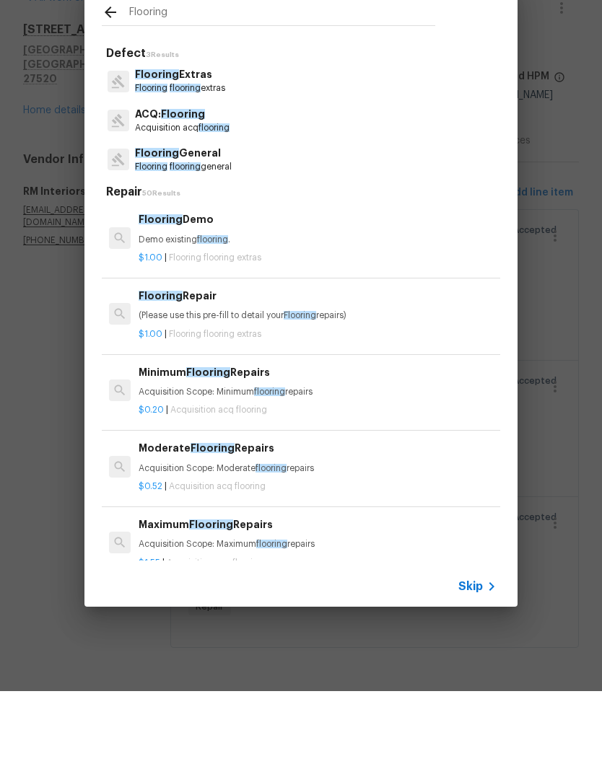
type input "Flooring"
click at [247, 218] on div "Flooring General Flooring flooring general" at bounding box center [301, 237] width 398 height 39
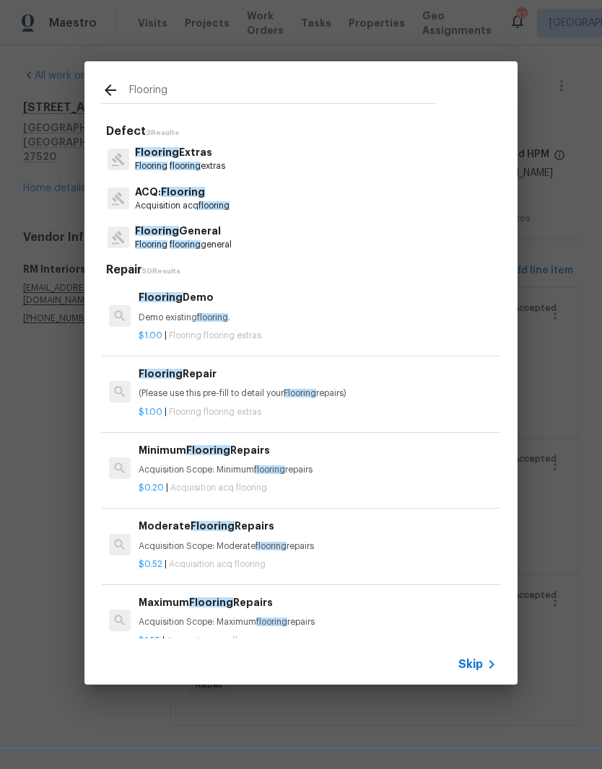
click at [152, 235] on span "Flooring" at bounding box center [157, 231] width 44 height 10
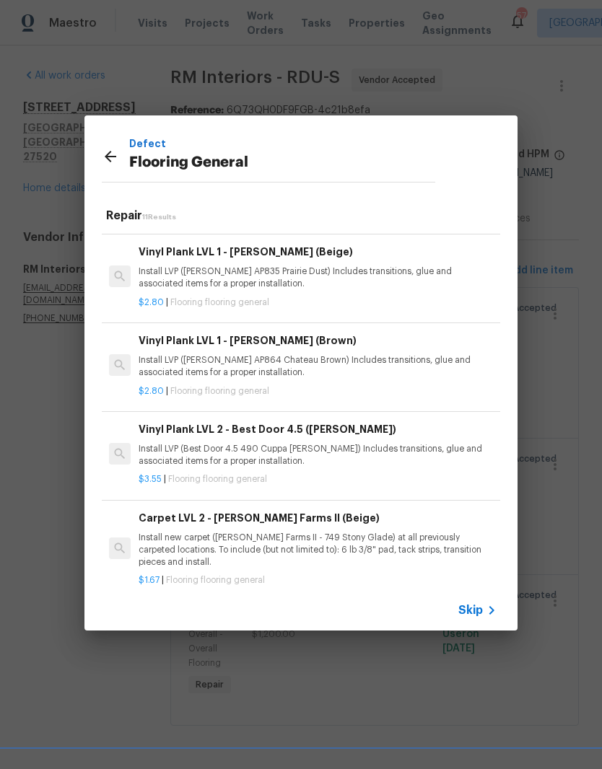
scroll to position [258, 0]
click at [211, 277] on p "Install LVP (Knighton AP835 Prairie Dust) Includes transitions, glue and associ…" at bounding box center [318, 278] width 358 height 25
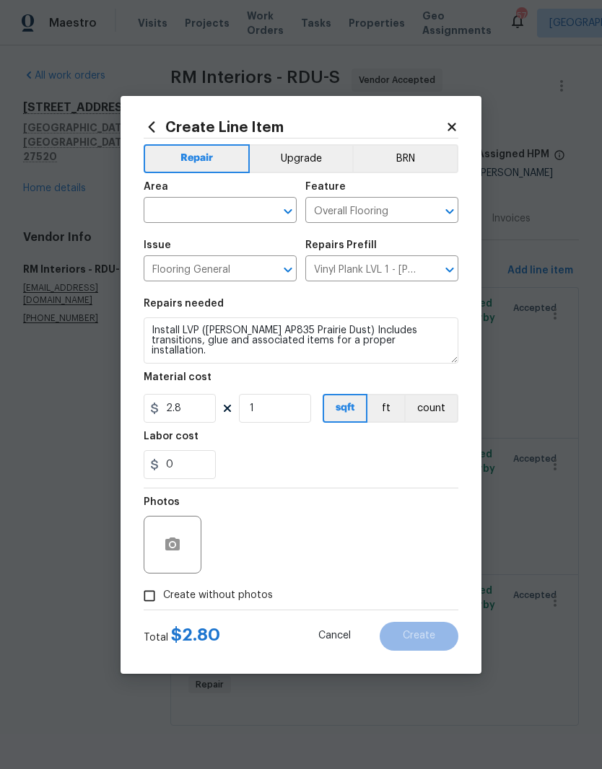
click at [198, 235] on span "Issue Flooring General ​" at bounding box center [220, 261] width 153 height 58
click at [192, 208] on input "text" at bounding box center [200, 212] width 113 height 22
click at [180, 266] on li "Interior Overall" at bounding box center [220, 273] width 153 height 24
type input "Interior Overall"
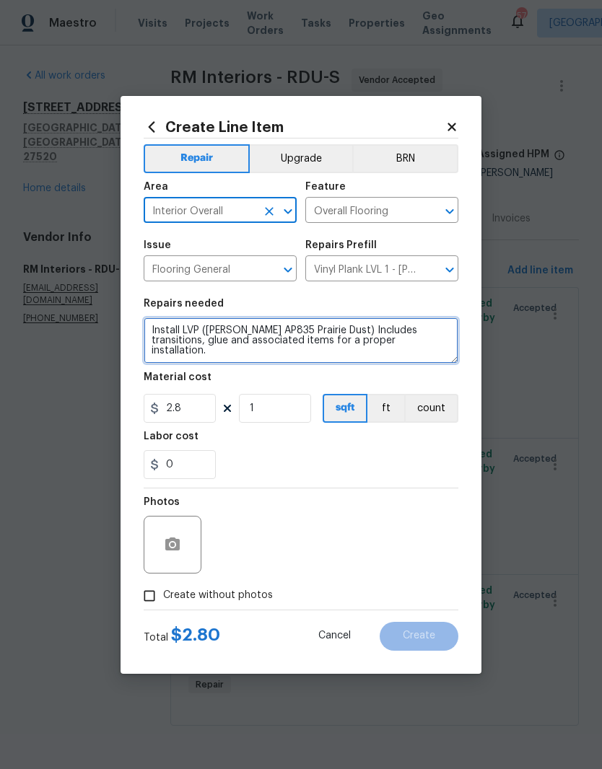
click at [171, 357] on textarea "Install LVP (Knighton AP835 Prairie Dust) Includes transitions, glue and associ…" at bounding box center [301, 341] width 315 height 46
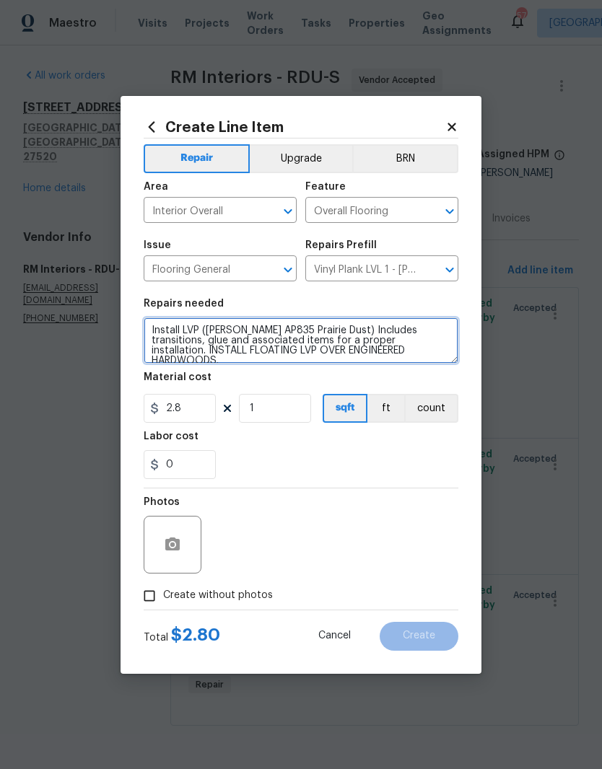
type textarea "Install LVP (Knighton AP835 Prairie Dust) Includes transitions, glue and associ…"
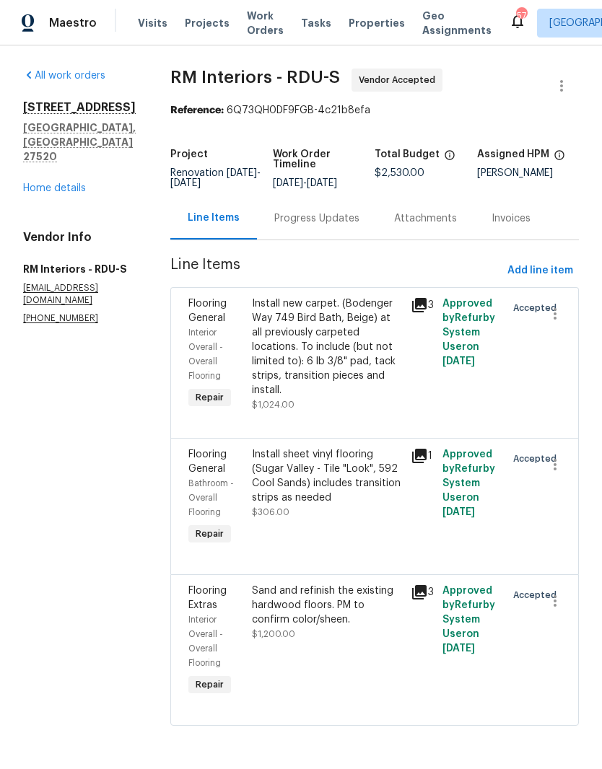
click at [311, 215] on div "Progress Updates" at bounding box center [316, 218] width 85 height 14
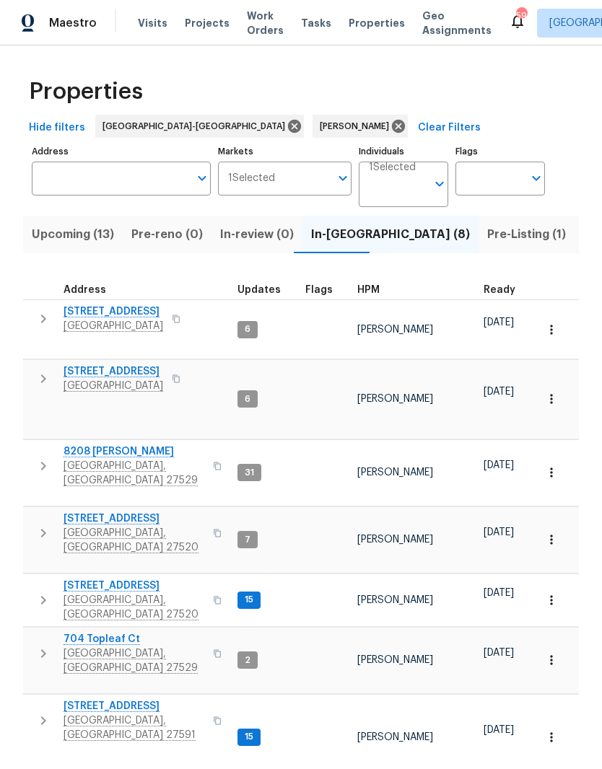
click at [97, 526] on span "[GEOGRAPHIC_DATA], [GEOGRAPHIC_DATA] 27520" at bounding box center [134, 540] width 141 height 29
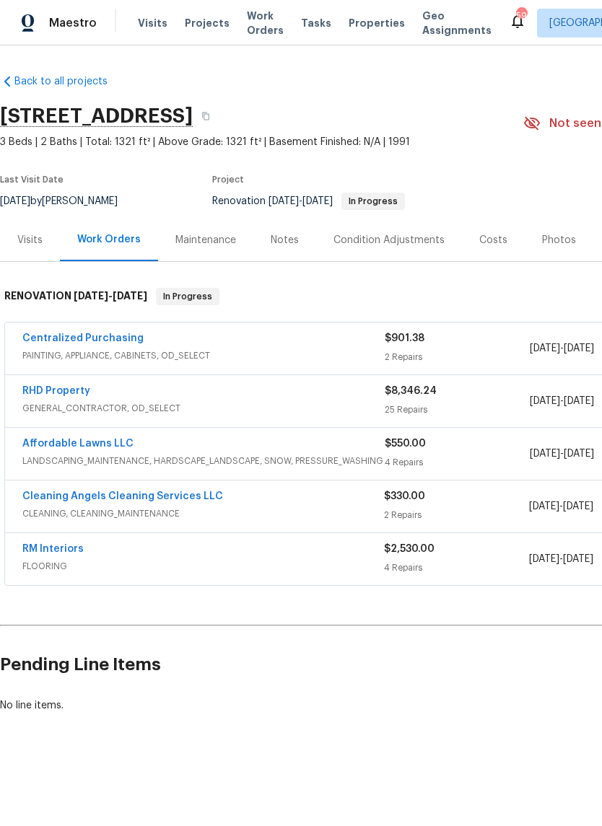
click at [56, 552] on link "RM Interiors" at bounding box center [52, 549] width 61 height 10
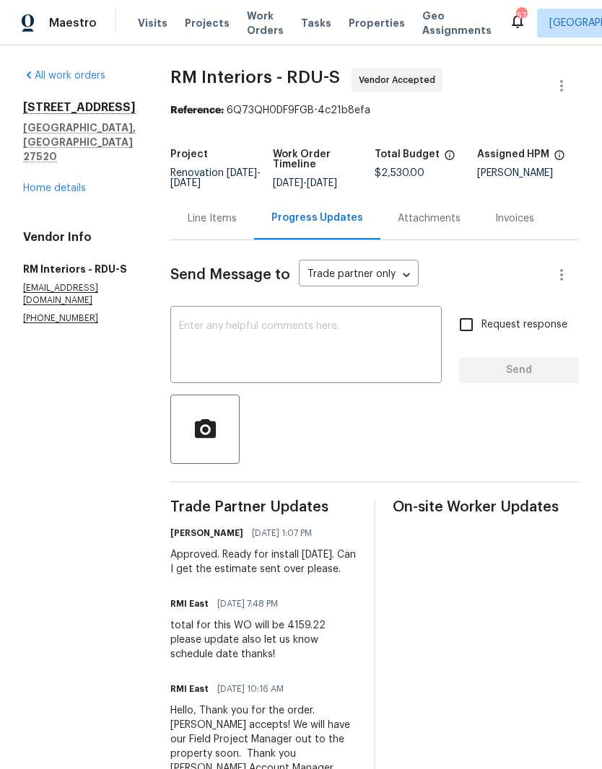
click at [446, 661] on div "On-site Worker Updates" at bounding box center [486, 725] width 186 height 450
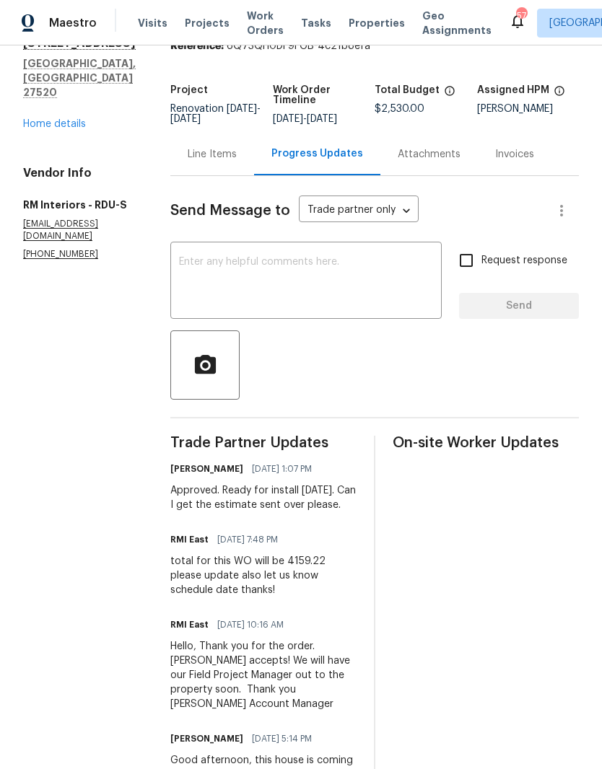
scroll to position [61, 0]
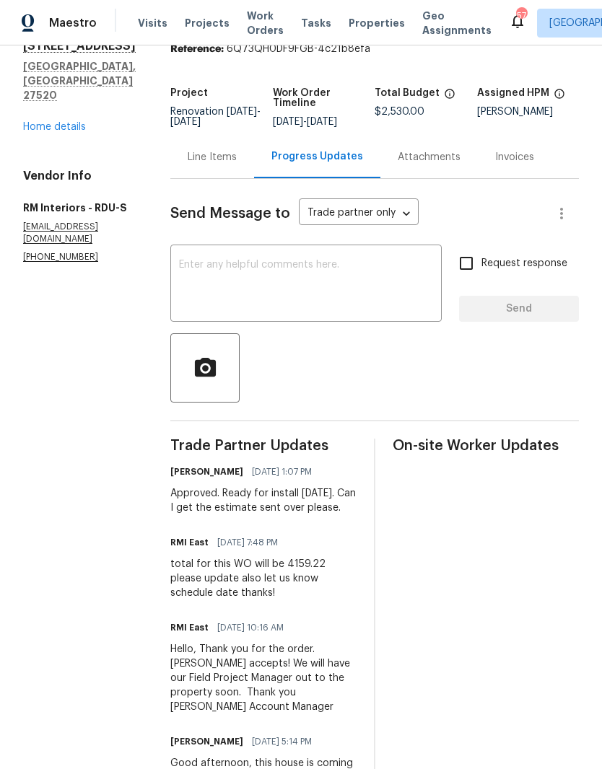
click at [197, 154] on div "Line Items" at bounding box center [212, 157] width 49 height 14
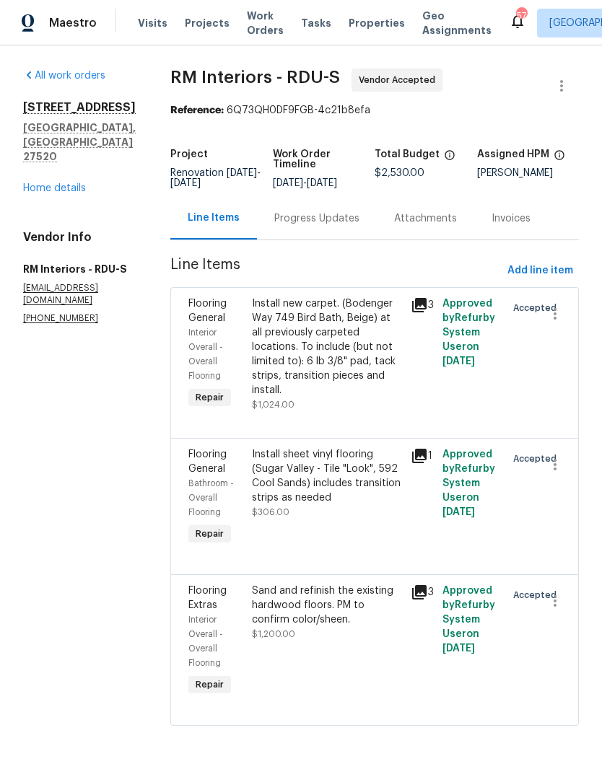
click at [318, 635] on div "Sand and refinish the existing hardwood floors. PM to confirm color/sheen. $1,2…" at bounding box center [327, 613] width 150 height 58
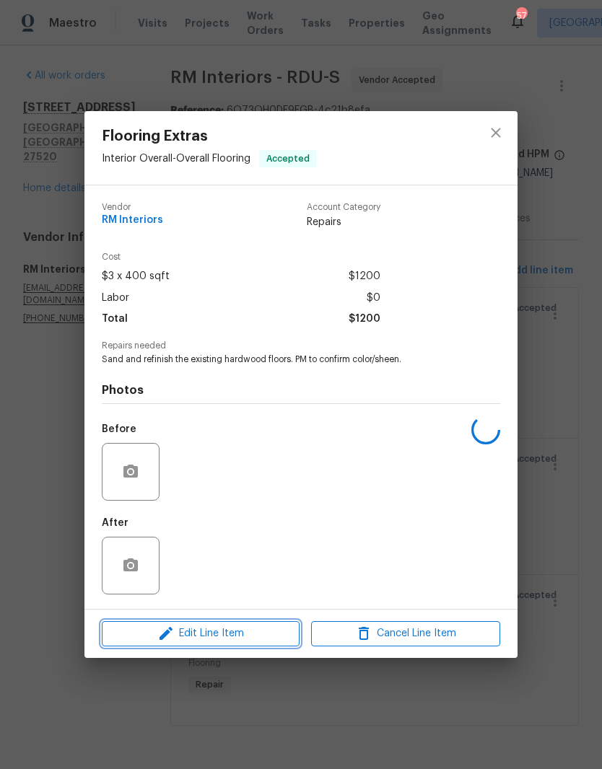
click at [264, 642] on span "Edit Line Item" at bounding box center [200, 634] width 189 height 18
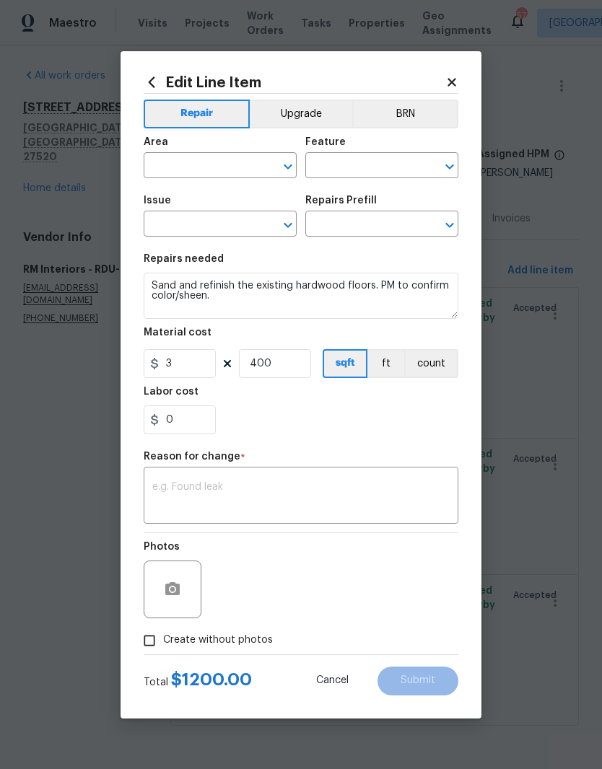
type input "Interior Overall"
type input "Overall Flooring"
type input "Flooring Extras"
type input "Sand and Refinish Hardwood Flooring $5.00"
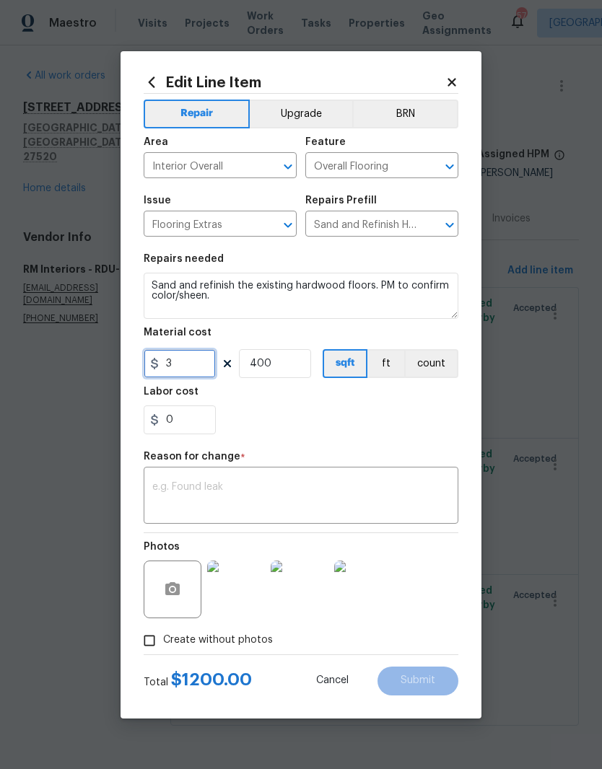
click at [181, 355] on input "3" at bounding box center [180, 363] width 72 height 29
click at [201, 375] on input "3" at bounding box center [180, 363] width 72 height 29
click at [456, 76] on icon at bounding box center [451, 82] width 13 height 13
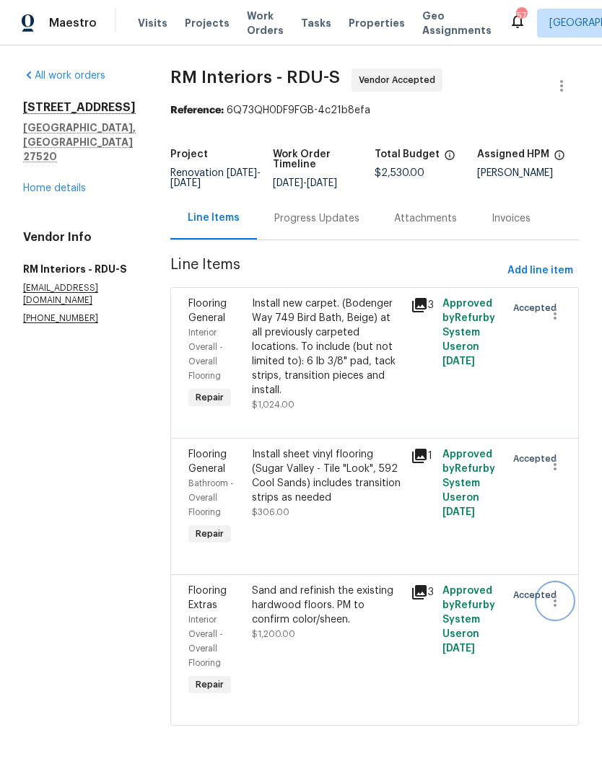
click at [556, 610] on icon "button" at bounding box center [554, 600] width 17 height 17
click at [569, 612] on li "Cancel" at bounding box center [562, 607] width 56 height 24
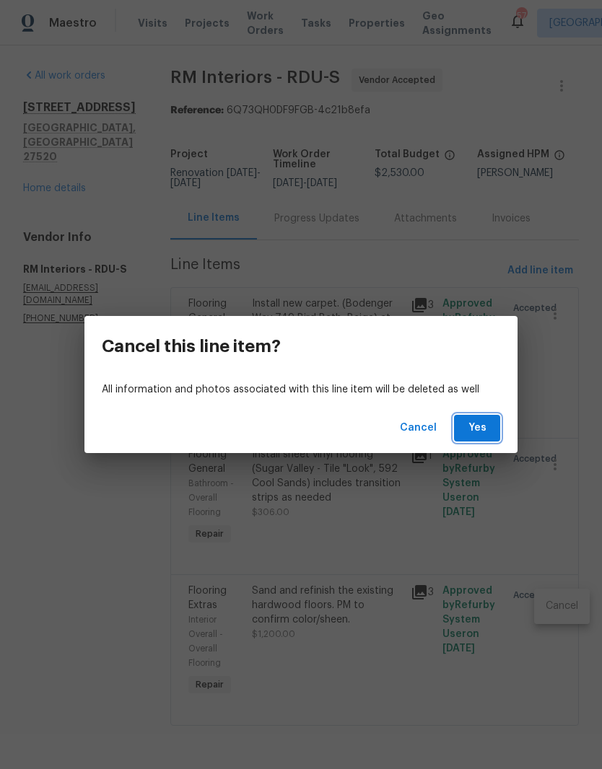
click at [489, 422] on button "Yes" at bounding box center [477, 428] width 46 height 27
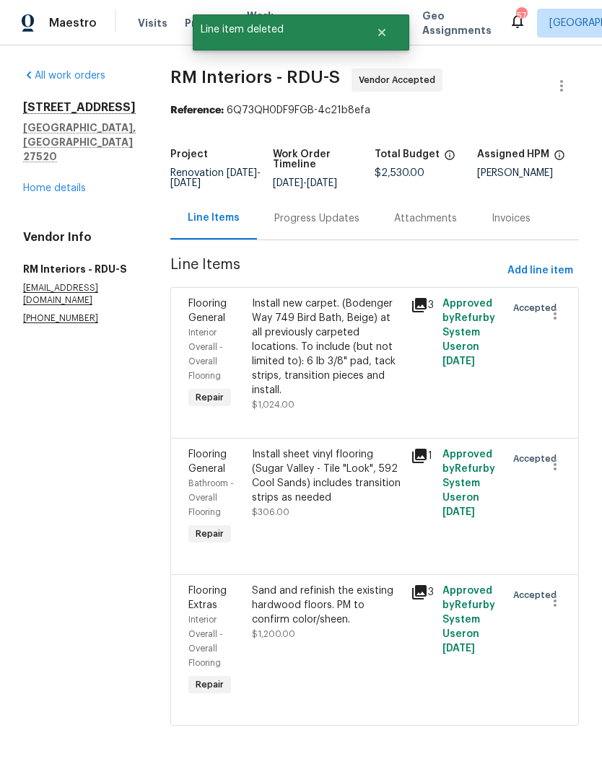
click at [478, 436] on div "Flooring General Interior Overall - Overall Flooring Repair Install new carpet.…" at bounding box center [374, 362] width 408 height 151
click at [560, 268] on span "Add line item" at bounding box center [540, 271] width 66 height 18
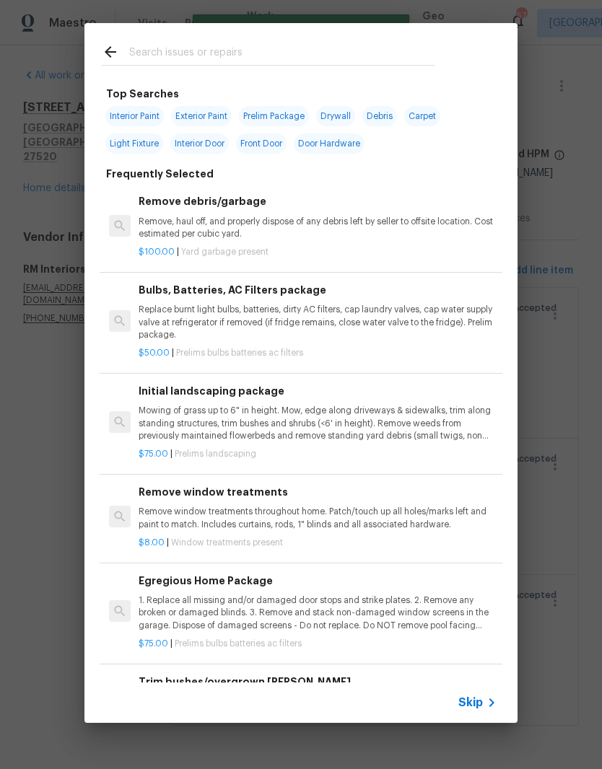
click at [164, 53] on input "text" at bounding box center [282, 54] width 306 height 22
type input "Lvp"
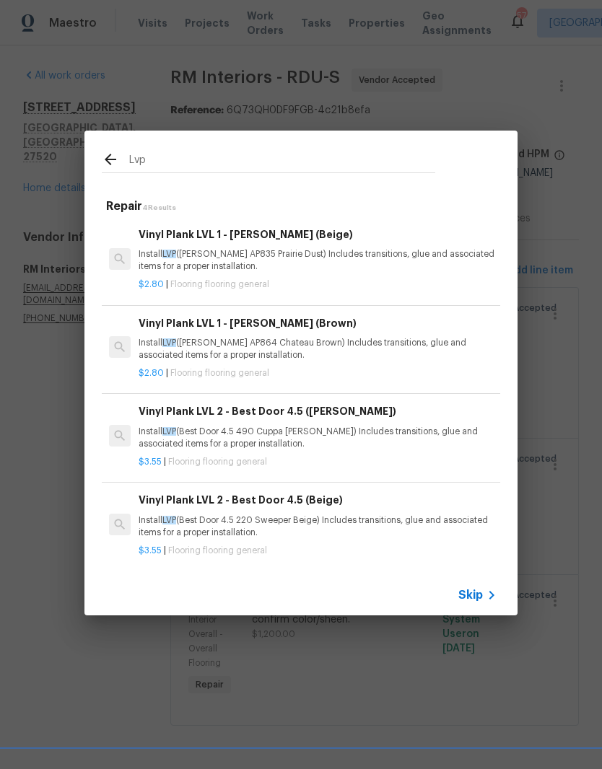
click at [196, 261] on p "Install LVP (Knighton AP835 Prairie Dust) Includes transitions, glue and associ…" at bounding box center [318, 260] width 358 height 25
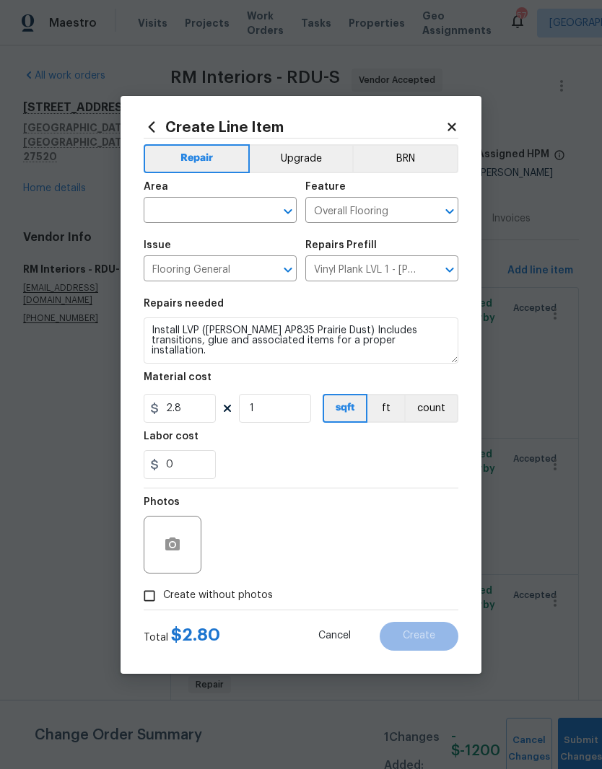
click at [167, 206] on input "text" at bounding box center [200, 212] width 113 height 22
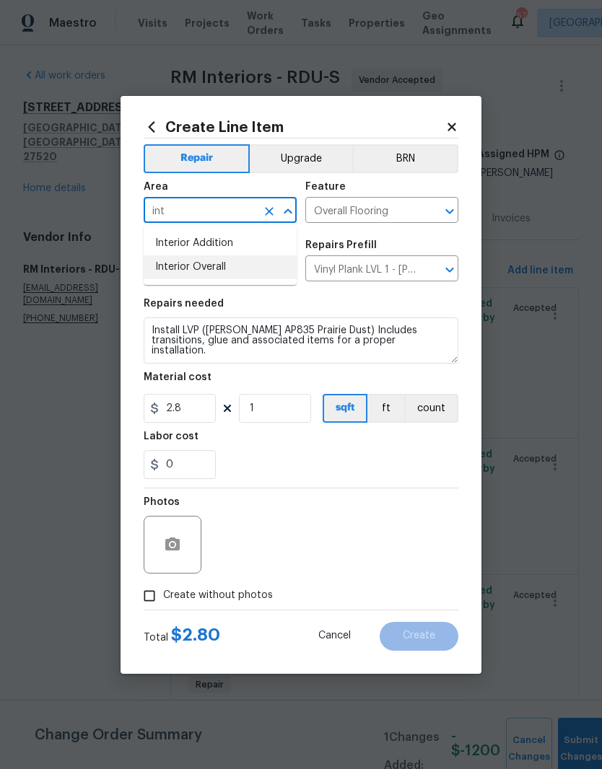
click at [176, 277] on li "Interior Overall" at bounding box center [220, 267] width 153 height 24
type input "Interior Overall"
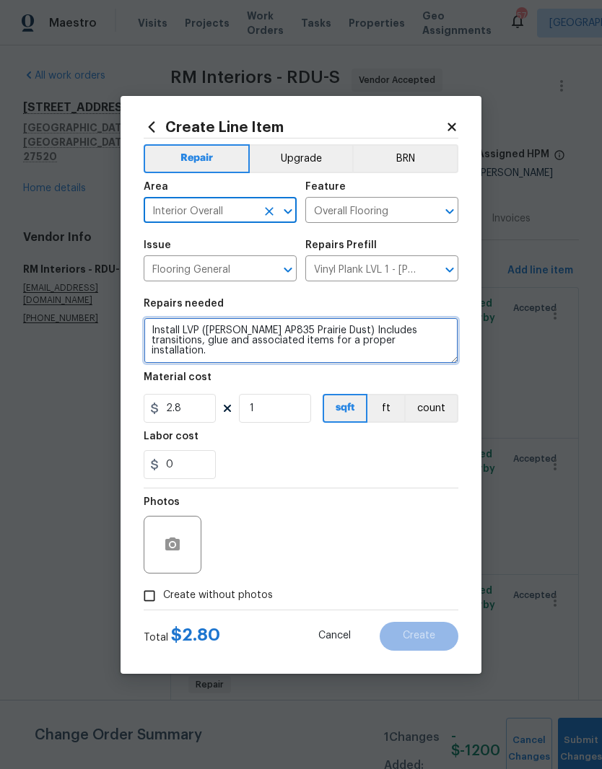
click at [181, 362] on textarea "Install LVP (Knighton AP835 Prairie Dust) Includes transitions, glue and associ…" at bounding box center [301, 341] width 315 height 46
type textarea "Install LVP (Knighton AP835 Prairie Dust) Includes transitions, glue and associ…"
type input "0"
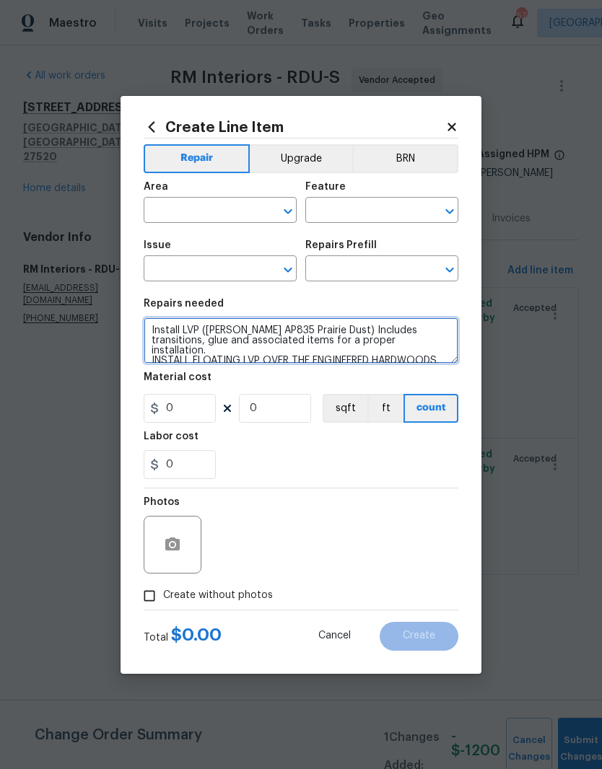
type textarea "Install LVP (Knighton AP835 Prairie Dust) Includes transitions, glue and associ…"
click at [406, 459] on div "0" at bounding box center [301, 464] width 315 height 29
click at [458, 121] on icon at bounding box center [451, 127] width 13 height 13
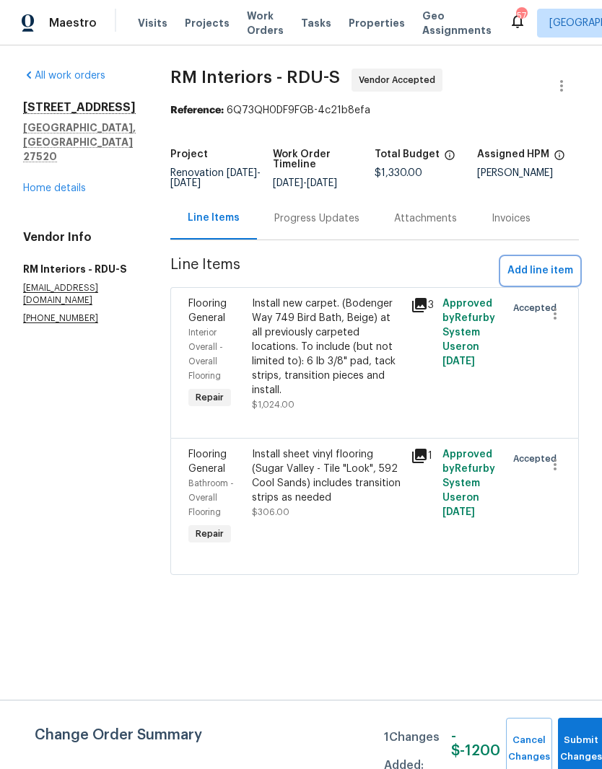
click at [555, 258] on button "Add line item" at bounding box center [540, 271] width 77 height 27
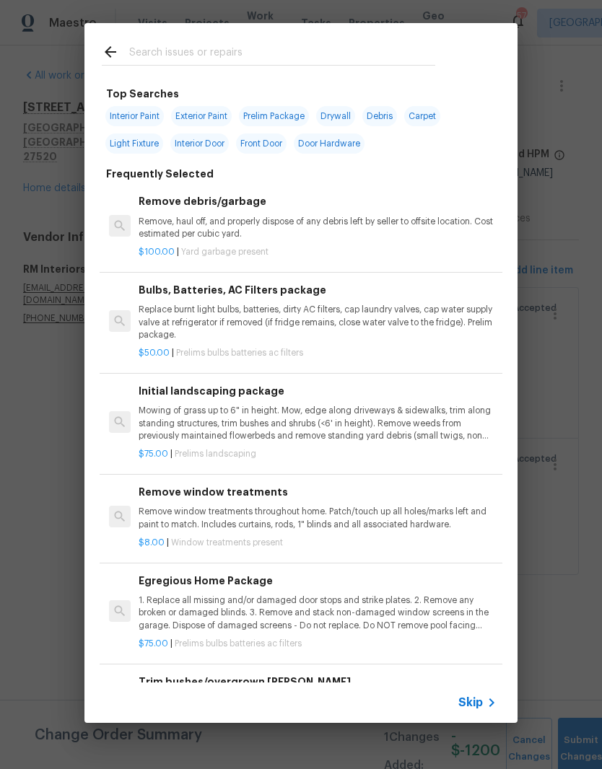
click at [388, 53] on input "text" at bounding box center [282, 54] width 306 height 22
type input "Lvp"
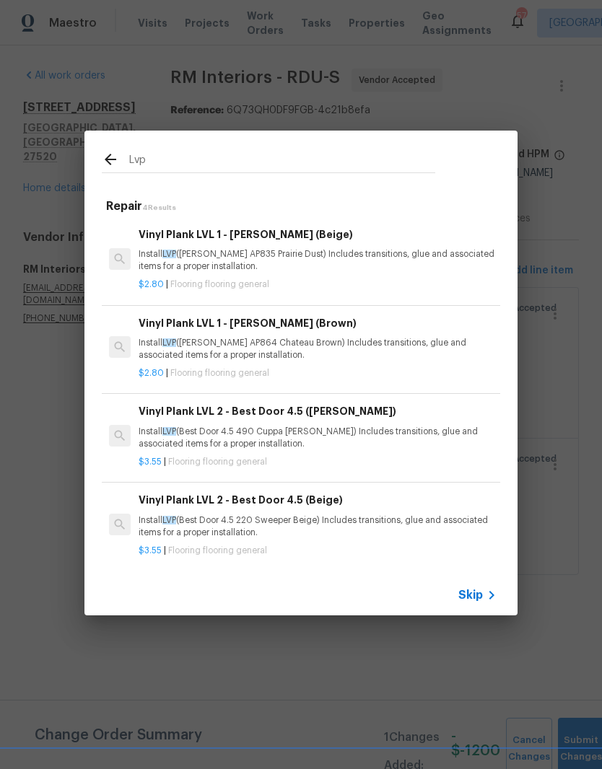
click at [253, 264] on p "Install LVP (Knighton AP835 Prairie Dust) Includes transitions, glue and associ…" at bounding box center [318, 260] width 358 height 25
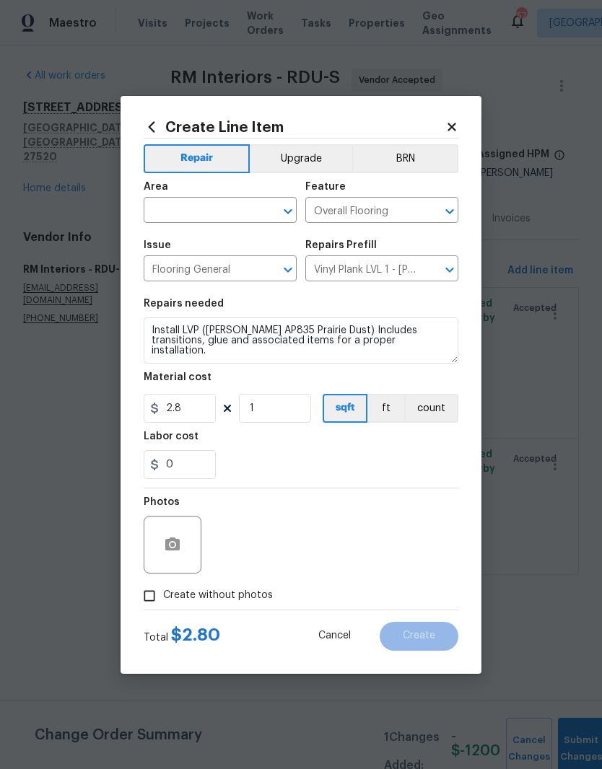
click at [169, 221] on input "text" at bounding box center [200, 212] width 113 height 22
click at [176, 266] on li "Interior Overall" at bounding box center [220, 267] width 153 height 24
type input "Interior Overall"
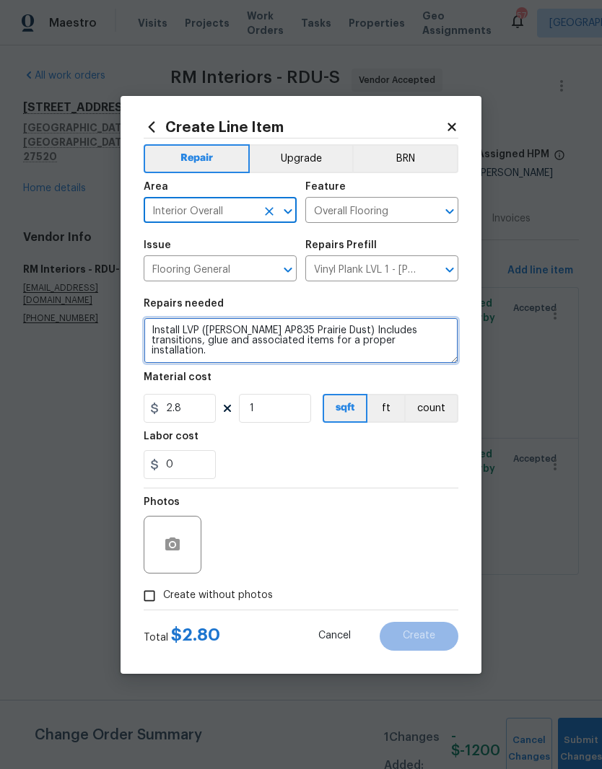
click at [182, 363] on textarea "Install LVP (Knighton AP835 Prairie Dust) Includes transitions, glue and associ…" at bounding box center [301, 341] width 315 height 46
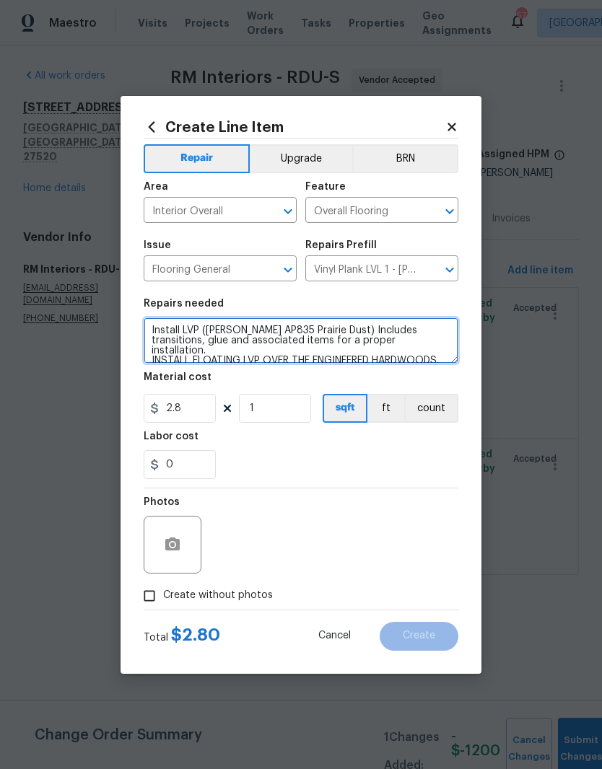
type textarea "Install LVP (Knighton AP835 Prairie Dust) Includes transitions, glue and associ…"
click at [243, 444] on div "Labor cost" at bounding box center [301, 441] width 315 height 19
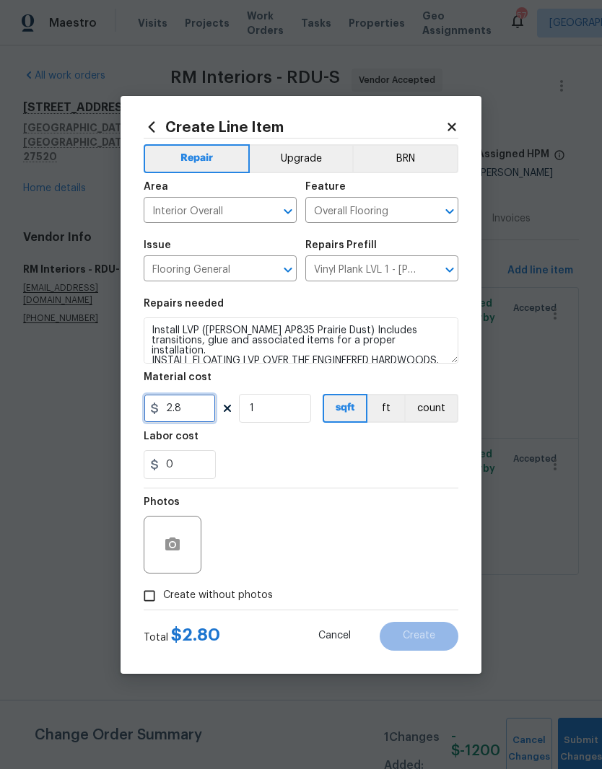
click at [180, 401] on input "2.8" at bounding box center [180, 408] width 72 height 29
click at [188, 398] on input "2.8" at bounding box center [180, 408] width 72 height 29
click at [189, 411] on input "2.8" at bounding box center [180, 408] width 72 height 29
type input "1629.22"
click at [329, 450] on div "Labor cost" at bounding box center [301, 441] width 315 height 19
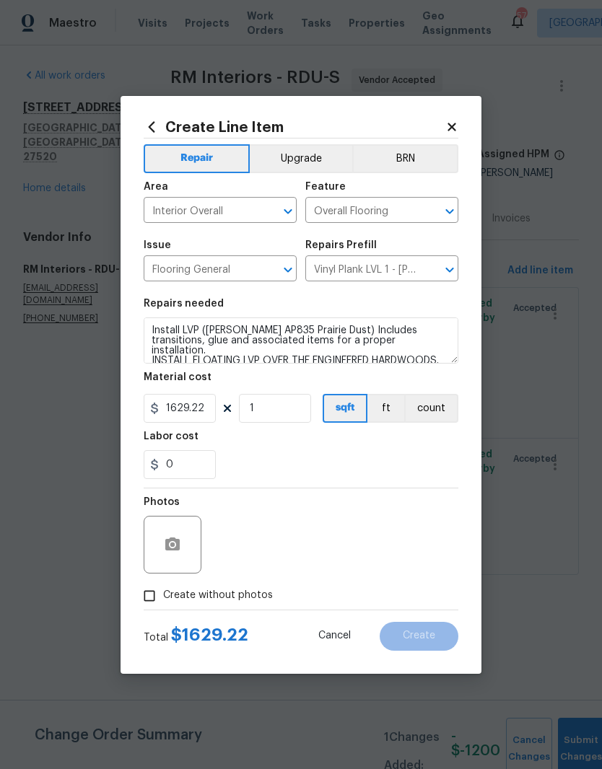
click at [157, 598] on input "Create without photos" at bounding box center [149, 595] width 27 height 27
checkbox input "true"
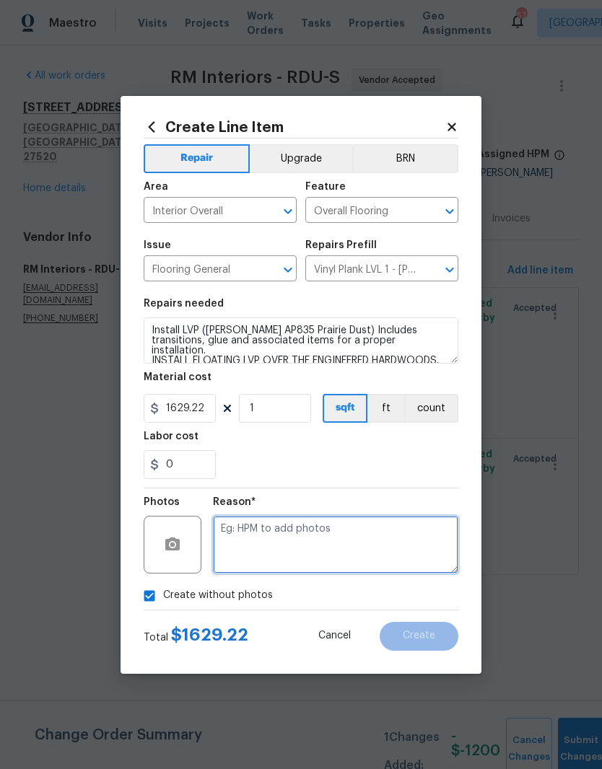
click at [391, 546] on textarea at bounding box center [335, 545] width 245 height 58
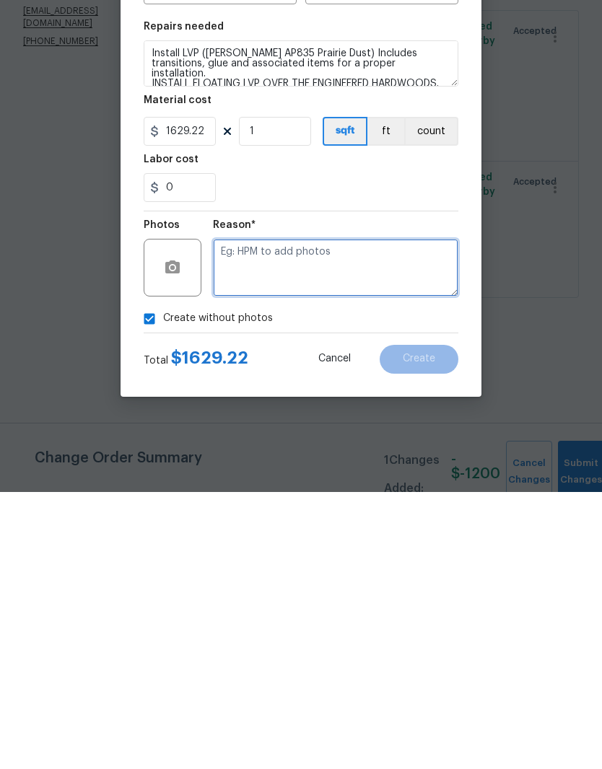
type textarea "."
click at [149, 582] on input "Create without photos" at bounding box center [149, 595] width 27 height 27
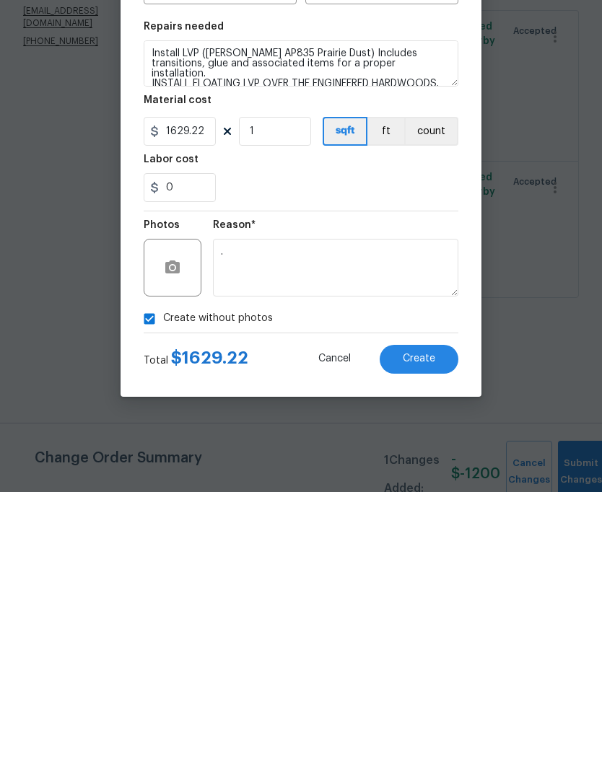
checkbox input "false"
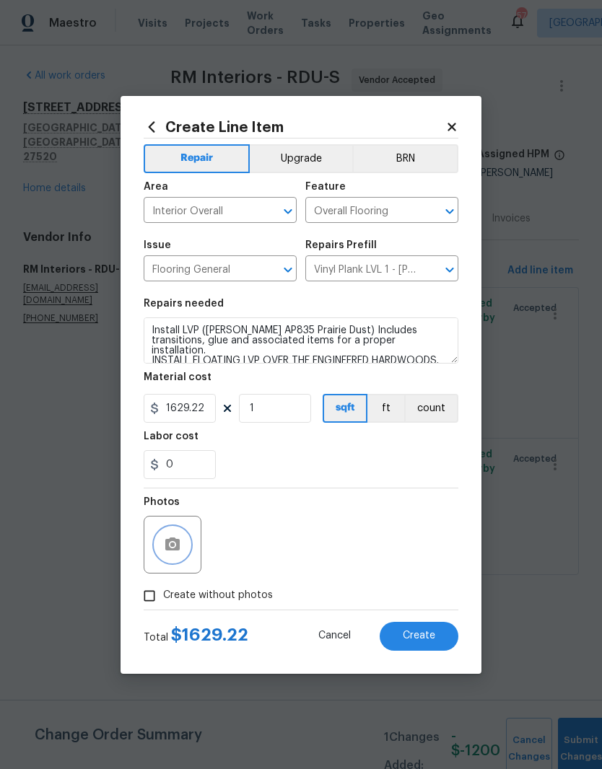
click at [165, 551] on icon "button" at bounding box center [172, 544] width 17 height 17
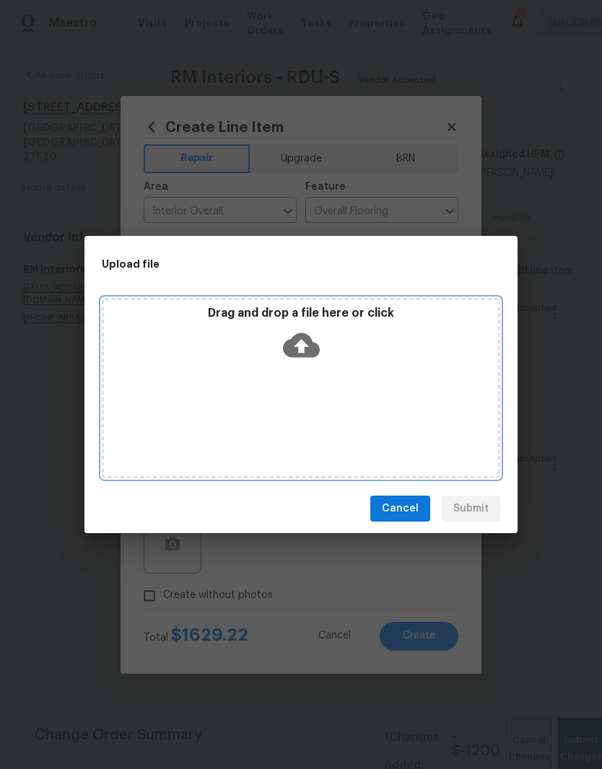
click at [428, 386] on div "Drag and drop a file here or click" at bounding box center [301, 388] width 398 height 180
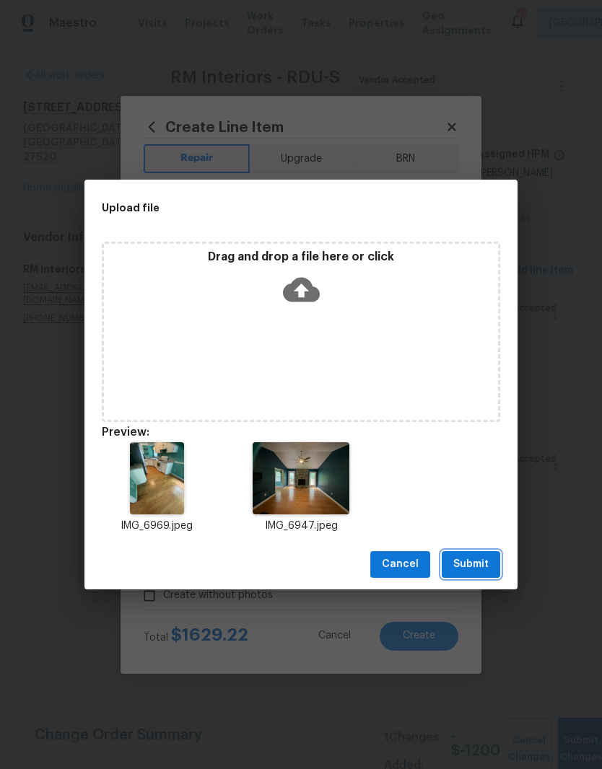
click at [487, 567] on span "Submit" at bounding box center [470, 565] width 35 height 18
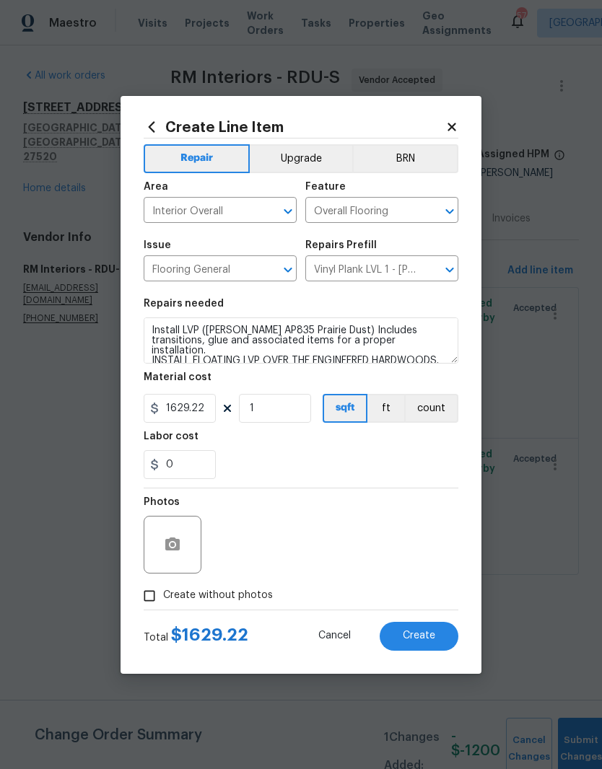
click at [447, 633] on button "Create" at bounding box center [419, 636] width 79 height 29
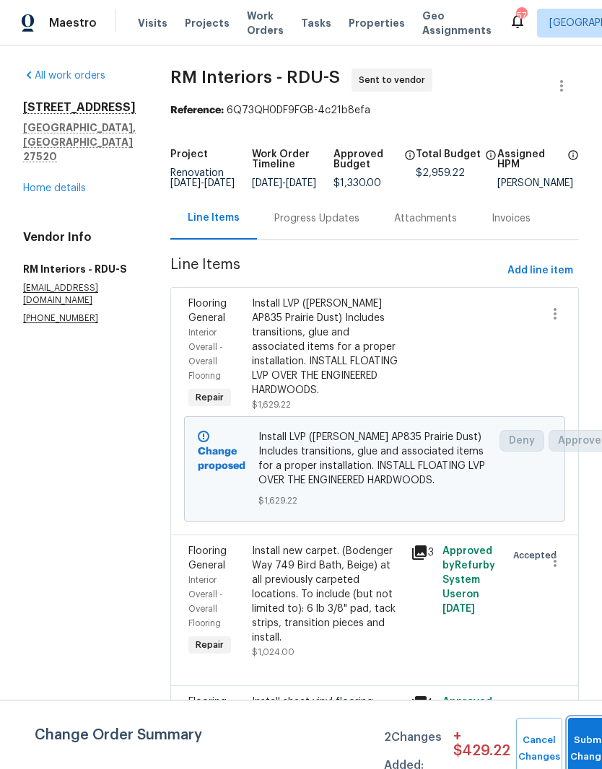
click at [582, 737] on button "Submit Changes" at bounding box center [591, 749] width 46 height 62
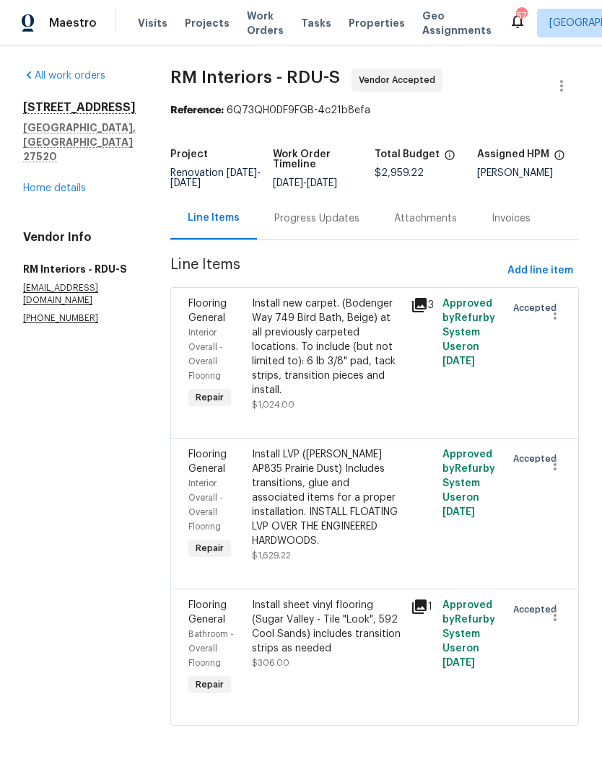
scroll to position [5, 0]
click at [331, 219] on div "Progress Updates" at bounding box center [316, 218] width 85 height 14
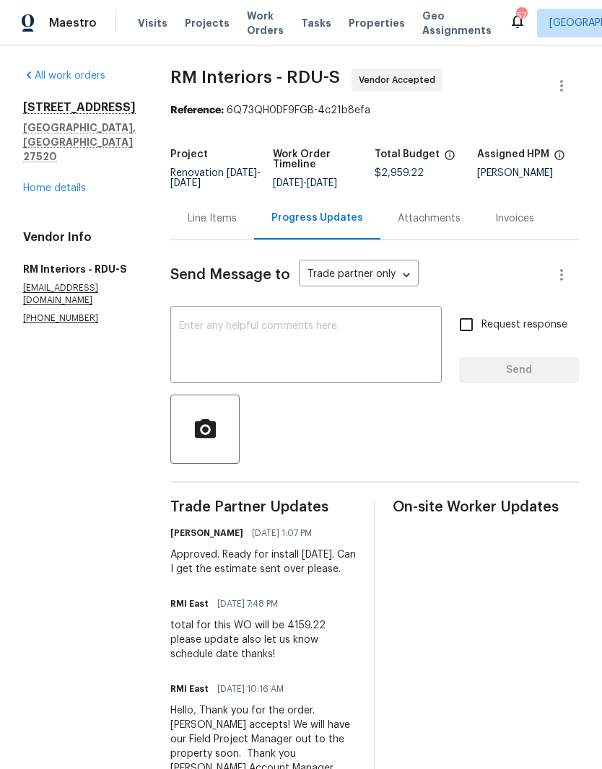
click at [219, 222] on div "Line Items" at bounding box center [212, 218] width 49 height 14
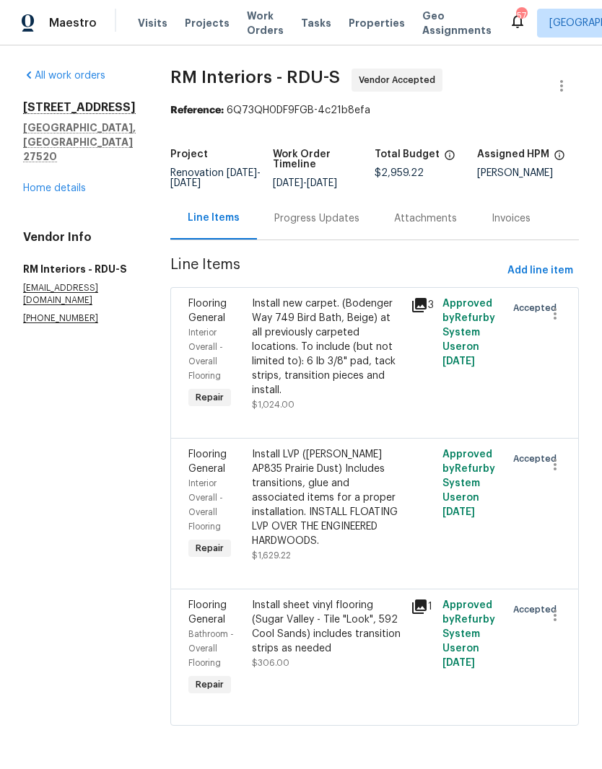
click at [362, 520] on div "Install LVP (Knighton AP835 Prairie Dust) Includes transitions, glue and associ…" at bounding box center [327, 497] width 150 height 101
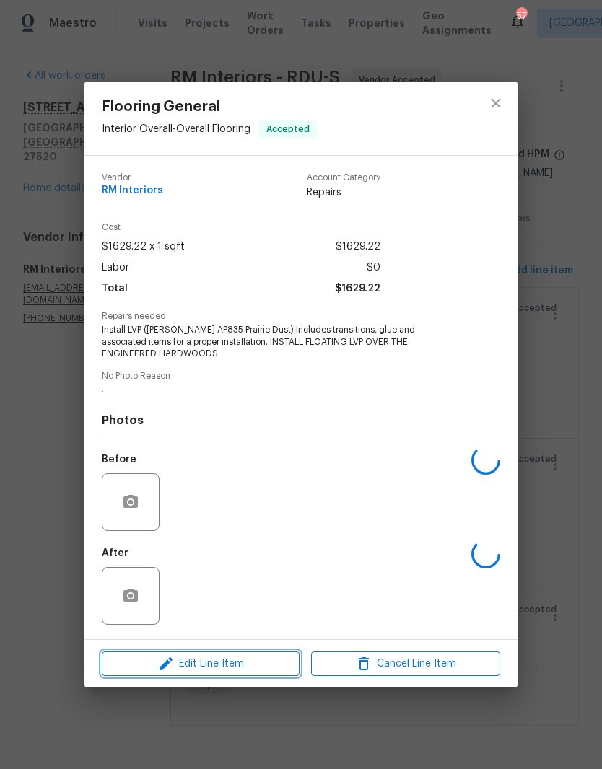
click at [261, 655] on span "Edit Line Item" at bounding box center [200, 664] width 189 height 18
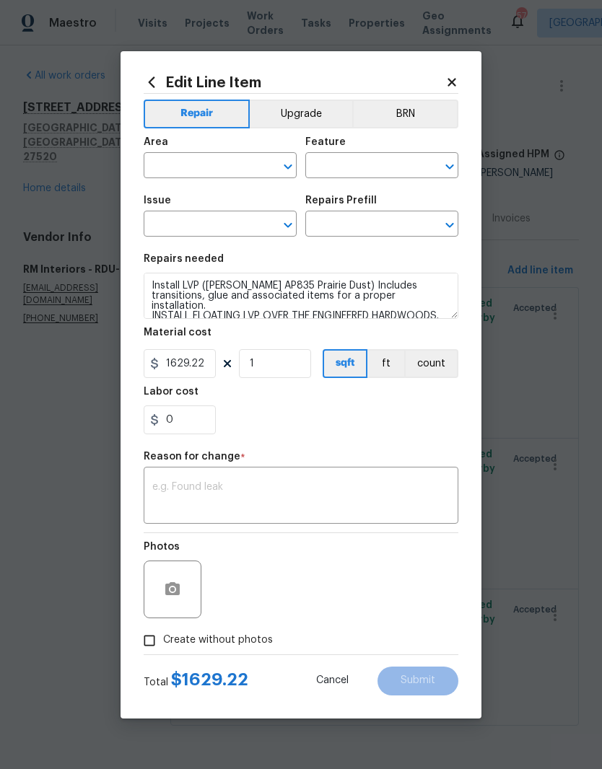
type input "Interior Overall"
type input "Overall Flooring"
type input "Flooring General"
type input "Vinyl Plank LVL 1 - Knighton (Beige) $2.80"
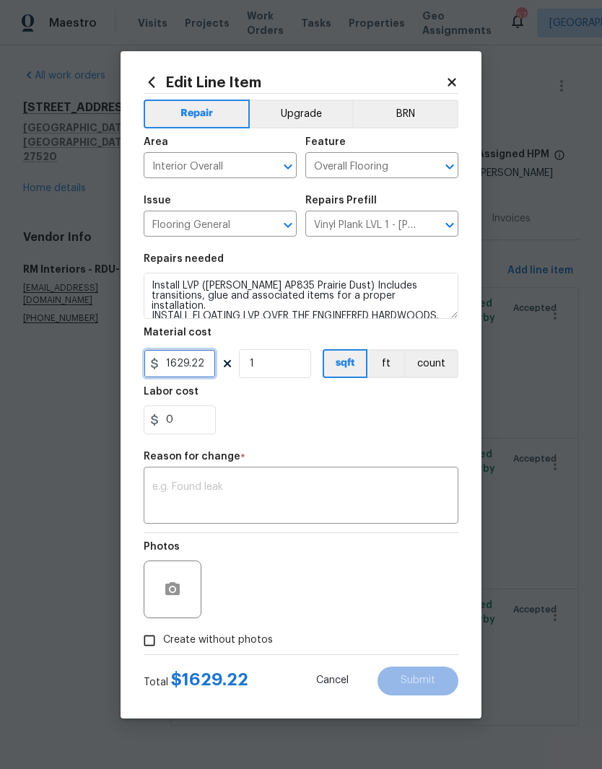
click at [193, 367] on input "1629.22" at bounding box center [180, 363] width 72 height 29
type input "2829.22"
click at [323, 420] on div "0" at bounding box center [301, 420] width 315 height 29
click at [285, 471] on div "x ​" at bounding box center [301, 497] width 315 height 53
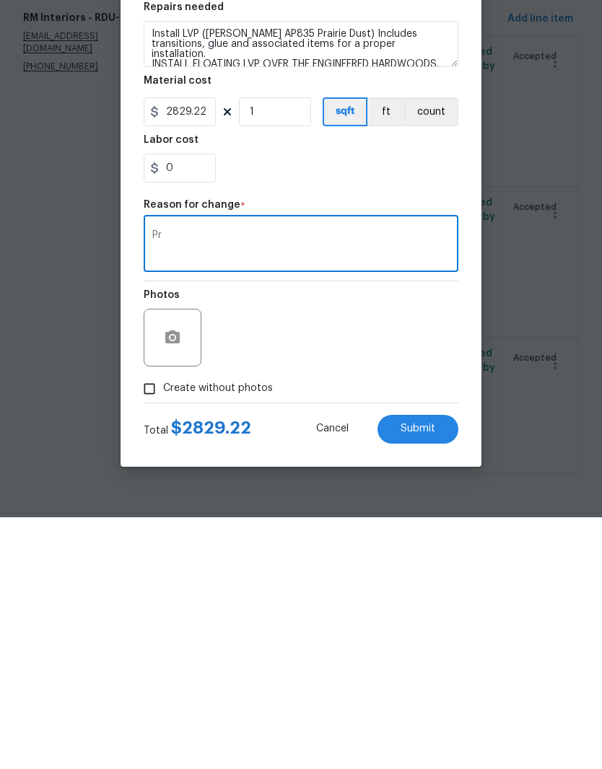
type textarea "P"
type textarea "Added the wrong price"
click at [443, 667] on button "Submit" at bounding box center [417, 681] width 81 height 29
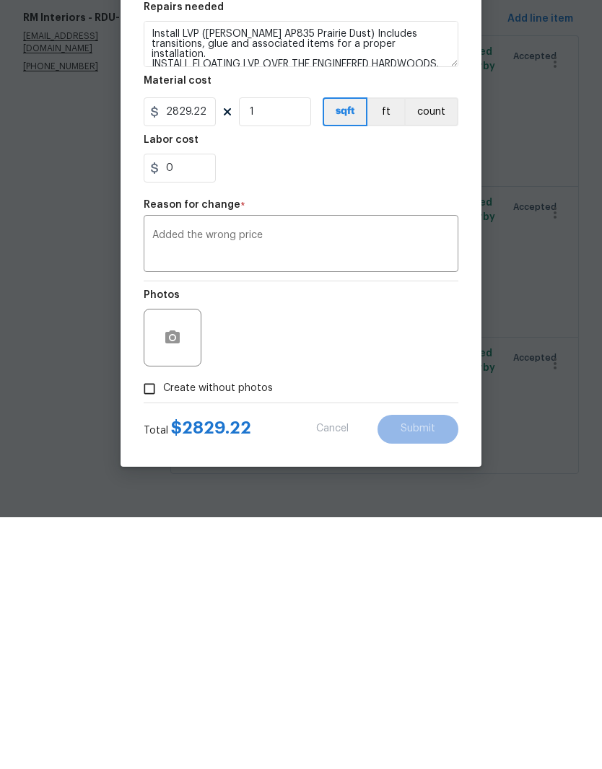
scroll to position [5, 0]
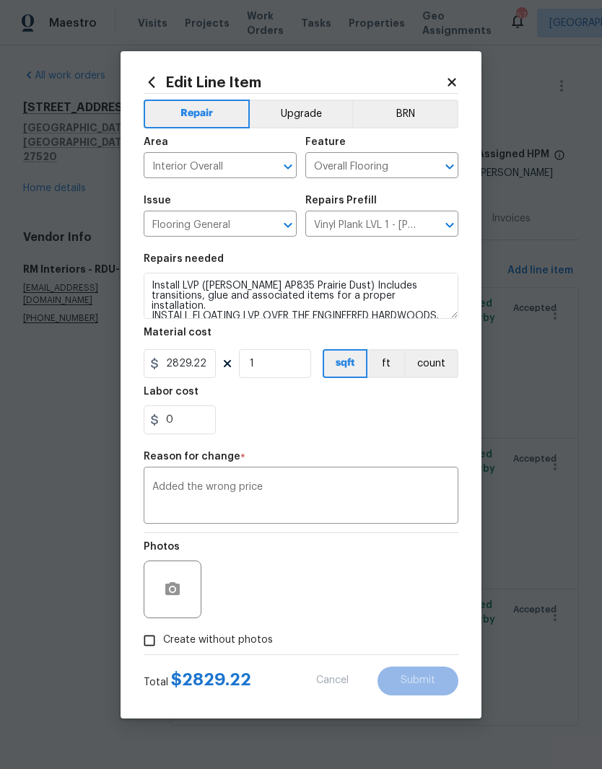
type input "1629.22"
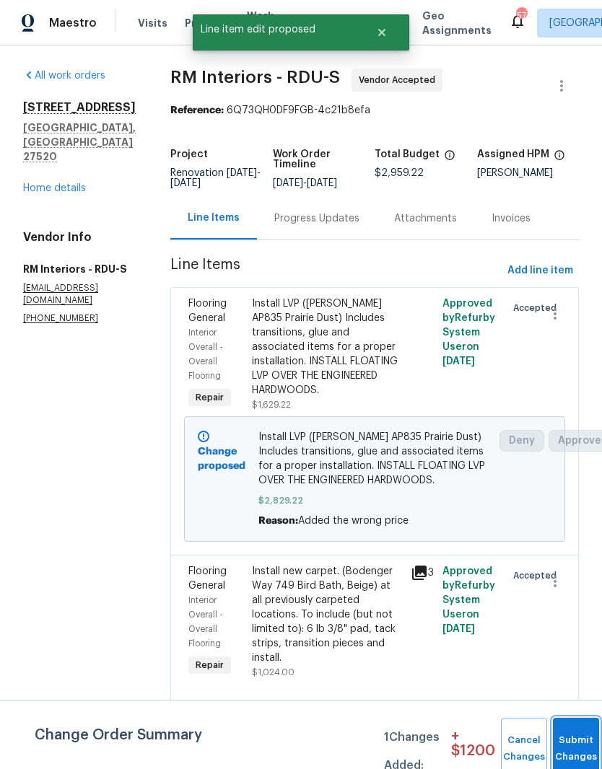
click at [572, 741] on button "Submit Changes" at bounding box center [576, 749] width 46 height 62
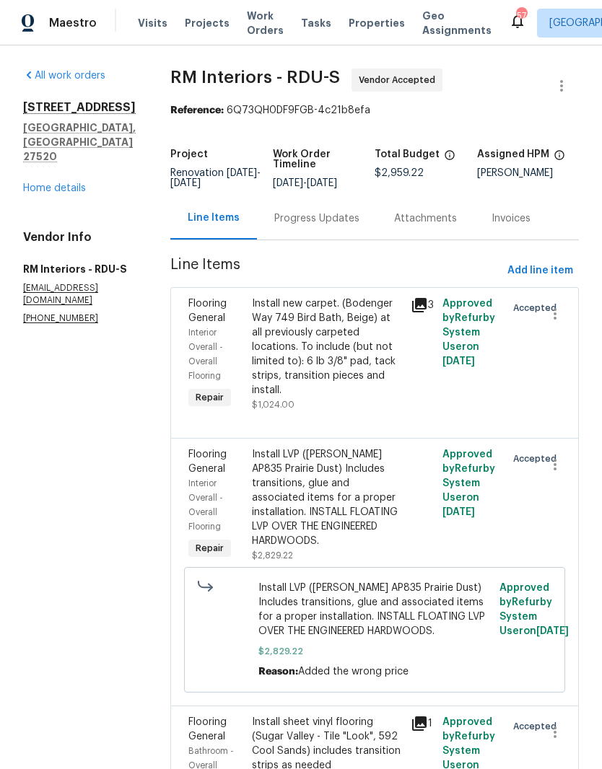
click at [302, 213] on div "Progress Updates" at bounding box center [316, 218] width 85 height 14
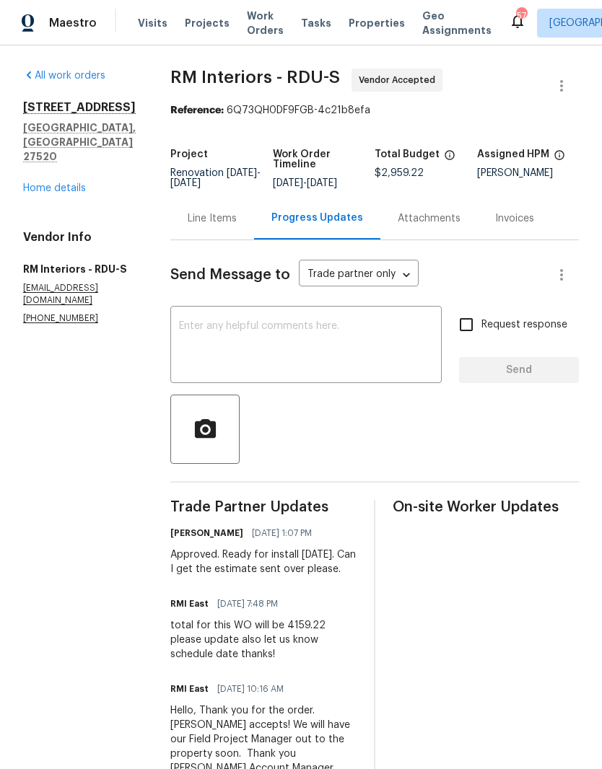
click at [58, 183] on link "Home details" at bounding box center [54, 188] width 63 height 10
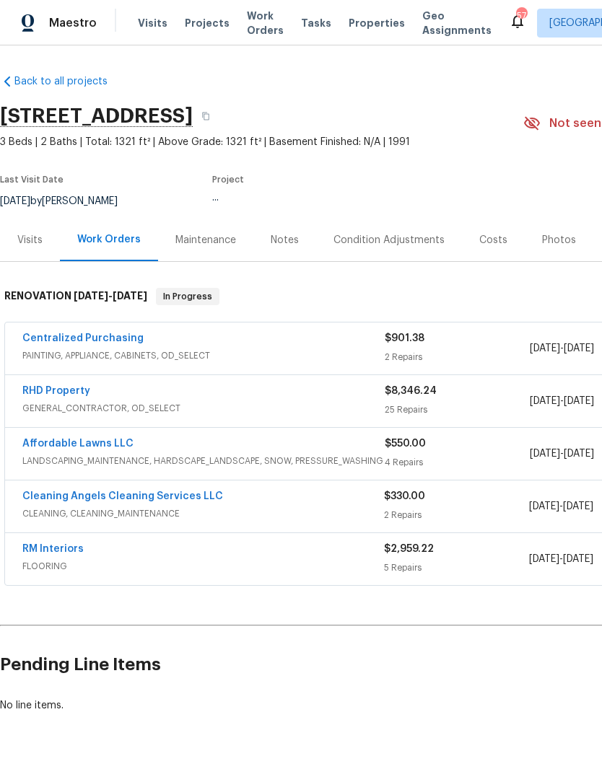
click at [48, 551] on link "RM Interiors" at bounding box center [52, 549] width 61 height 10
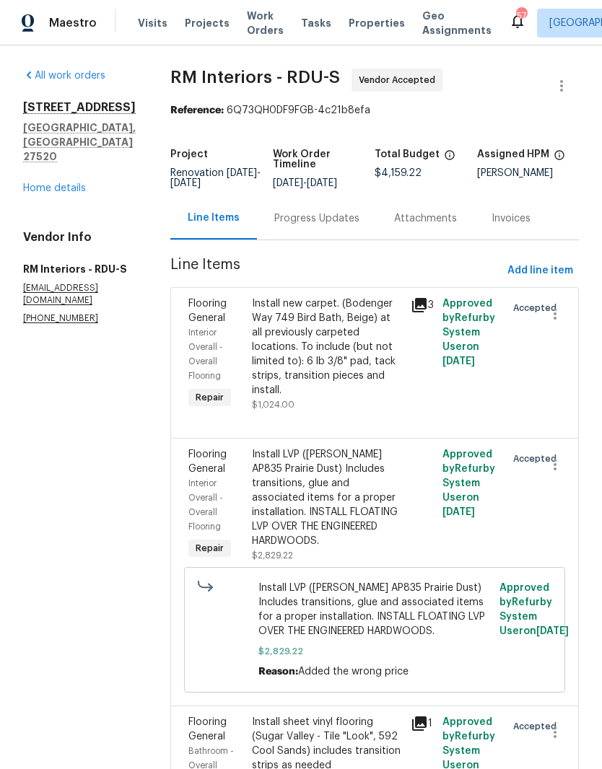
click at [325, 197] on div "Progress Updates" at bounding box center [317, 218] width 120 height 43
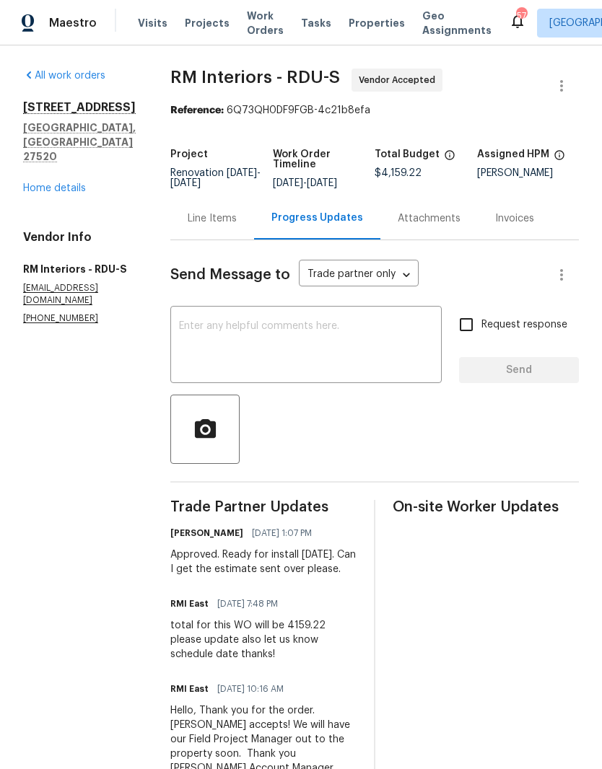
click at [52, 183] on link "Home details" at bounding box center [54, 188] width 63 height 10
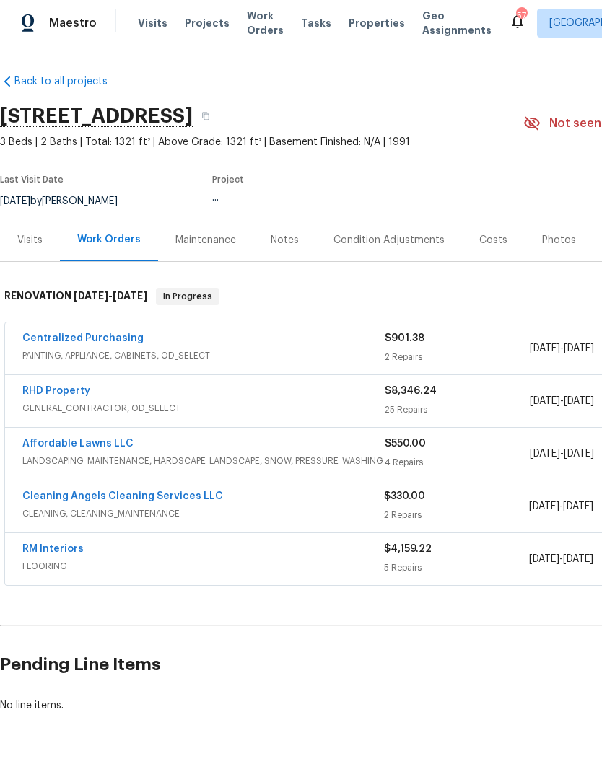
click at [488, 249] on div "Costs" at bounding box center [493, 240] width 63 height 43
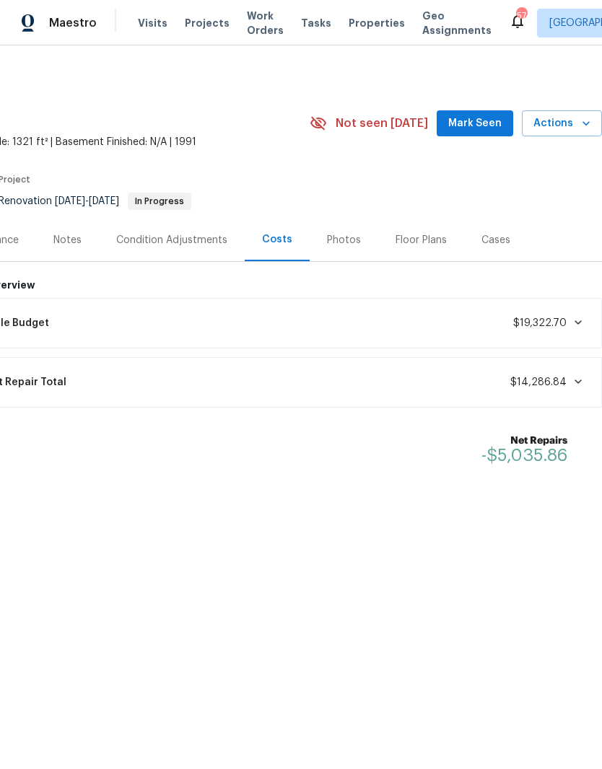
scroll to position [0, 214]
click at [330, 241] on div "Photos" at bounding box center [344, 240] width 34 height 14
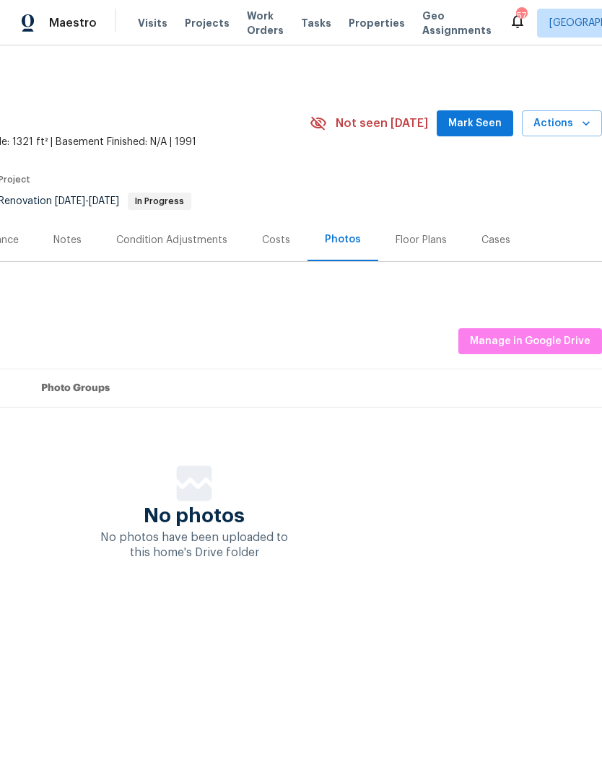
click at [62, 236] on div "Notes" at bounding box center [67, 240] width 28 height 14
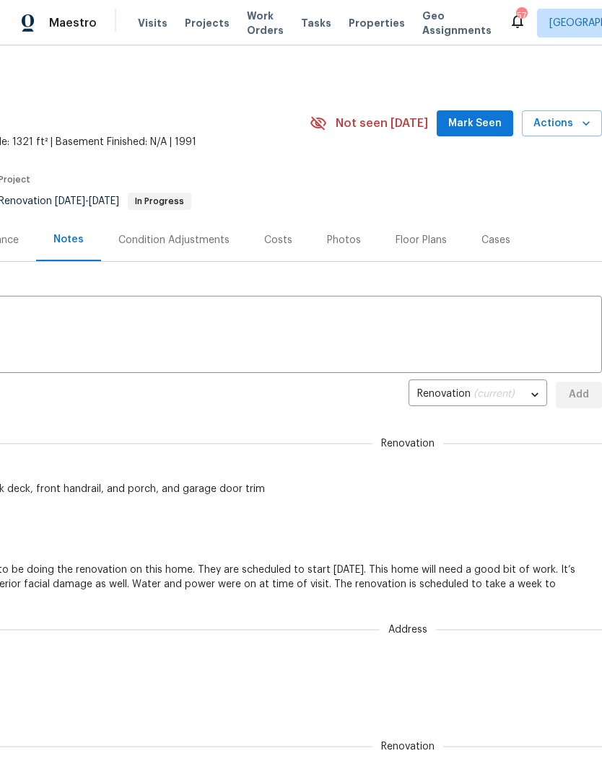
click at [281, 244] on div "Costs" at bounding box center [278, 240] width 28 height 14
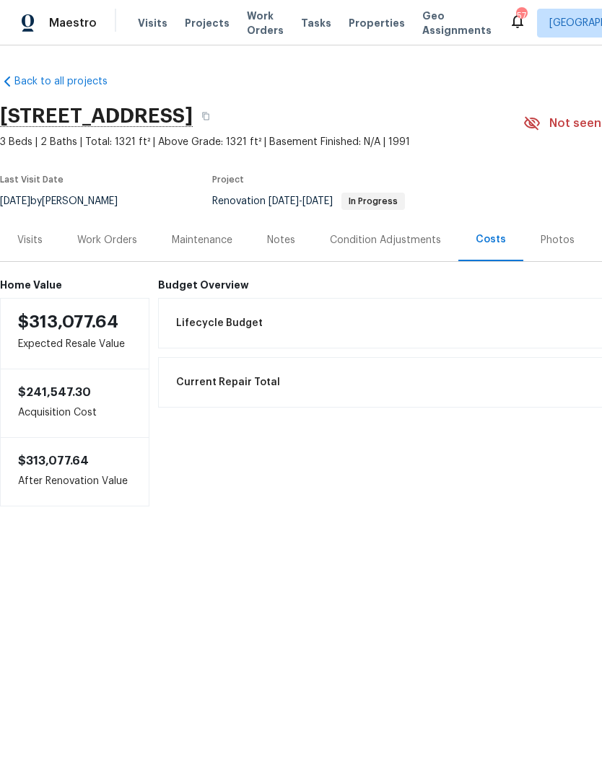
click at [105, 245] on div "Work Orders" at bounding box center [107, 240] width 60 height 14
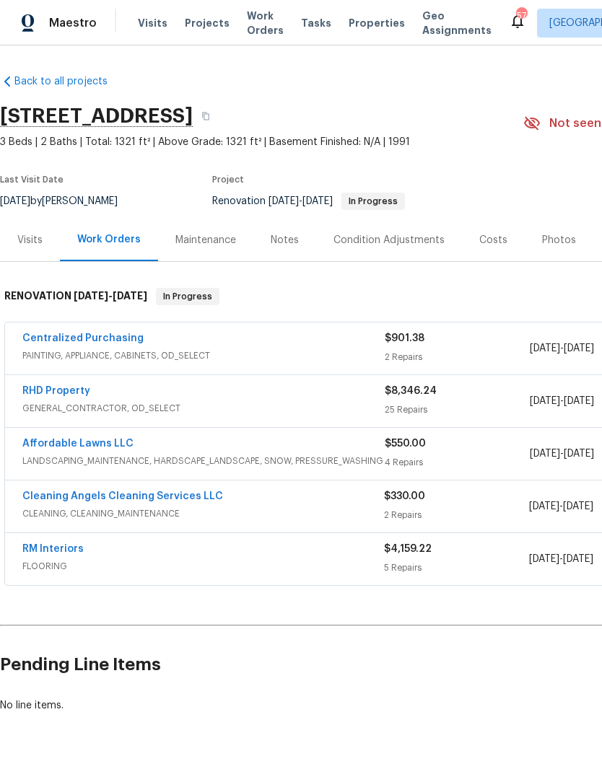
click at [51, 390] on link "RHD Property" at bounding box center [56, 391] width 68 height 10
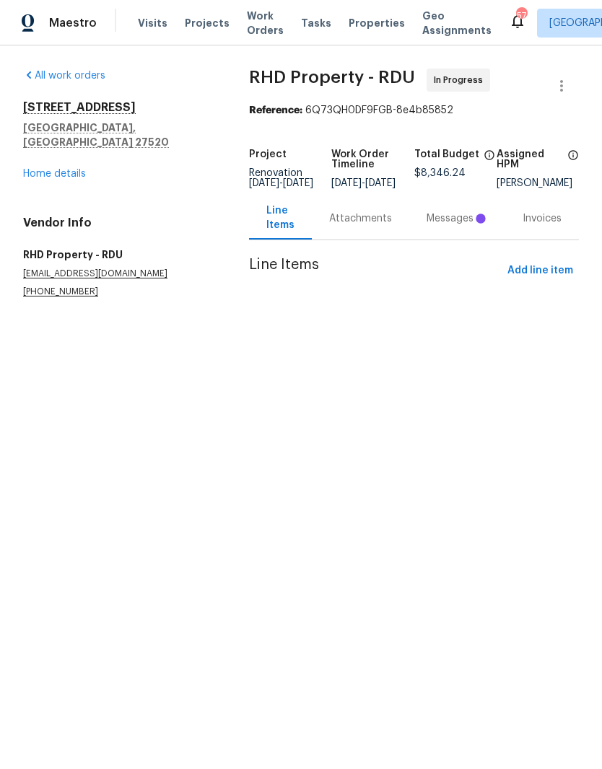
click at [54, 169] on link "Home details" at bounding box center [54, 174] width 63 height 10
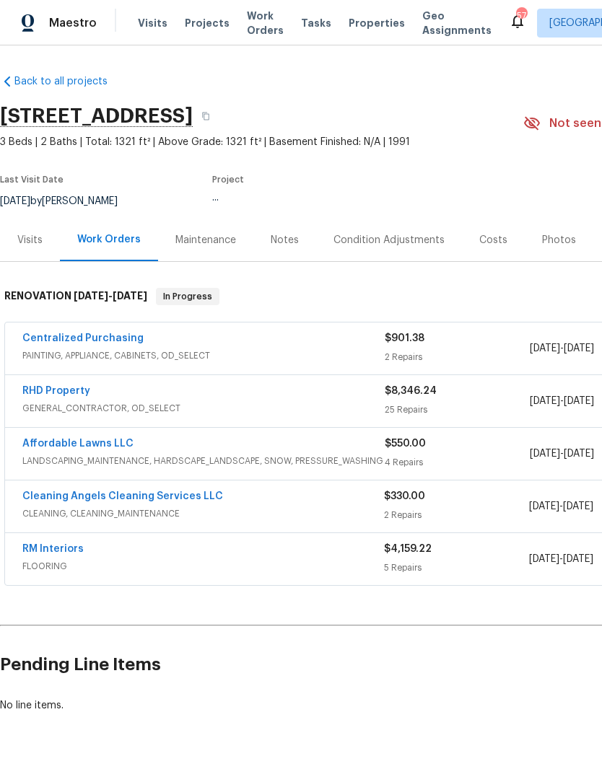
click at [280, 240] on div "Notes" at bounding box center [285, 240] width 28 height 14
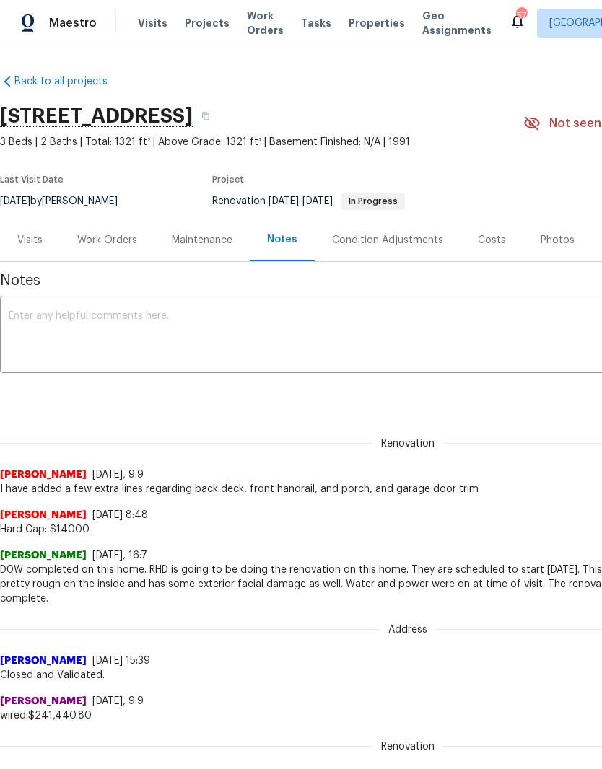
click at [35, 240] on div "Visits" at bounding box center [29, 240] width 25 height 14
